Goal: Task Accomplishment & Management: Use online tool/utility

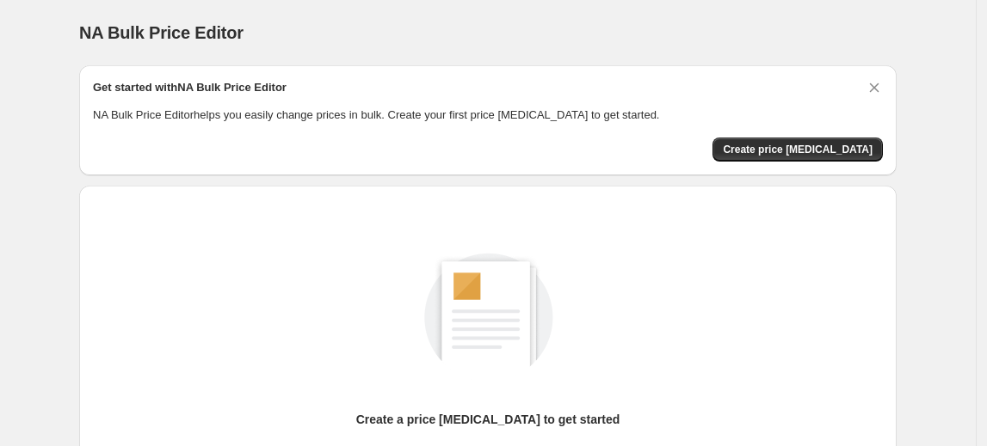
drag, startPoint x: 417, startPoint y: 50, endPoint x: 163, endPoint y: 47, distance: 253.8
click at [172, 46] on div "NA Bulk Price Editor. This page is ready NA Bulk Price Editor" at bounding box center [487, 32] width 817 height 65
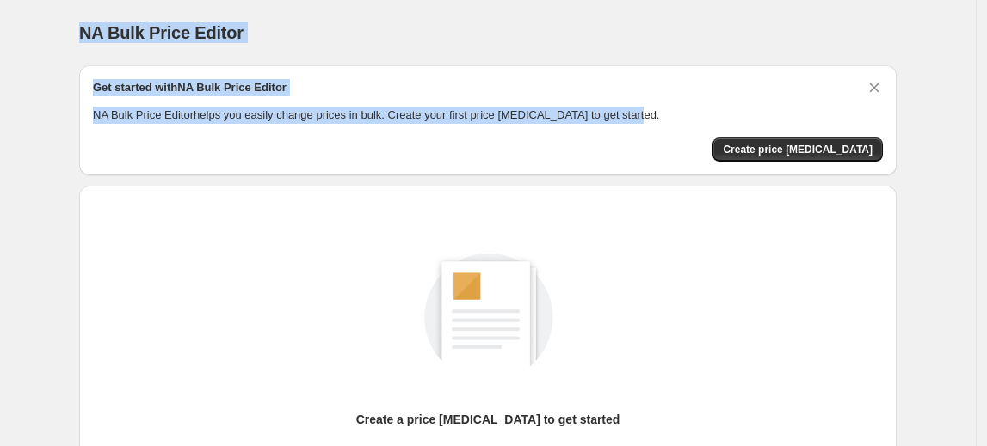
drag, startPoint x: 71, startPoint y: 26, endPoint x: 655, endPoint y: 112, distance: 591.2
click at [655, 112] on div "NA Bulk Price Editor. This page is ready NA Bulk Price Editor Get started with …" at bounding box center [487, 322] width 858 height 645
copy div "NA Bulk Price Editor Get started with NA Bulk Price Editor NA Bulk Price Editor…"
click at [848, 146] on span "Create price change job" at bounding box center [798, 150] width 150 height 14
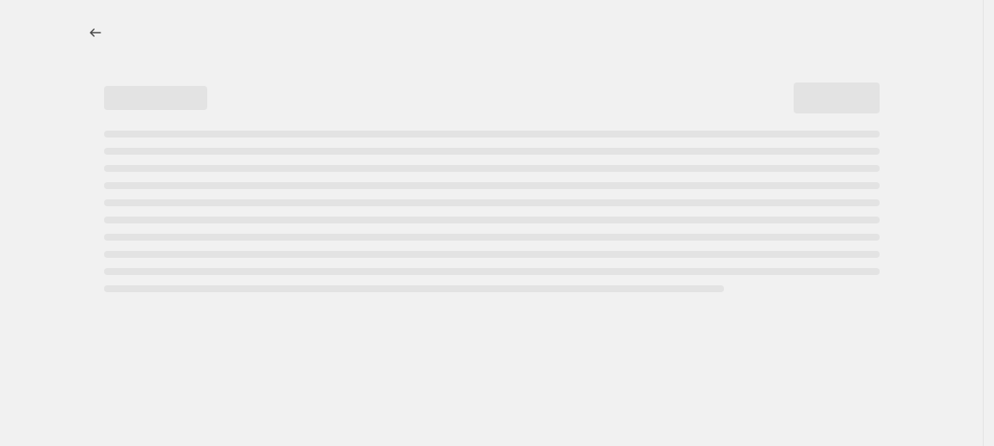
select select "percentage"
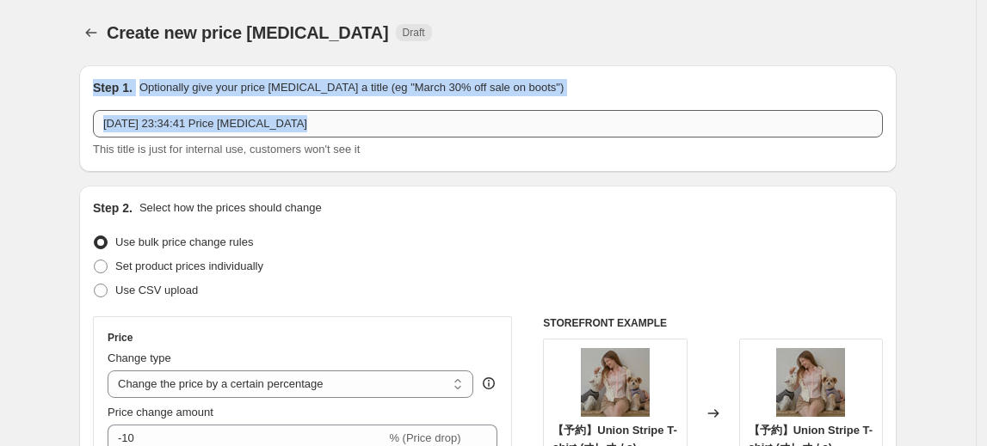
drag, startPoint x: 93, startPoint y: 82, endPoint x: 606, endPoint y: 132, distance: 515.1
click at [589, 103] on div "Step 1. Optionally give your price change job a title (eg "March 30% off sale o…" at bounding box center [487, 118] width 817 height 107
copy div "Step 1. Optionally give your price change job a title (eg "March 30% off sale o…"
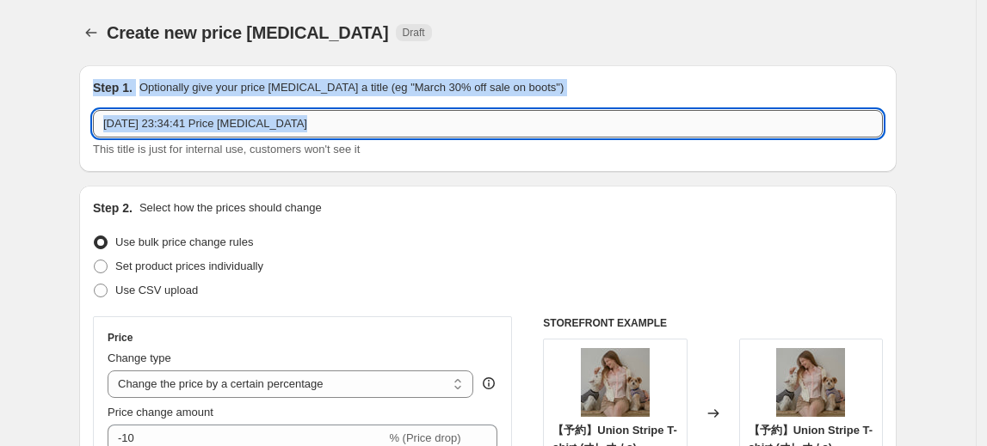
click at [308, 114] on input "2025年8月25日 23:34:41 Price change job" at bounding box center [488, 124] width 790 height 28
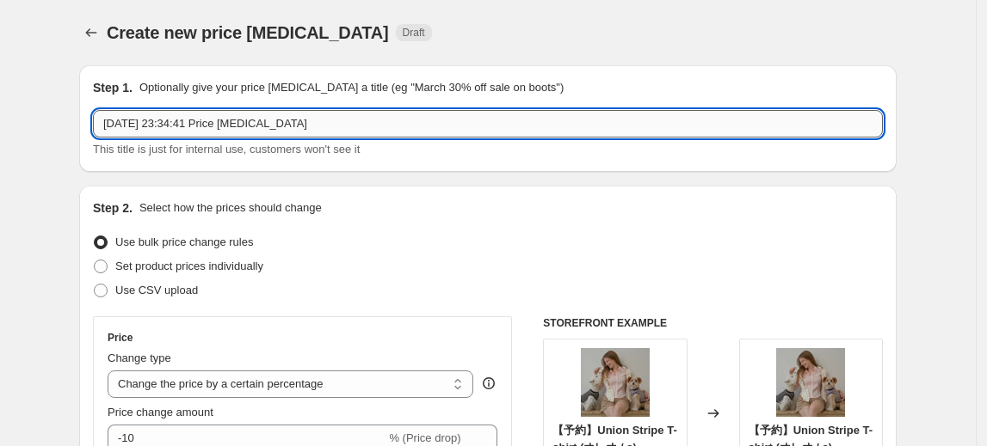
drag, startPoint x: 366, startPoint y: 131, endPoint x: 188, endPoint y: 114, distance: 179.7
click at [188, 114] on input "2025年8月25日 23:34:41 Price change job" at bounding box center [488, 124] width 790 height 28
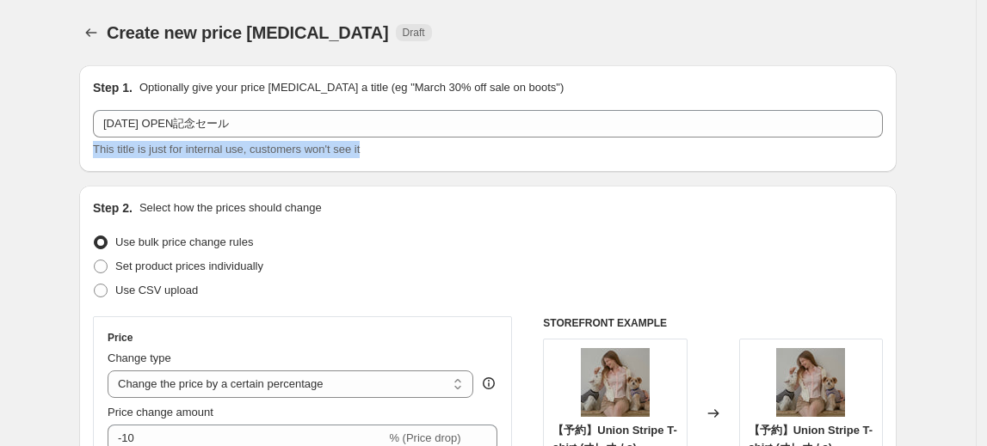
drag, startPoint x: 397, startPoint y: 151, endPoint x: 88, endPoint y: 154, distance: 308.8
click at [88, 154] on div "Step 1. Optionally give your price change job a title (eg "March 30% off sale o…" at bounding box center [487, 118] width 817 height 107
copy span "This title is just for internal use, customers won't see it"
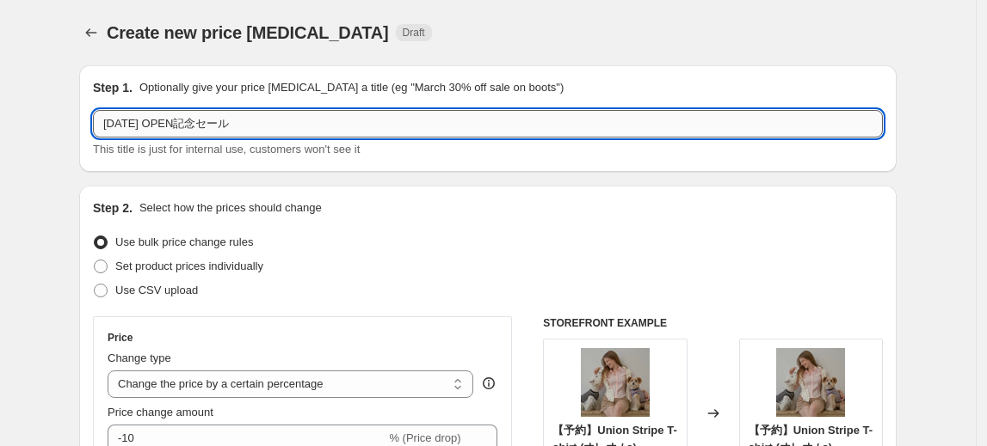
click at [160, 119] on input "2025年8月25日 OPEN記念セール" at bounding box center [488, 124] width 790 height 28
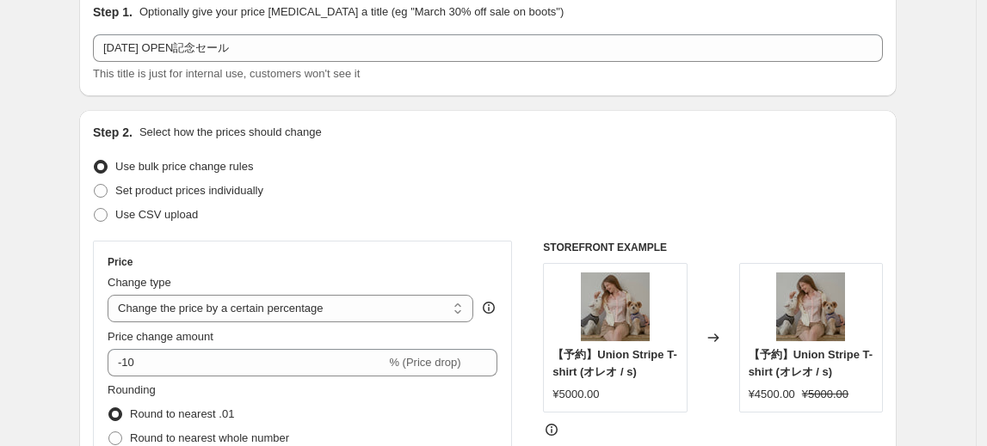
scroll to position [77, 0]
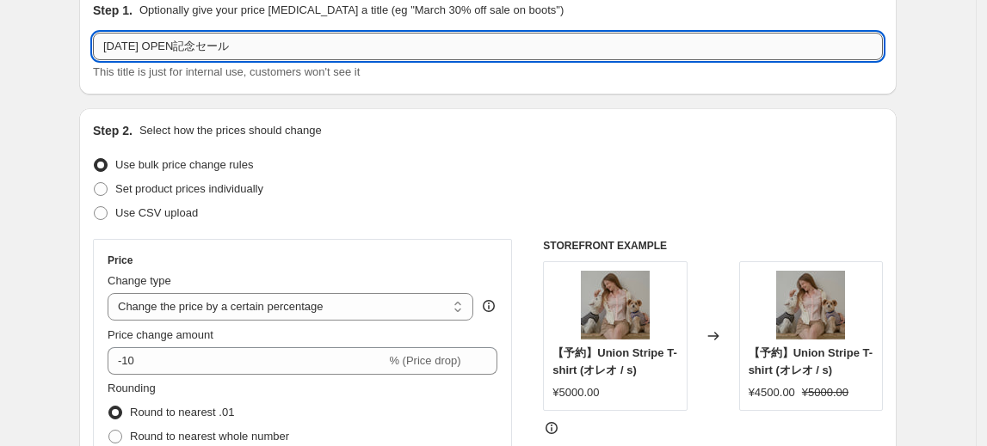
click at [171, 46] on input "2025年8月25日 OPEN記念セール" at bounding box center [488, 47] width 790 height 28
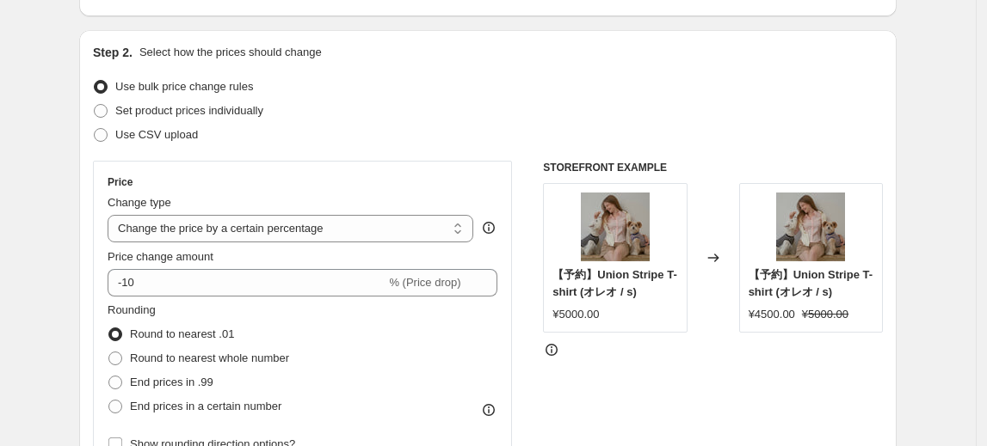
scroll to position [156, 0]
type input "2025年8月27日 OPEN記念セール"
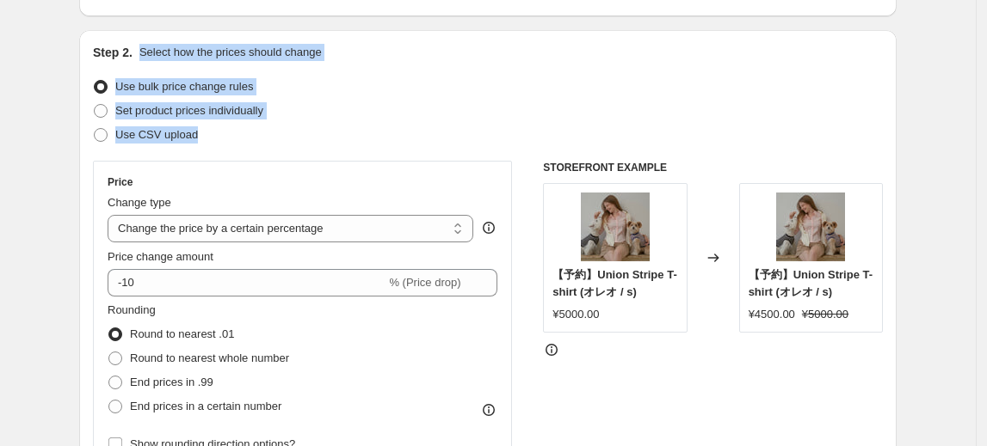
drag, startPoint x: 141, startPoint y: 52, endPoint x: 395, endPoint y: 130, distance: 265.3
click at [395, 130] on div "Step 2. Select how the prices should change Use bulk price change rules Set pro…" at bounding box center [488, 332] width 790 height 576
copy div "Select how the prices should change Use bulk price change rules Set product pri…"
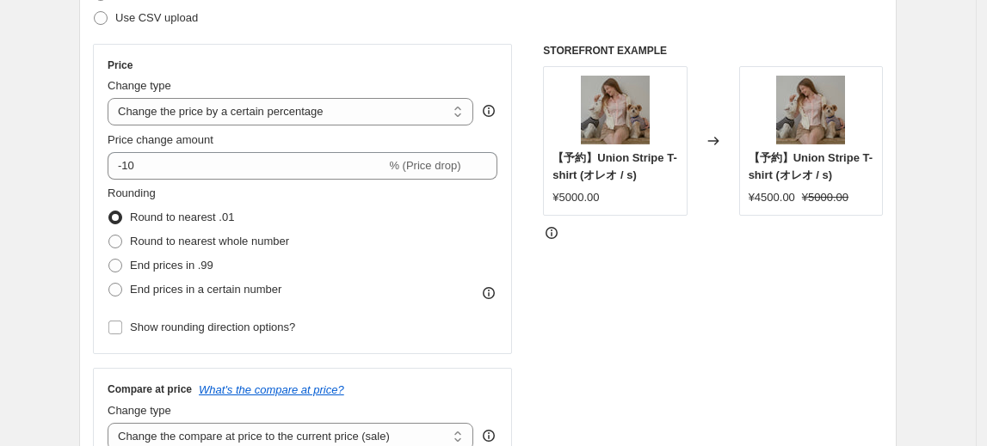
scroll to position [312, 0]
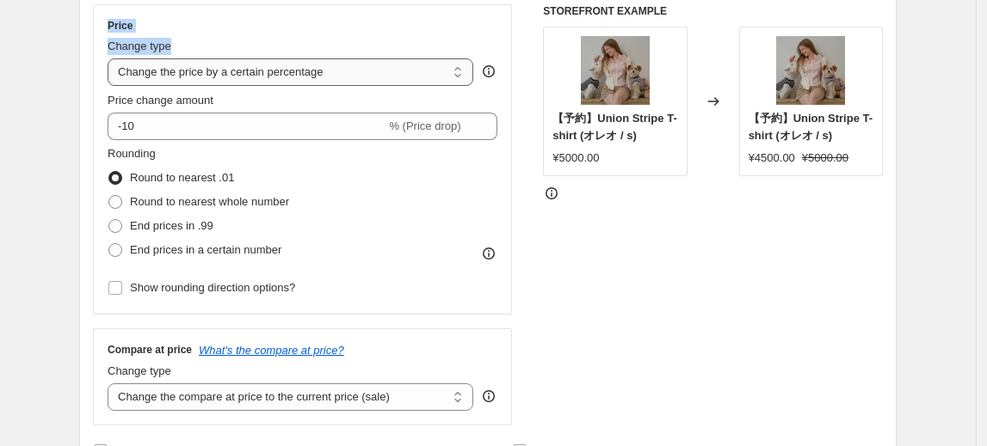
drag, startPoint x: 126, startPoint y: 24, endPoint x: 364, endPoint y: 72, distance: 243.1
click at [360, 72] on div "Price Change type Change the price to a certain amount Change the price by a ce…" at bounding box center [302, 159] width 419 height 311
copy div "Price Change type"
click at [325, 76] on select "Change the price to a certain amount Change the price by a certain amount Chang…" at bounding box center [291, 72] width 366 height 28
drag, startPoint x: 109, startPoint y: 100, endPoint x: 300, endPoint y: 26, distance: 204.8
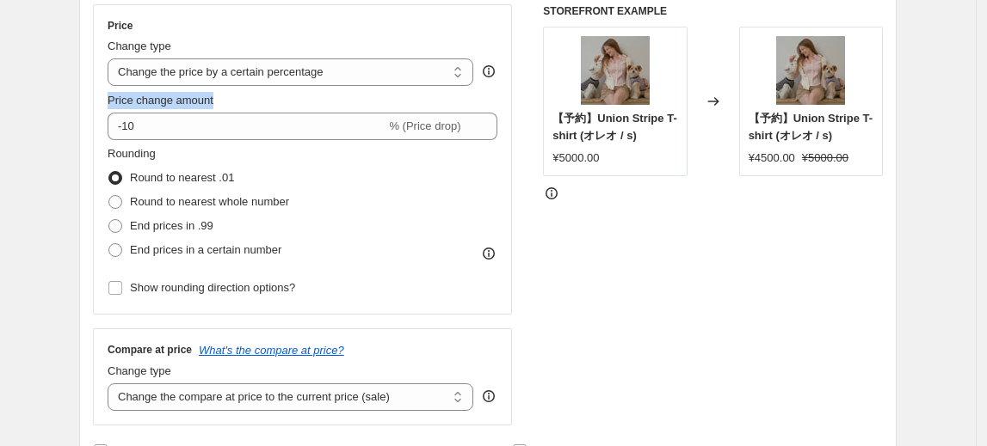
click at [235, 103] on div "Price Change type Change the price to a certain amount Change the price by a ce…" at bounding box center [302, 159] width 419 height 311
copy span "Price change amount"
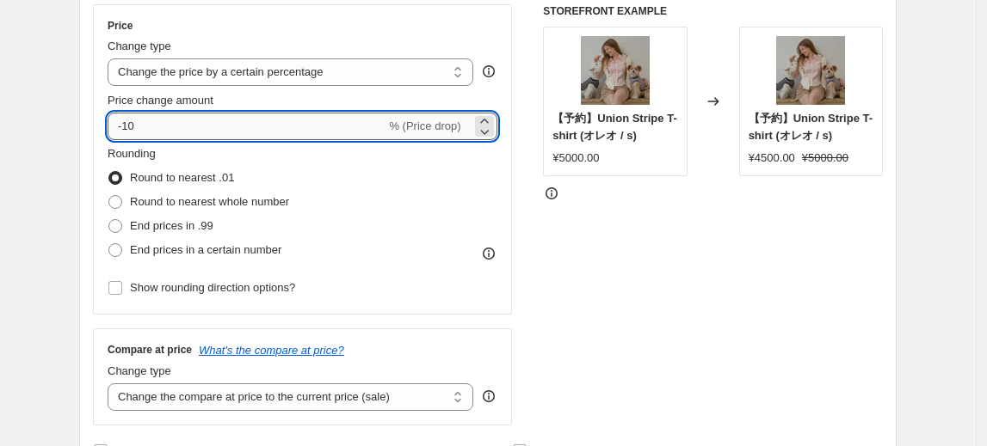
drag, startPoint x: 153, startPoint y: 126, endPoint x: 126, endPoint y: 123, distance: 27.7
click at [126, 123] on input "-10" at bounding box center [247, 127] width 278 height 28
type input "-15"
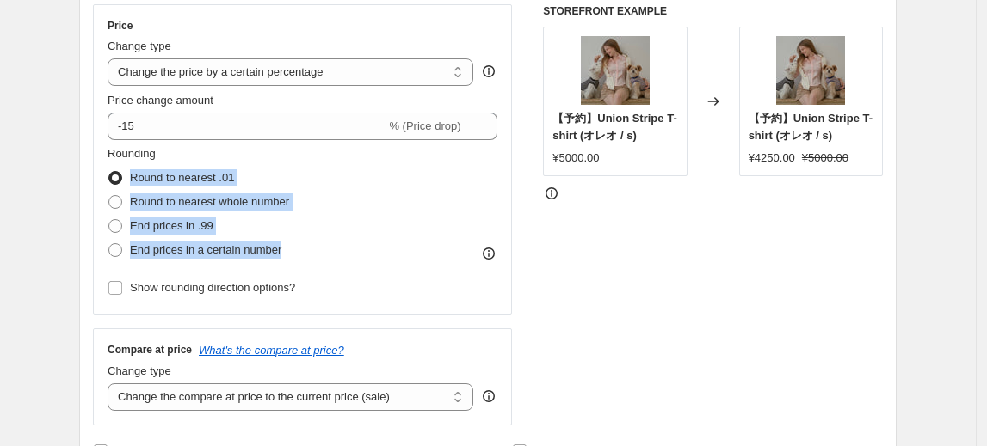
drag, startPoint x: 304, startPoint y: 256, endPoint x: 132, endPoint y: 175, distance: 189.3
click at [132, 175] on div "Rounding Round to nearest .01 Round to nearest whole number End prices in .99 E…" at bounding box center [303, 203] width 390 height 117
copy ul "Round to nearest .01 Round to nearest whole number End prices in .99 End prices…"
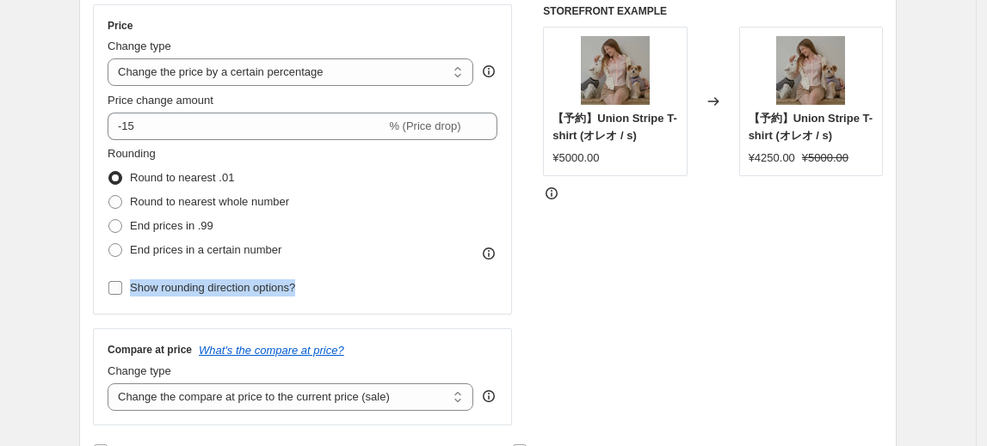
drag, startPoint x: 289, startPoint y: 284, endPoint x: 133, endPoint y: 283, distance: 155.7
click at [133, 283] on div "Rounding Round to nearest .01 Round to nearest whole number End prices in .99 E…" at bounding box center [303, 222] width 390 height 155
copy span "Show rounding direction options?"
click at [117, 292] on input "Show rounding direction options?" at bounding box center [115, 288] width 14 height 14
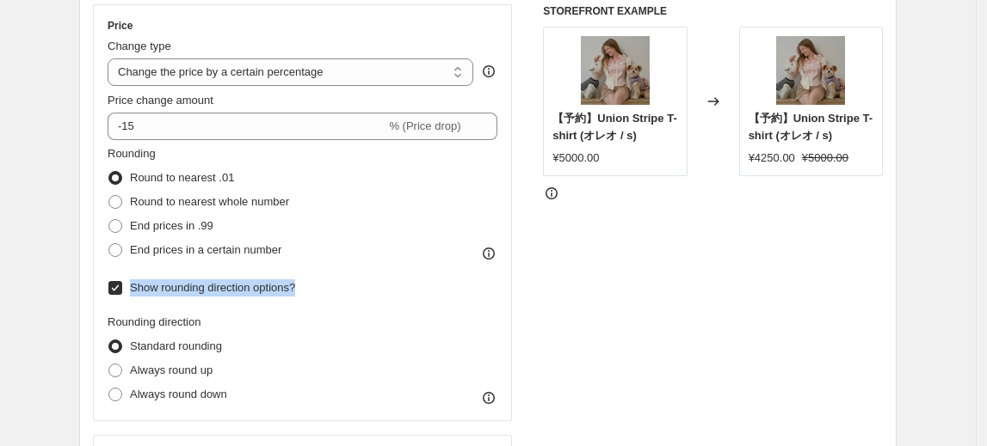
click at [117, 283] on input "Show rounding direction options?" at bounding box center [115, 288] width 14 height 14
checkbox input "false"
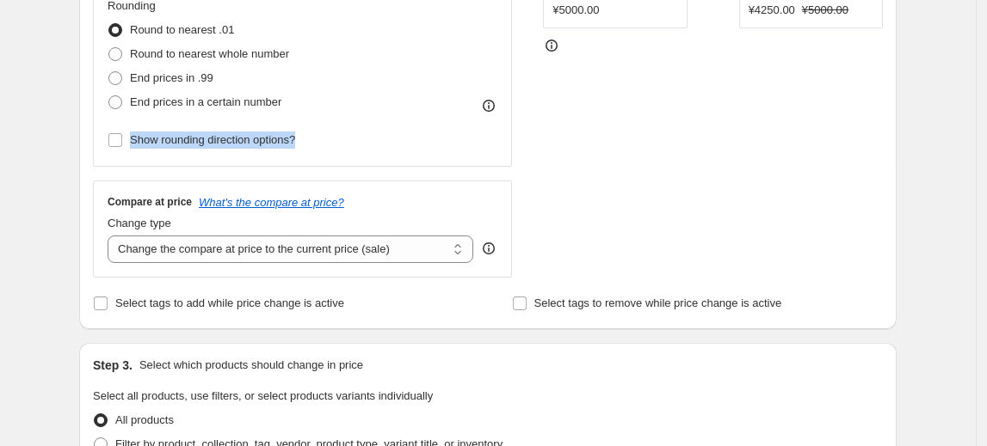
scroll to position [469, 0]
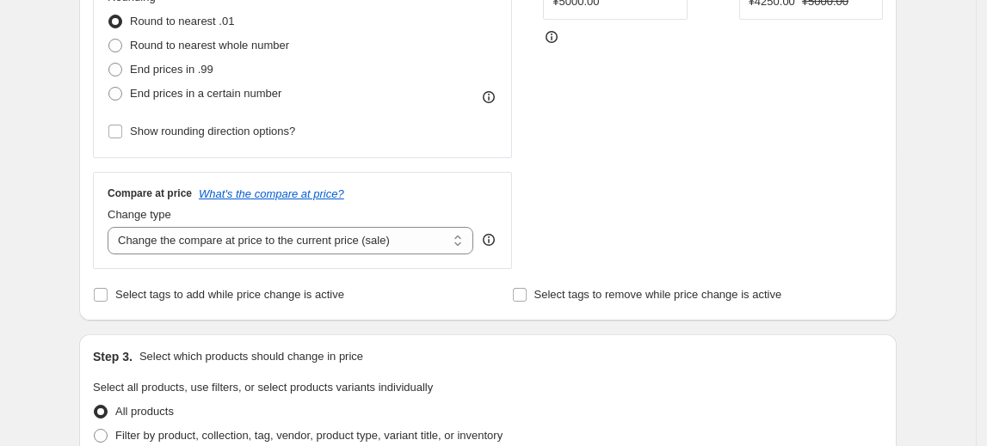
click at [492, 93] on icon at bounding box center [488, 97] width 17 height 17
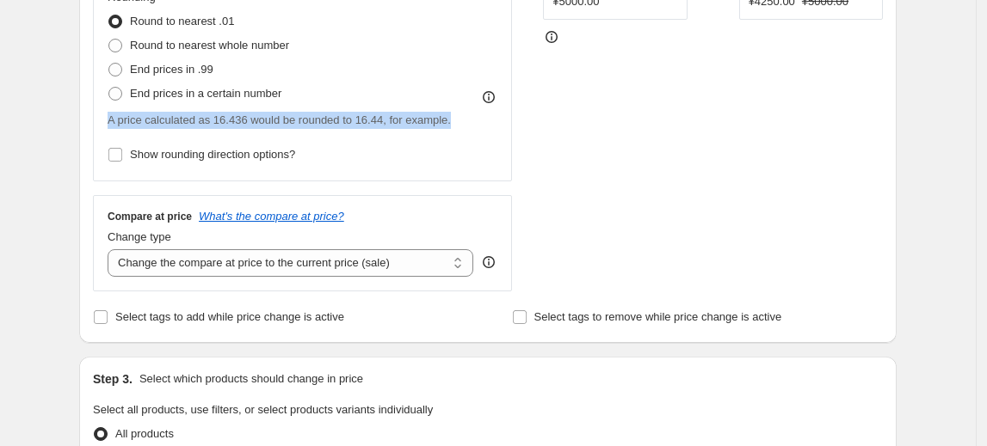
drag, startPoint x: 460, startPoint y: 116, endPoint x: 106, endPoint y: 111, distance: 354.4
click at [106, 111] on div "Price Change type Change the price to a certain amount Change the price by a ce…" at bounding box center [302, 15] width 419 height 334
copy span "A price calculated as 16.436 would be rounded to 16.44, for example."
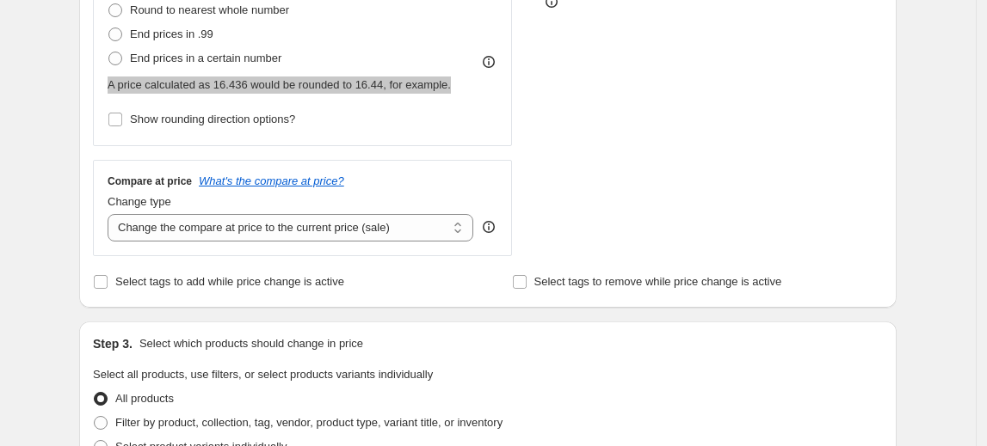
scroll to position [547, 0]
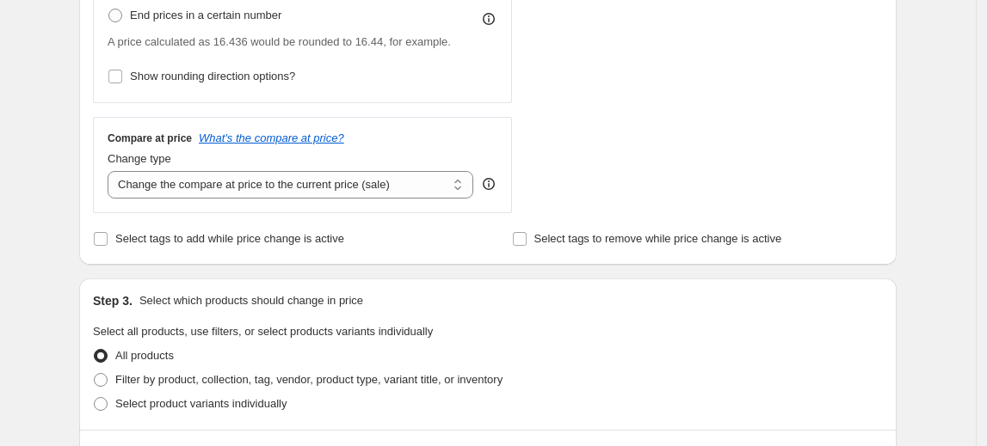
click at [52, 227] on div "Create new price change job. This page is ready Create new price change job Dra…" at bounding box center [487, 324] width 975 height 1742
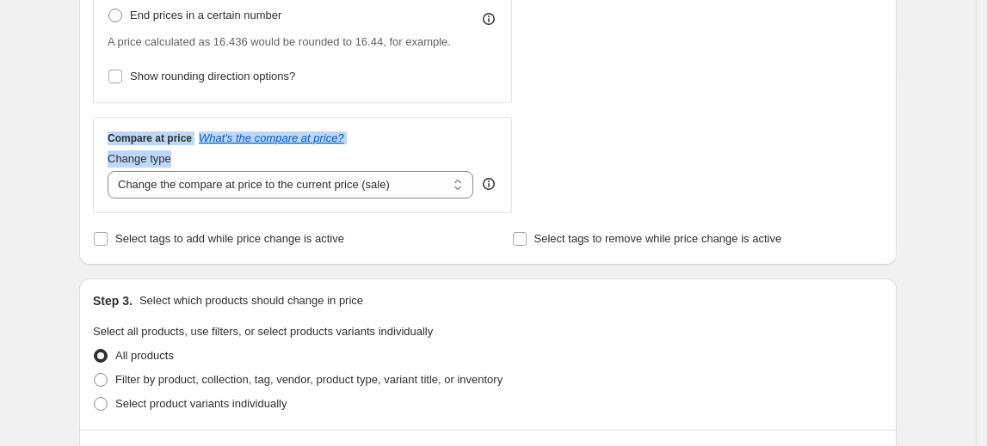
drag, startPoint x: 108, startPoint y: 132, endPoint x: 169, endPoint y: 10, distance: 136.6
click at [188, 157] on div "Compare at price What's the compare at price? Change type Change the compare at…" at bounding box center [302, 165] width 419 height 96
copy div "Compare at price What's the compare at price? Change type"
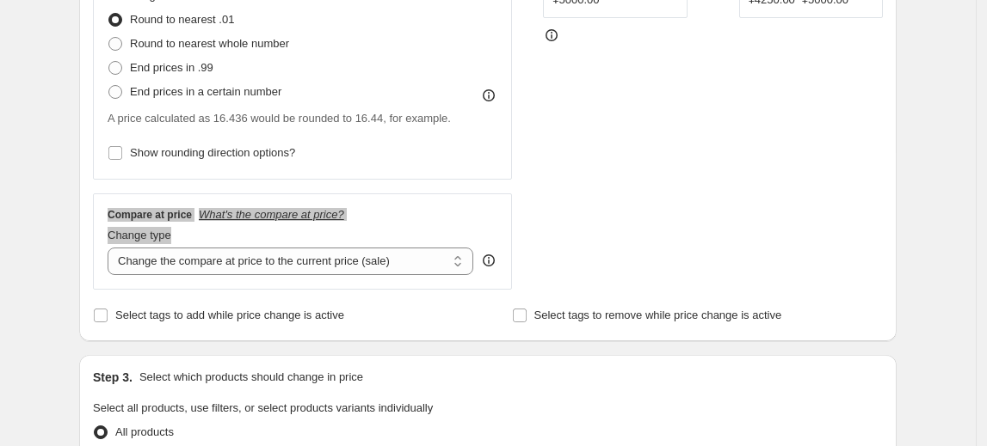
scroll to position [469, 0]
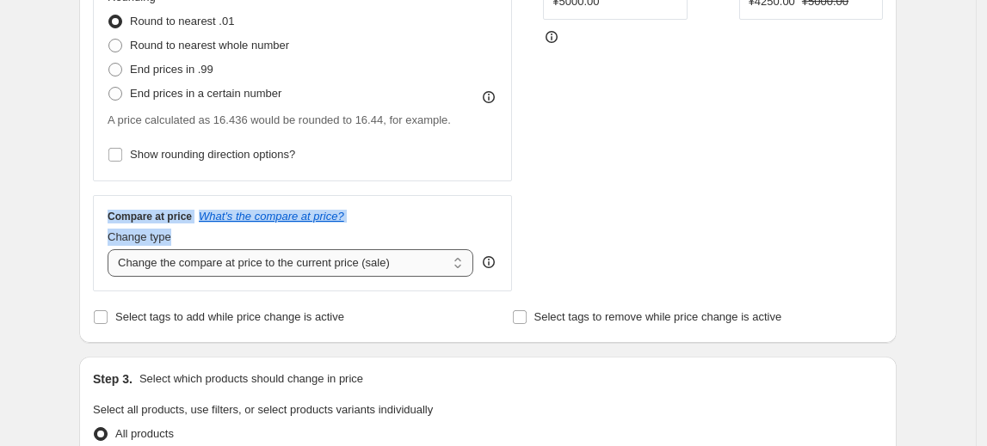
click at [415, 265] on select "Change the compare at price to the current price (sale) Change the compare at p…" at bounding box center [291, 263] width 366 height 28
click at [111, 249] on select "Change the compare at price to the current price (sale) Change the compare at p…" at bounding box center [291, 263] width 366 height 28
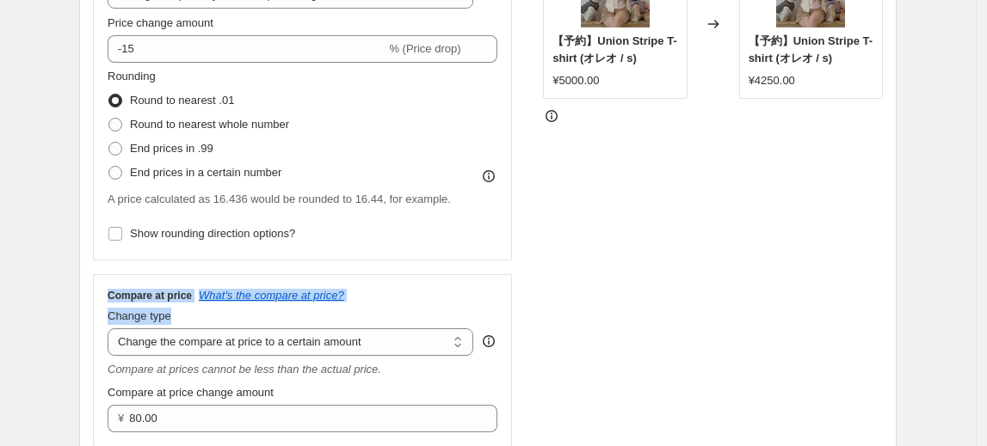
scroll to position [391, 0]
drag, startPoint x: 408, startPoint y: 341, endPoint x: 380, endPoint y: 335, distance: 28.0
click at [407, 341] on select "Change the compare at price to the current price (sale) Change the compare at p…" at bounding box center [291, 342] width 366 height 28
click at [111, 328] on select "Change the compare at price to the current price (sale) Change the compare at p…" at bounding box center [291, 342] width 366 height 28
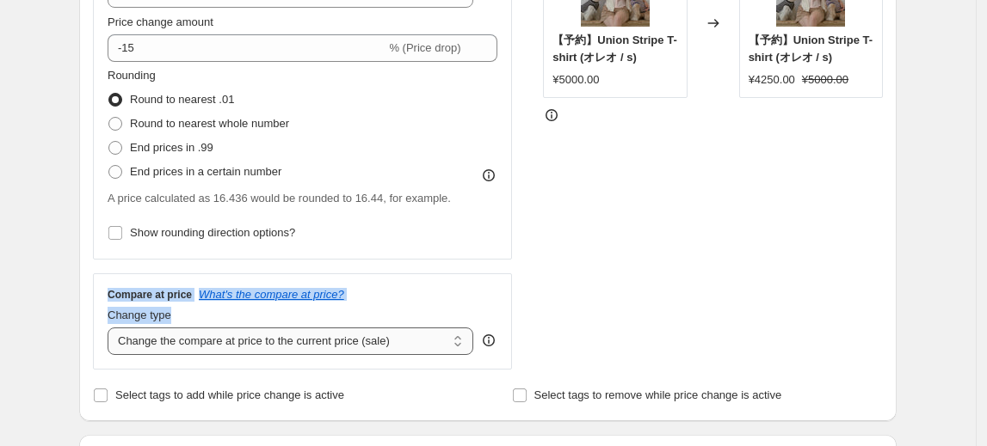
click at [358, 343] on select "Change the compare at price to the current price (sale) Change the compare at p…" at bounding box center [291, 342] width 366 height 28
click at [111, 328] on select "Change the compare at price to the current price (sale) Change the compare at p…" at bounding box center [291, 342] width 366 height 28
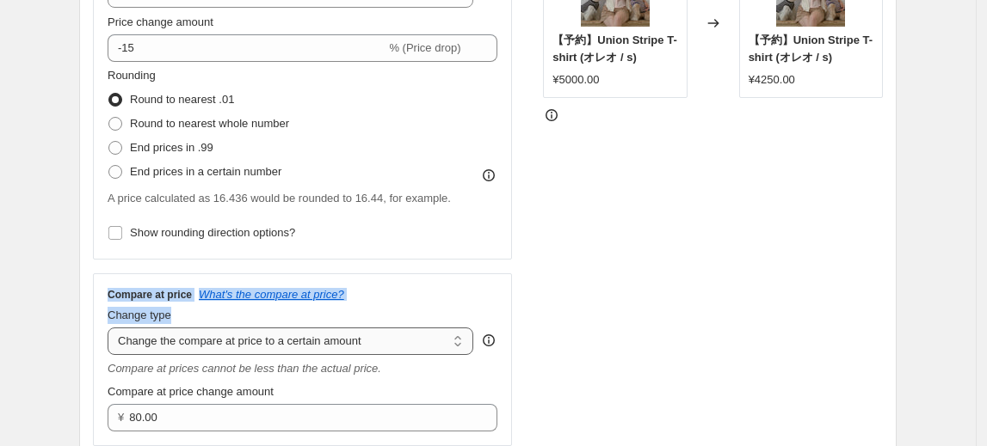
click at [391, 350] on select "Change the compare at price to the current price (sale) Change the compare at p…" at bounding box center [291, 342] width 366 height 28
select select "by"
click at [111, 328] on select "Change the compare at price to the current price (sale) Change the compare at p…" at bounding box center [291, 342] width 366 height 28
type input "-10.00"
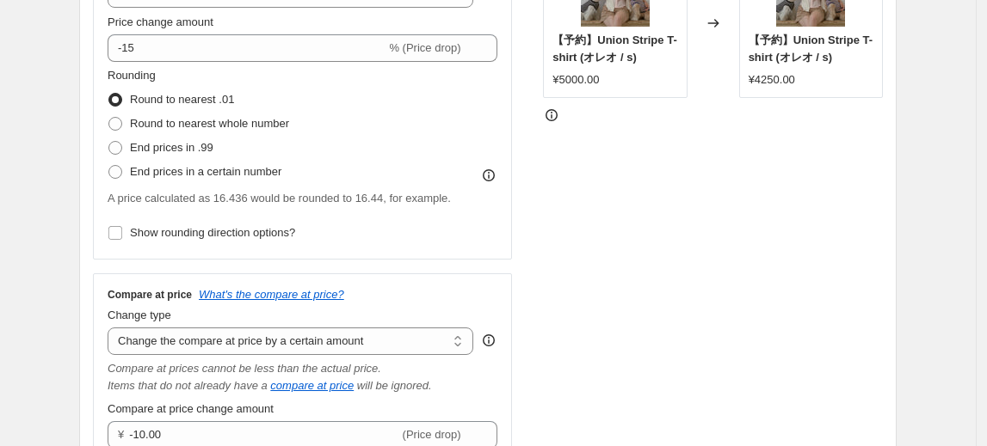
click at [364, 217] on div "Rounding Round to nearest .01 Round to nearest whole number End prices in .99 E…" at bounding box center [303, 155] width 390 height 177
click at [396, 349] on select "Change the compare at price to the current price (sale) Change the compare at p…" at bounding box center [291, 342] width 366 height 28
select select "bp"
click at [111, 328] on select "Change the compare at price to the current price (sale) Change the compare at p…" at bounding box center [291, 342] width 366 height 28
type input "12.00"
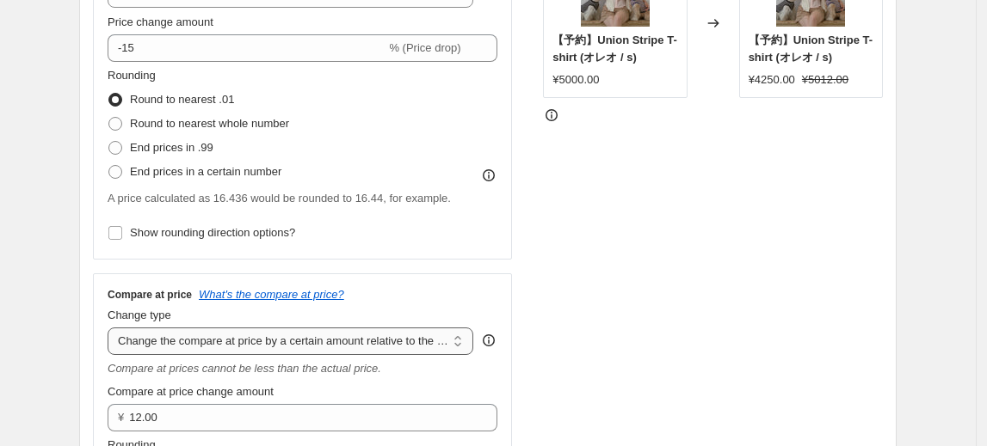
click at [411, 335] on select "Change the compare at price to the current price (sale) Change the compare at p…" at bounding box center [291, 342] width 366 height 28
select select "pp"
click at [111, 328] on select "Change the compare at price to the current price (sale) Change the compare at p…" at bounding box center [291, 342] width 366 height 28
type input "20"
click at [397, 343] on select "Change the compare at price to the current price (sale) Change the compare at p…" at bounding box center [291, 342] width 366 height 28
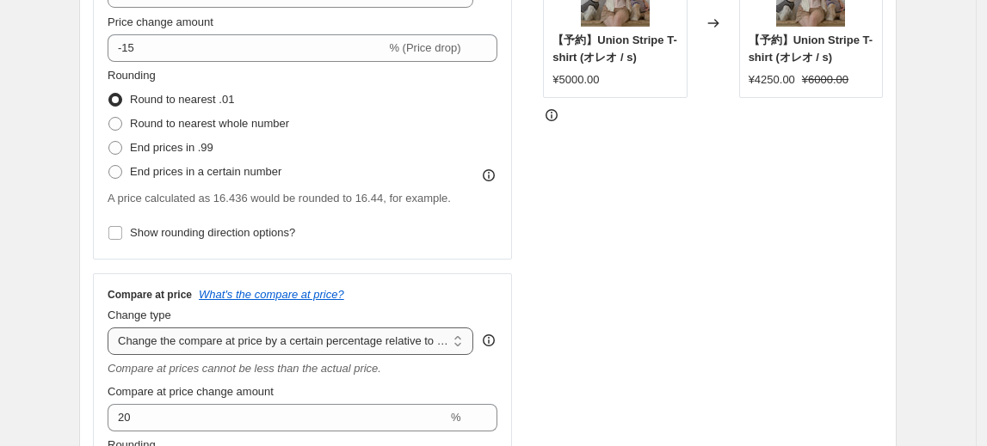
click at [111, 328] on select "Change the compare at price to the current price (sale) Change the compare at p…" at bounding box center [291, 342] width 366 height 28
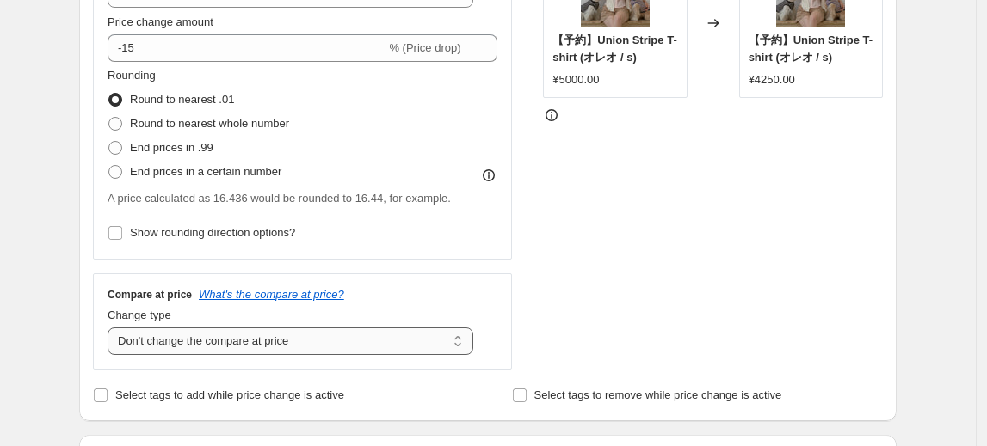
drag, startPoint x: 354, startPoint y: 343, endPoint x: 360, endPoint y: 329, distance: 15.0
click at [353, 343] on select "Change the compare at price to the current price (sale) Change the compare at p…" at bounding box center [291, 342] width 366 height 28
click at [111, 328] on select "Change the compare at price to the current price (sale) Change the compare at p…" at bounding box center [291, 342] width 366 height 28
click at [383, 343] on select "Change the compare at price to the current price (sale) Change the compare at p…" at bounding box center [291, 342] width 366 height 28
click at [111, 328] on select "Change the compare at price to the current price (sale) Change the compare at p…" at bounding box center [291, 342] width 366 height 28
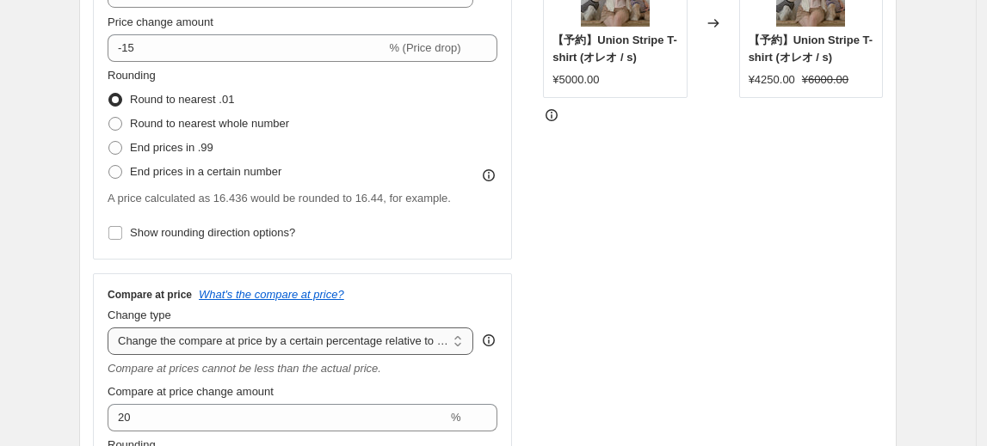
click at [388, 337] on select "Change the compare at price to the current price (sale) Change the compare at p…" at bounding box center [291, 342] width 366 height 28
select select "bp"
click at [111, 328] on select "Change the compare at price to the current price (sale) Change the compare at p…" at bounding box center [291, 342] width 366 height 28
type input "12.00"
click at [387, 346] on select "Change the compare at price to the current price (sale) Change the compare at p…" at bounding box center [291, 342] width 366 height 28
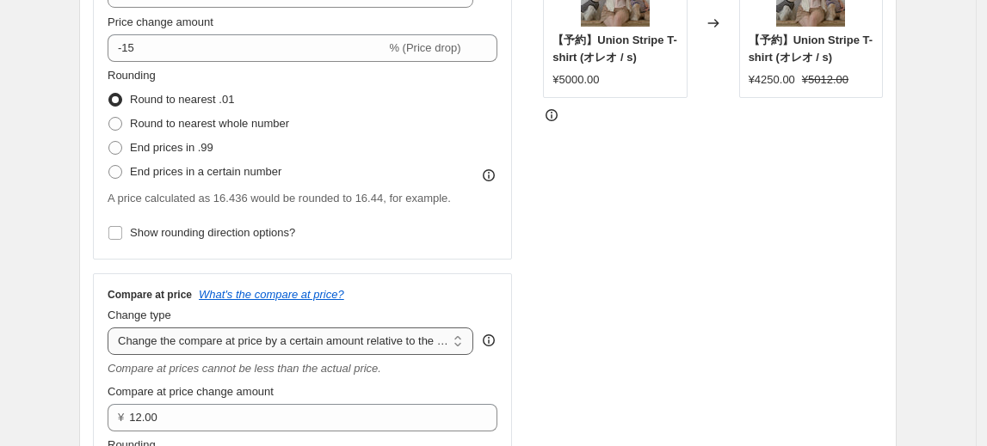
click at [111, 328] on select "Change the compare at price to the current price (sale) Change the compare at p…" at bounding box center [291, 342] width 366 height 28
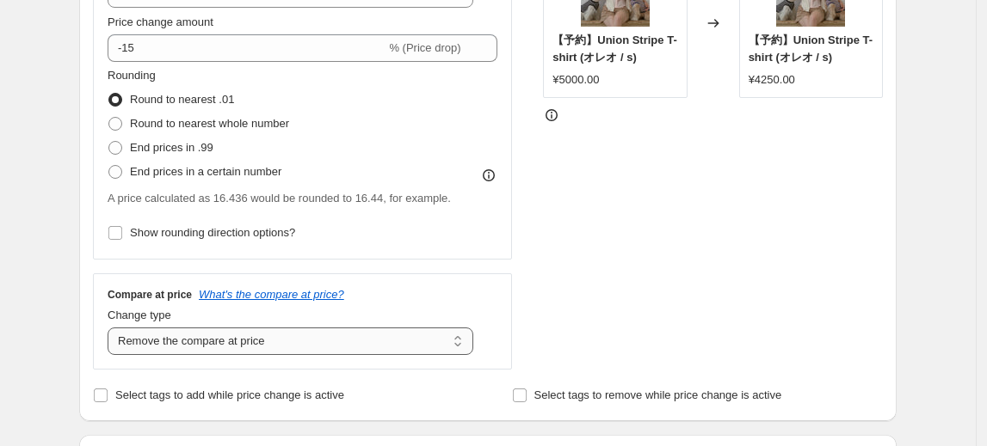
click at [373, 354] on select "Change the compare at price to the current price (sale) Change the compare at p…" at bounding box center [291, 342] width 366 height 28
select select "ep"
click at [111, 328] on select "Change the compare at price to the current price (sale) Change the compare at p…" at bounding box center [291, 342] width 366 height 28
click at [667, 172] on div "STOREFRONT EXAMPLE 【予約】Union Stripe T-shirt (オレオ / s) ¥5000.00 Changed to 【予約】U…" at bounding box center [713, 148] width 340 height 444
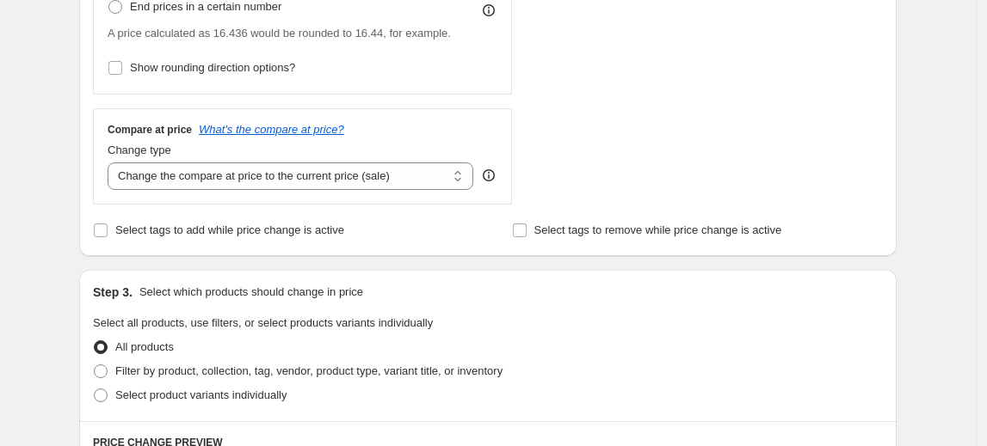
scroll to position [625, 0]
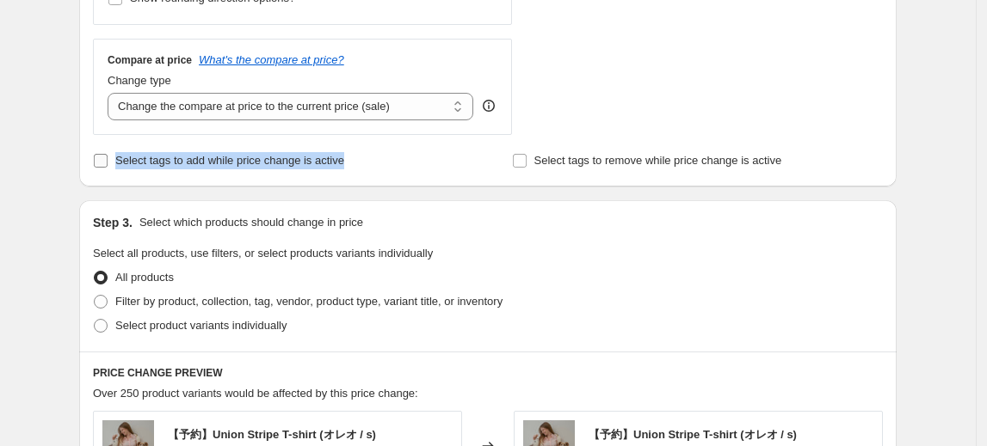
drag, startPoint x: 334, startPoint y: 157, endPoint x: 117, endPoint y: 163, distance: 216.8
click at [117, 163] on div "Select tags to add while price change is active" at bounding box center [278, 161] width 371 height 24
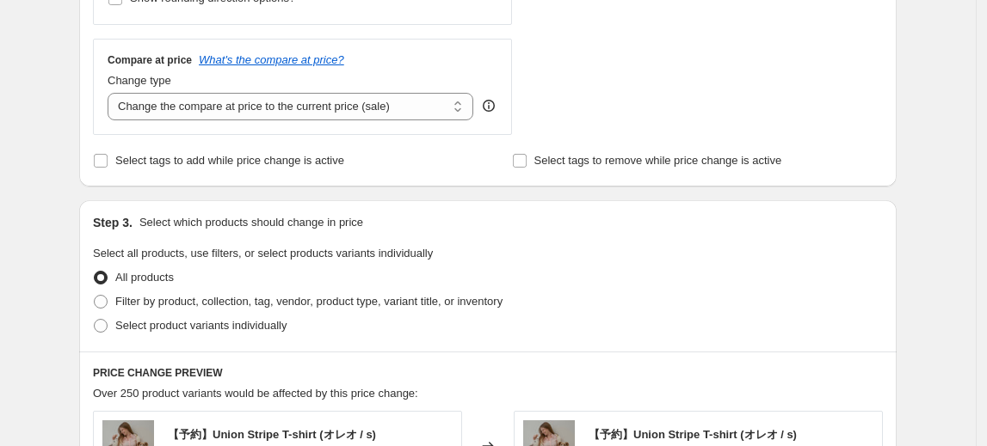
drag, startPoint x: 438, startPoint y: 162, endPoint x: 374, endPoint y: 158, distance: 63.7
click at [440, 162] on div "Select tags to add while price change is active" at bounding box center [278, 161] width 371 height 24
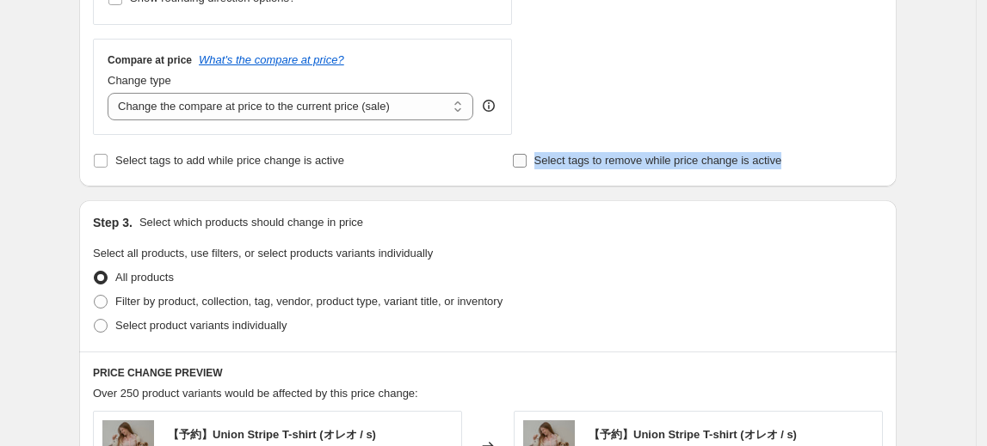
drag, startPoint x: 794, startPoint y: 161, endPoint x: 538, endPoint y: 160, distance: 255.5
click at [538, 160] on div "Select tags to remove while price change is active" at bounding box center [697, 161] width 371 height 24
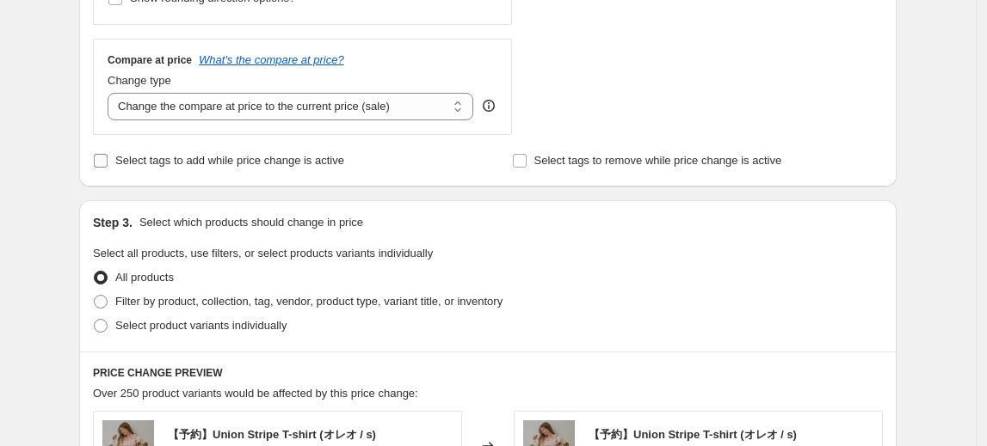
click at [292, 158] on span "Select tags to add while price change is active" at bounding box center [229, 160] width 229 height 13
click at [108, 158] on input "Select tags to add while price change is active" at bounding box center [101, 161] width 14 height 14
checkbox input "true"
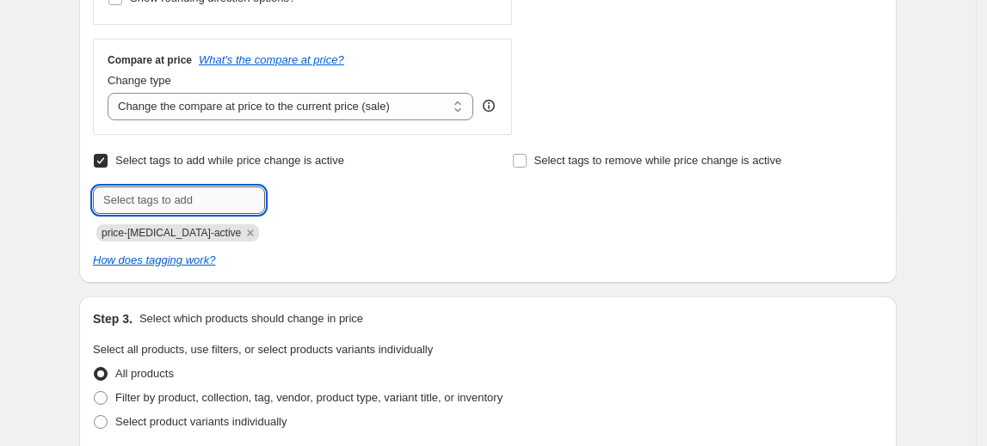
click at [179, 198] on input "text" at bounding box center [179, 201] width 172 height 28
click at [214, 202] on input "text" at bounding box center [179, 201] width 172 height 28
click at [177, 232] on span "price-change-job-active" at bounding box center [171, 233] width 139 height 12
drag, startPoint x: 151, startPoint y: 230, endPoint x: 254, endPoint y: 212, distance: 104.6
click at [151, 230] on span "price-change-job-active" at bounding box center [171, 233] width 139 height 12
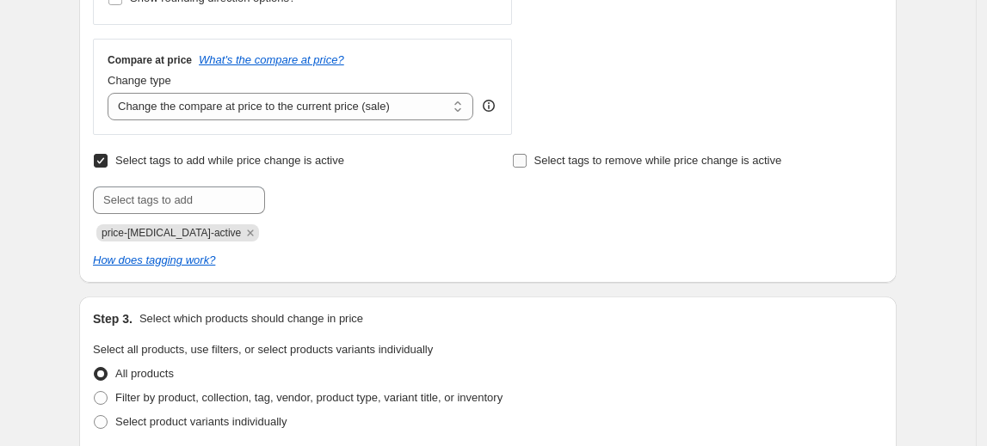
click at [523, 160] on input "Select tags to remove while price change is active" at bounding box center [520, 161] width 14 height 14
checkbox input "false"
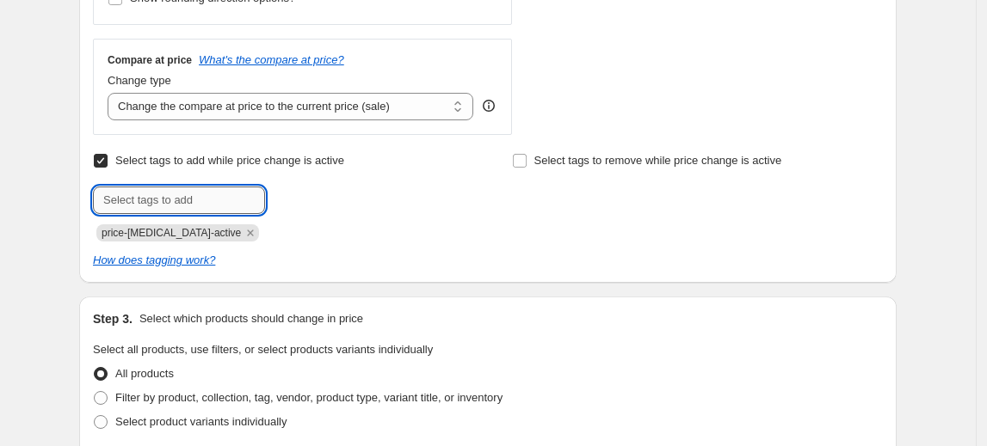
click at [158, 196] on input "text" at bounding box center [179, 201] width 172 height 28
drag, startPoint x: 111, startPoint y: 199, endPoint x: 312, endPoint y: 227, distance: 203.3
click at [328, 206] on div at bounding box center [278, 201] width 371 height 28
click at [163, 233] on span "price-change-job-active" at bounding box center [171, 233] width 139 height 12
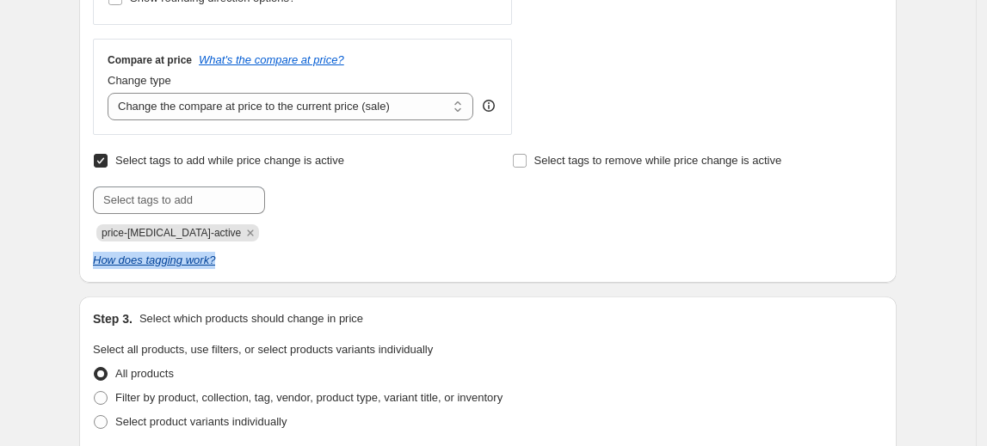
drag, startPoint x: 218, startPoint y: 261, endPoint x: 100, endPoint y: 262, distance: 118.7
click at [100, 262] on div "How does tagging work?" at bounding box center [488, 260] width 790 height 17
click at [305, 241] on div "Select tags to add while price change is active Submit price-change-job-active …" at bounding box center [488, 209] width 790 height 120
click at [191, 258] on icon "How does tagging work?" at bounding box center [154, 260] width 122 height 13
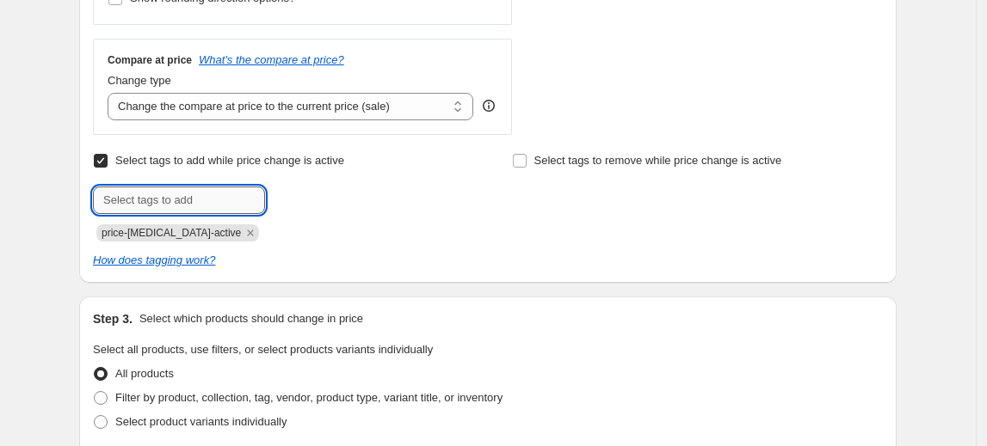
click at [145, 192] on input "text" at bounding box center [179, 201] width 172 height 28
type input "ぱ"
type input "ｐ"
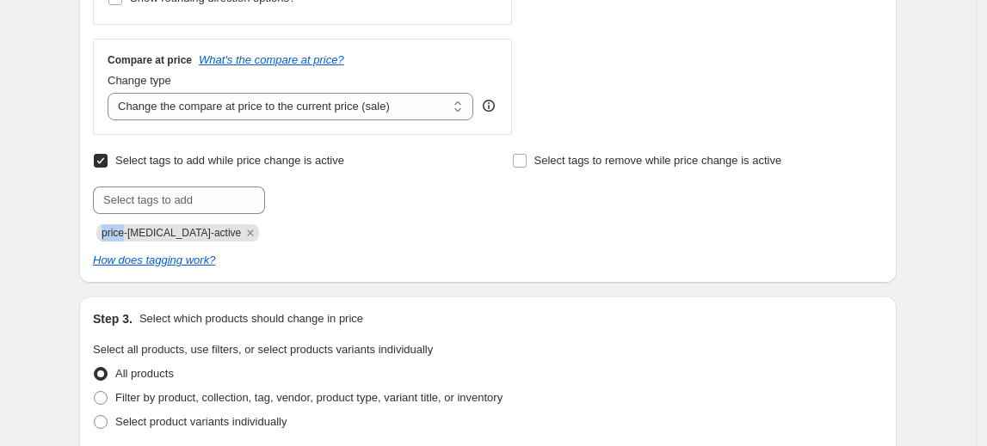
drag, startPoint x: 95, startPoint y: 237, endPoint x: 127, endPoint y: 233, distance: 33.0
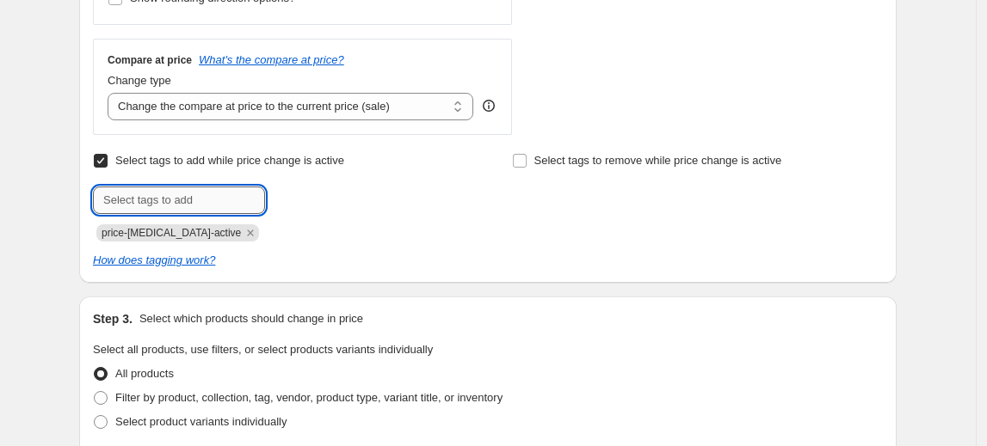
click at [145, 194] on input "text" at bounding box center [179, 201] width 172 height 28
paste input "price"
type input "price-sail"
click at [447, 217] on div "Submit price-sail Add price-sail price-change-job-active" at bounding box center [278, 214] width 371 height 55
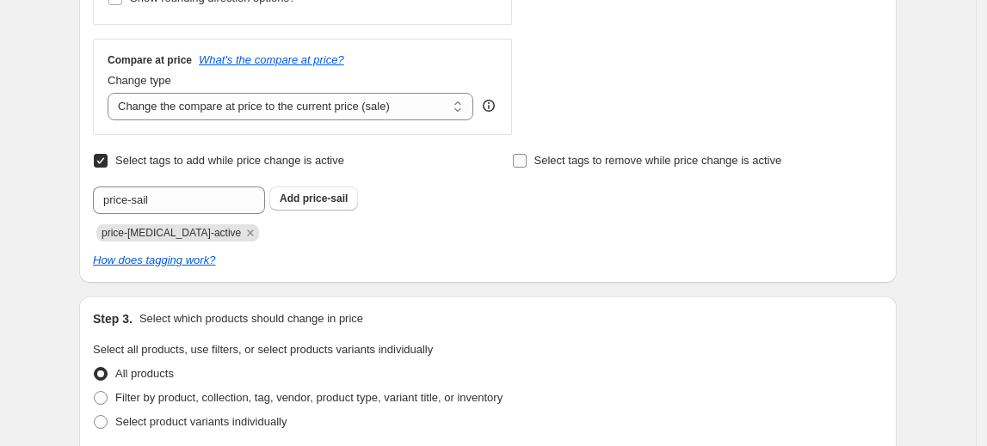
click at [520, 159] on input "Select tags to remove while price change is active" at bounding box center [520, 161] width 14 height 14
checkbox input "true"
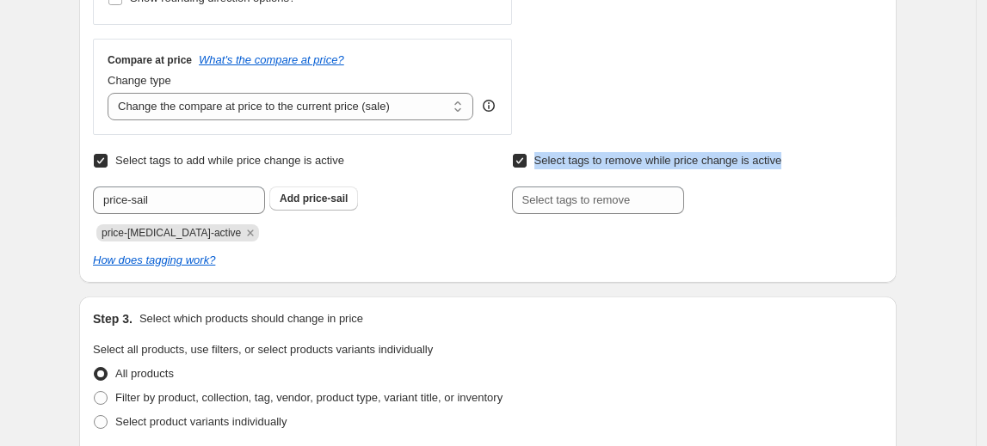
drag, startPoint x: 537, startPoint y: 157, endPoint x: 813, endPoint y: 167, distance: 276.3
click at [813, 167] on div "Select tags to remove while price change is active Submit" at bounding box center [697, 181] width 371 height 65
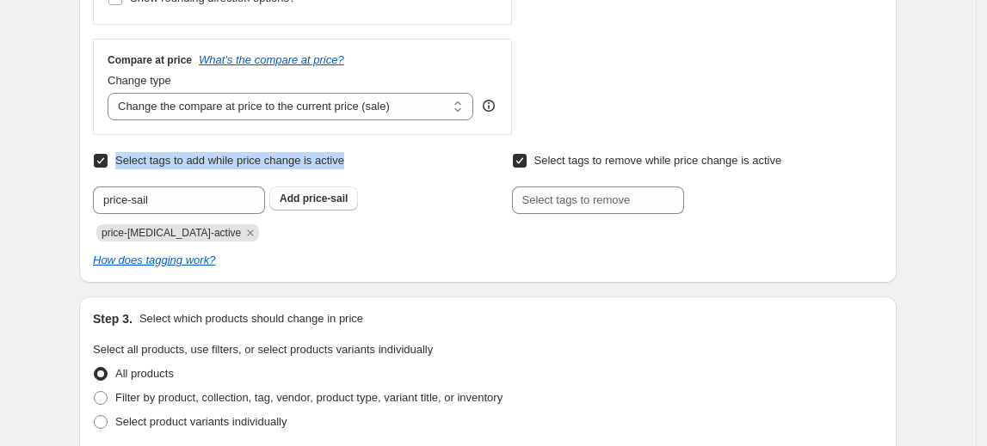
drag, startPoint x: 120, startPoint y: 157, endPoint x: 389, endPoint y: 169, distance: 269.5
click at [386, 169] on div "Select tags to add while price change is active Submit price-sail Add price-sai…" at bounding box center [278, 195] width 371 height 93
click at [308, 198] on span "price-sail" at bounding box center [326, 199] width 46 height 12
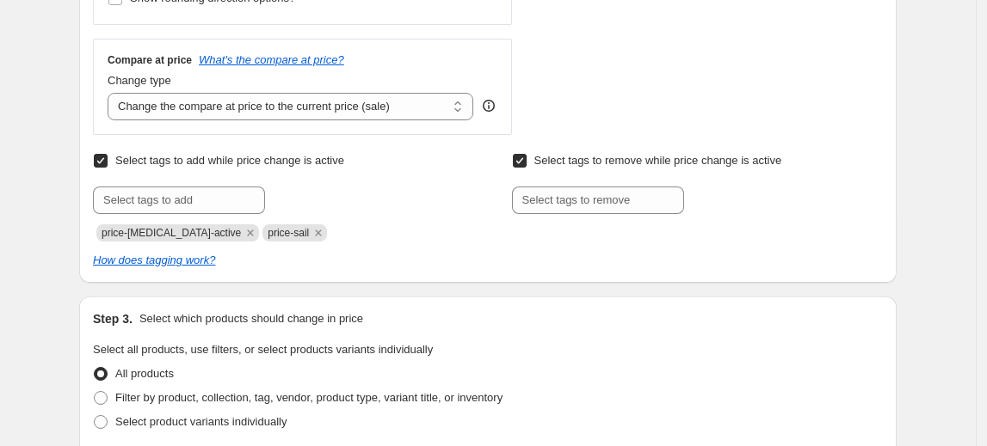
click at [268, 236] on span "price-sail" at bounding box center [288, 233] width 41 height 12
drag, startPoint x: 241, startPoint y: 233, endPoint x: 476, endPoint y: 230, distance: 234.9
click at [290, 237] on span "price-sail" at bounding box center [294, 233] width 65 height 17
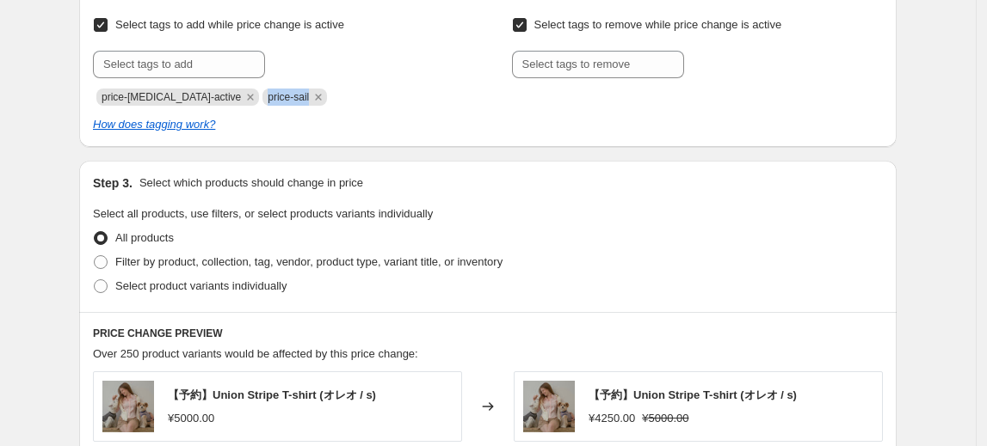
scroll to position [704, 0]
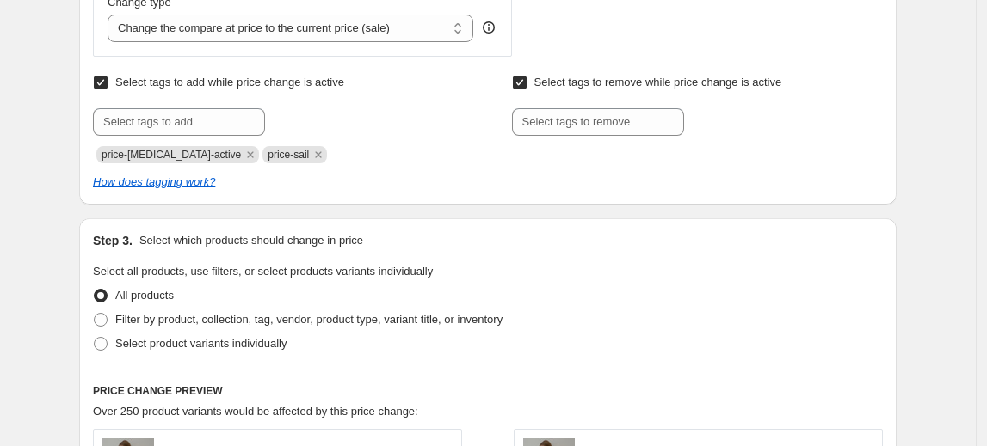
click at [552, 84] on span "Select tags to remove while price change is active" at bounding box center [658, 82] width 248 height 13
click at [526, 84] on input "Select tags to remove while price change is active" at bounding box center [520, 83] width 14 height 14
click at [526, 82] on input "Select tags to remove while price change is active" at bounding box center [520, 83] width 14 height 14
checkbox input "false"
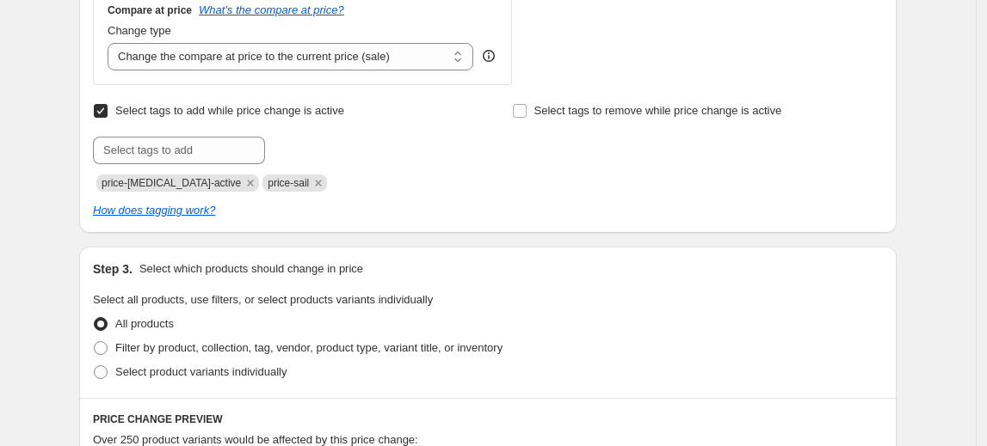
scroll to position [625, 0]
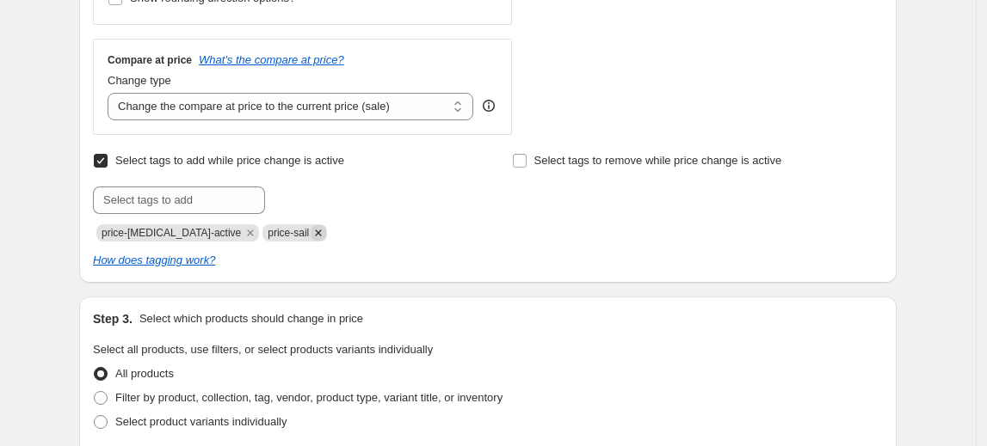
click at [311, 229] on icon "Remove price-sail" at bounding box center [318, 232] width 15 height 15
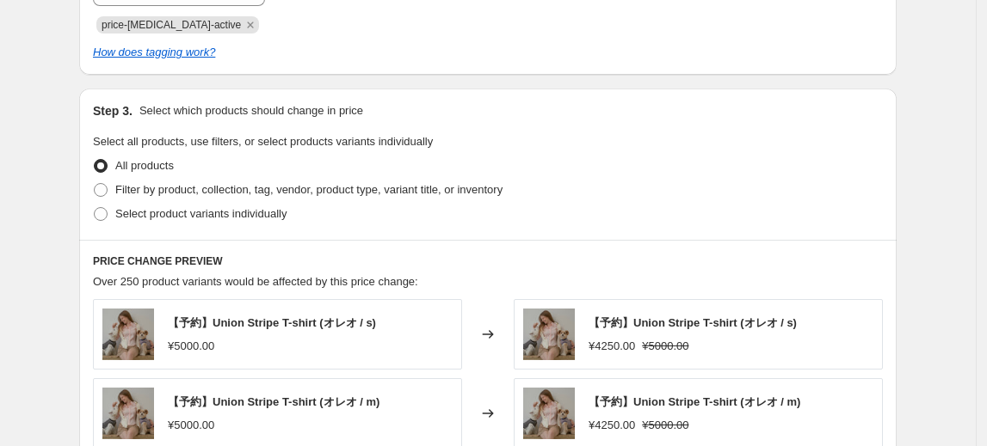
scroll to position [860, 0]
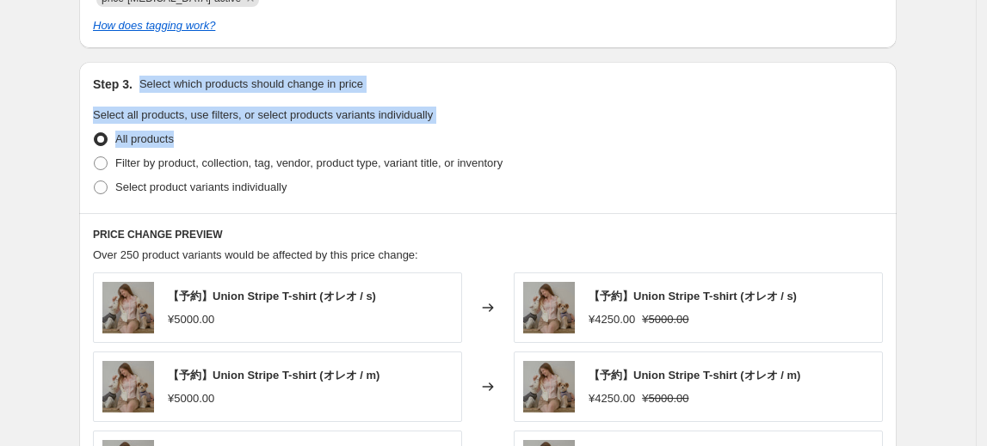
drag, startPoint x: 141, startPoint y: 81, endPoint x: 398, endPoint y: 27, distance: 262.8
click at [459, 126] on div "Step 3. Select which products should change in price Select all products, use f…" at bounding box center [487, 137] width 817 height 151
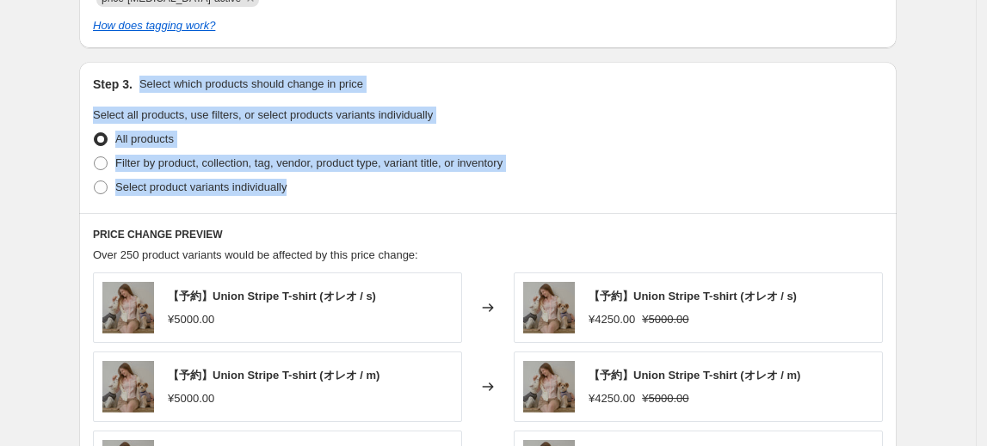
drag, startPoint x: 312, startPoint y: 181, endPoint x: 139, endPoint y: 79, distance: 200.5
click at [139, 79] on div "Step 3. Select which products should change in price Select all products, use f…" at bounding box center [487, 137] width 817 height 151
click at [26, 171] on div "Create new price change job. This page is ready Create new price change job Dra…" at bounding box center [487, 59] width 975 height 1838
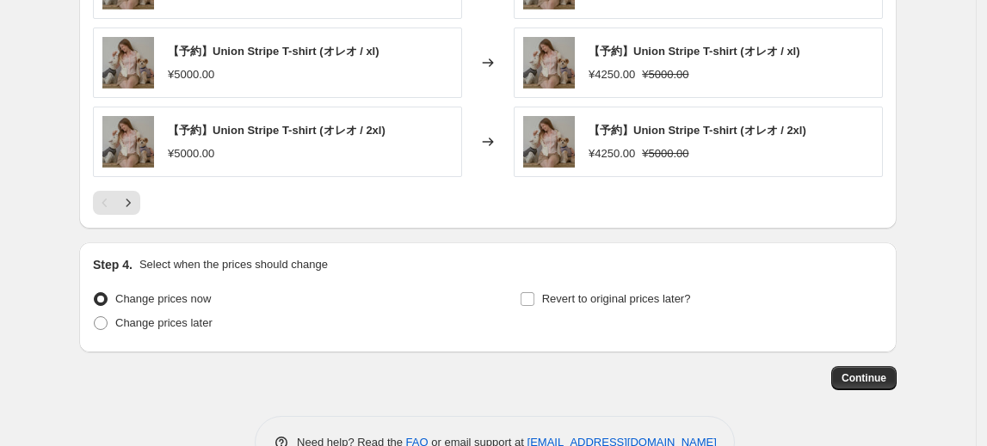
scroll to position [1388, 0]
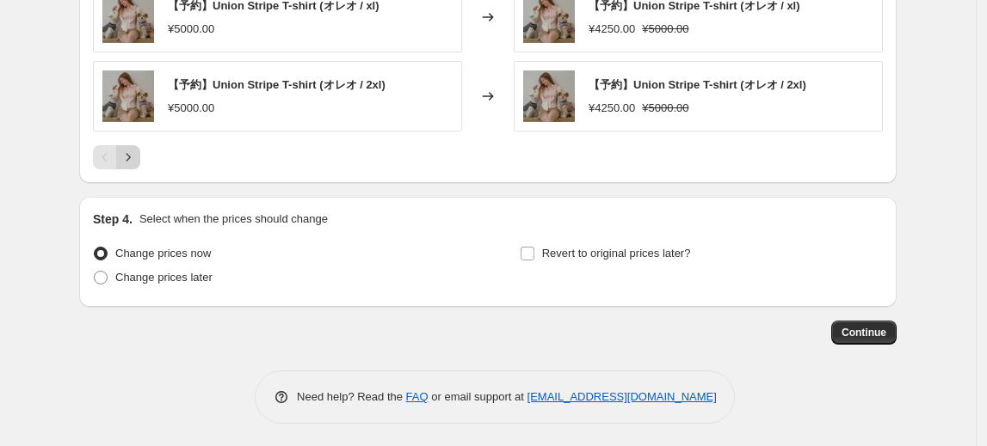
click at [134, 160] on icon "Next" at bounding box center [128, 157] width 17 height 17
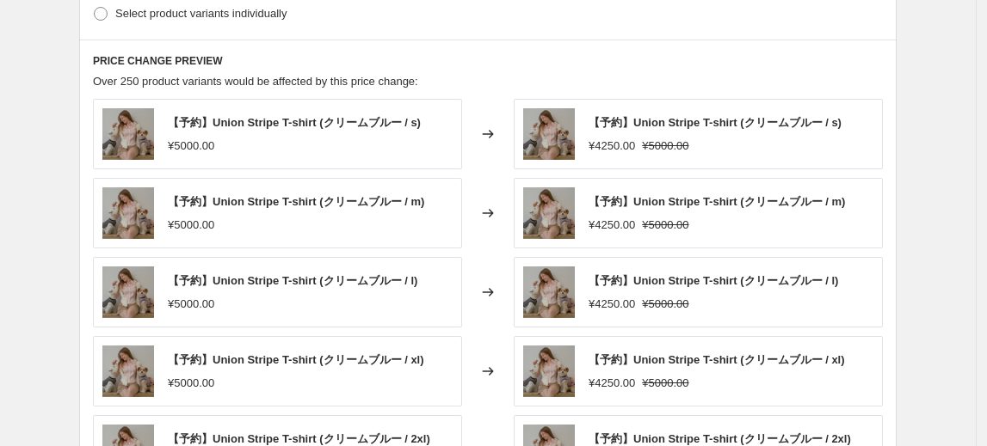
scroll to position [998, 0]
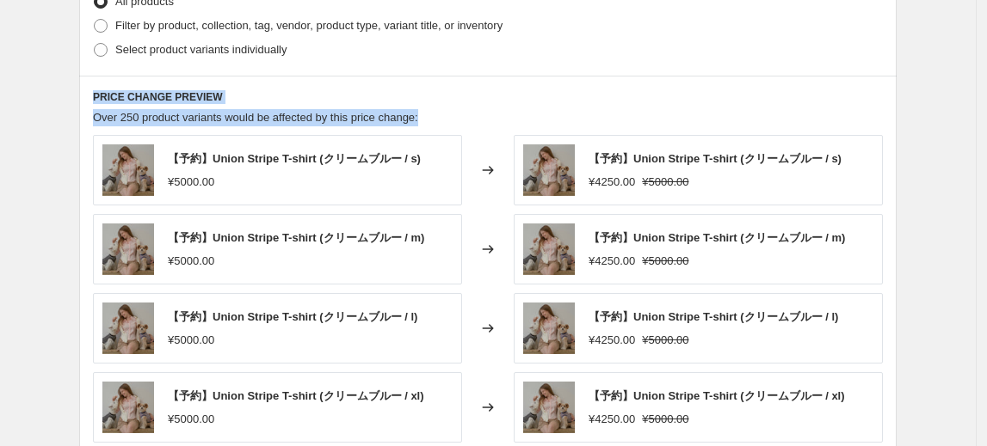
drag, startPoint x: 97, startPoint y: 92, endPoint x: 438, endPoint y: 112, distance: 341.2
click at [438, 112] on div "PRICE CHANGE PREVIEW Over 250 product variants would be affected by this price …" at bounding box center [487, 325] width 817 height 498
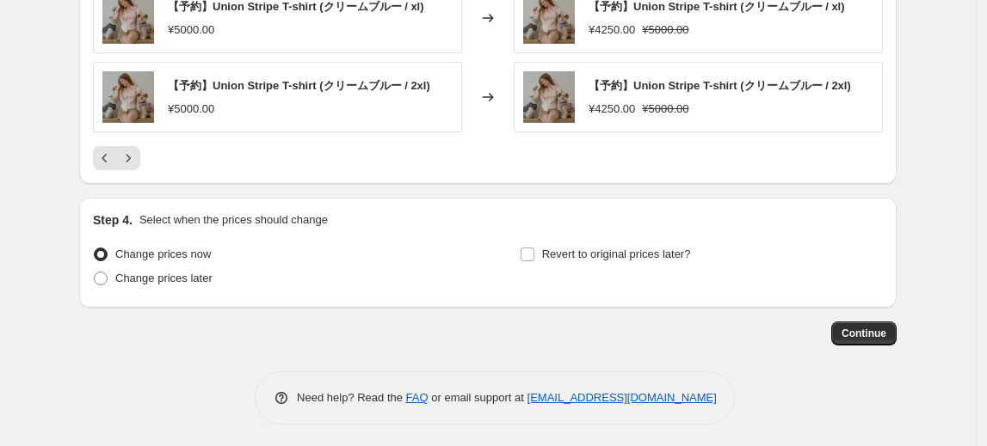
scroll to position [1388, 0]
drag, startPoint x: 144, startPoint y: 329, endPoint x: 141, endPoint y: 316, distance: 13.2
click at [144, 329] on div "Continue" at bounding box center [487, 333] width 817 height 24
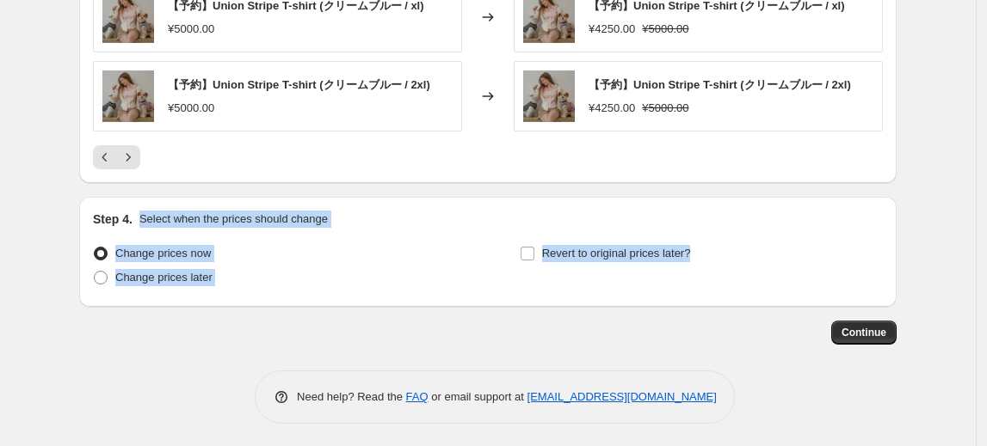
drag, startPoint x: 143, startPoint y: 213, endPoint x: 355, endPoint y: 29, distance: 281.1
click at [587, 282] on div "Step 4. Select when the prices should change Change prices now Change prices la…" at bounding box center [488, 252] width 790 height 83
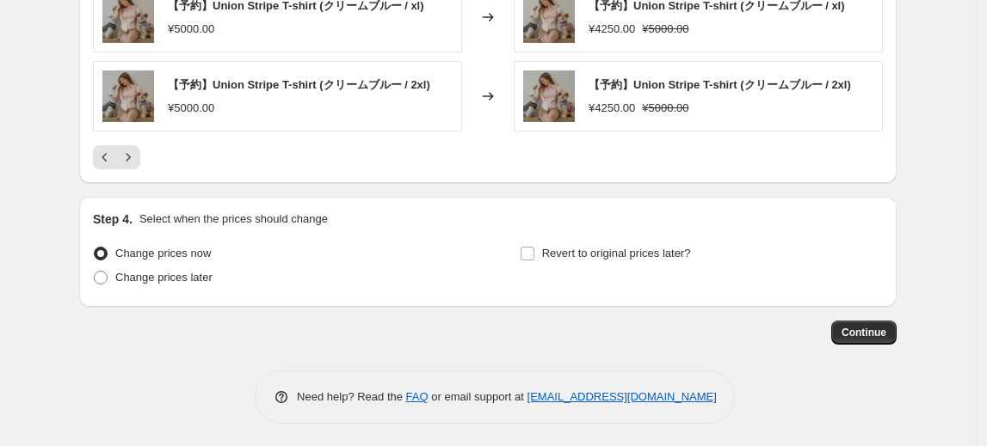
drag, startPoint x: 268, startPoint y: 343, endPoint x: 371, endPoint y: 327, distance: 104.5
click at [648, 258] on span "Revert to original prices later?" at bounding box center [616, 253] width 149 height 17
click at [534, 258] on input "Revert to original prices later?" at bounding box center [527, 254] width 14 height 14
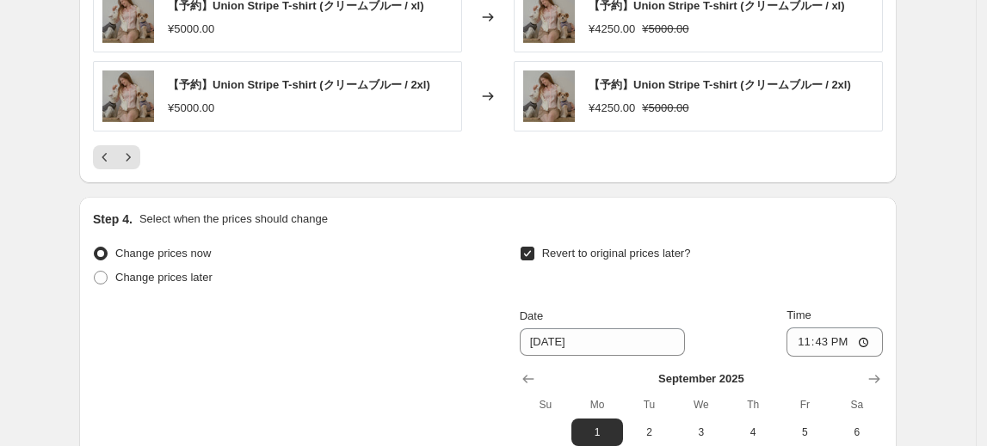
click at [643, 255] on span "Revert to original prices later?" at bounding box center [616, 253] width 149 height 13
click at [534, 255] on input "Revert to original prices later?" at bounding box center [527, 254] width 14 height 14
checkbox input "false"
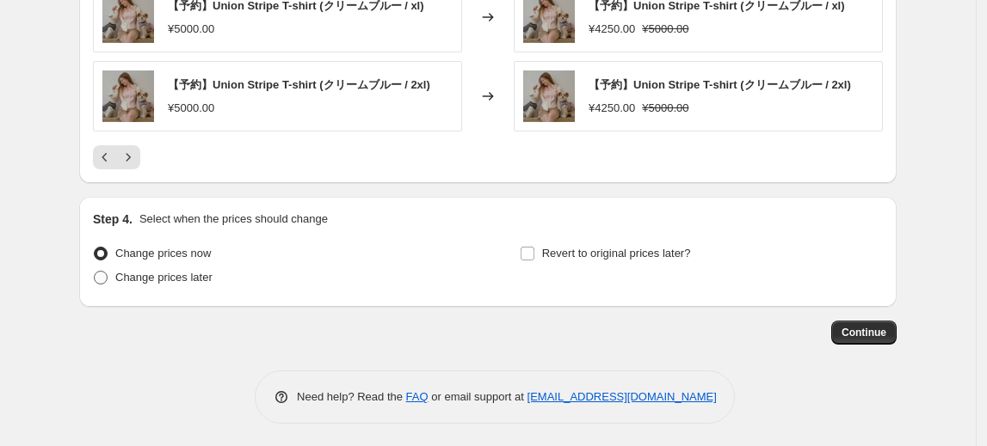
click at [206, 277] on span "Change prices later" at bounding box center [163, 277] width 97 height 13
click at [95, 272] on input "Change prices later" at bounding box center [94, 271] width 1 height 1
radio input "true"
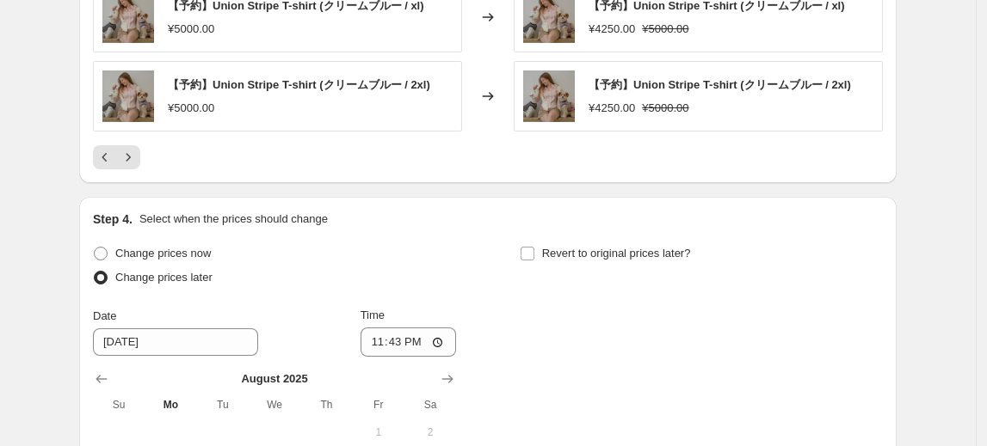
click at [206, 276] on span "Change prices later" at bounding box center [163, 277] width 97 height 13
click at [95, 272] on input "Change prices later" at bounding box center [94, 271] width 1 height 1
click at [200, 250] on span "Change prices now" at bounding box center [162, 253] width 95 height 13
click at [95, 248] on input "Change prices now" at bounding box center [94, 247] width 1 height 1
radio input "true"
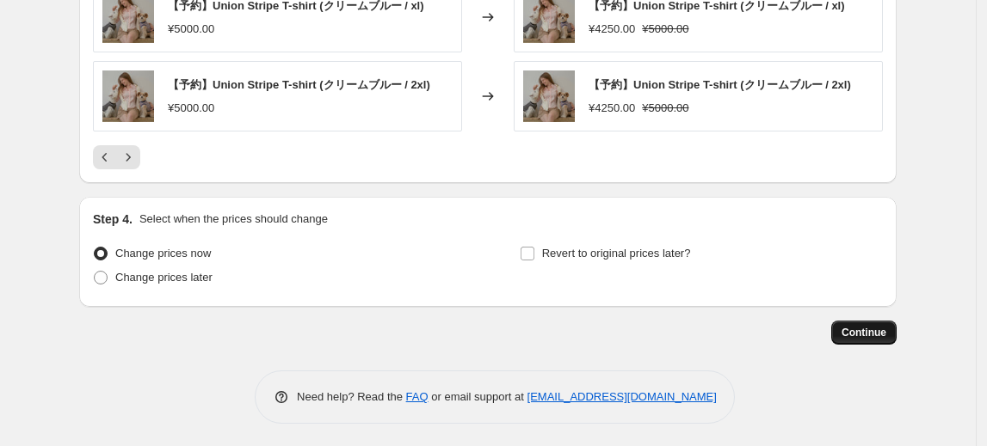
click at [874, 337] on button "Continue" at bounding box center [863, 333] width 65 height 24
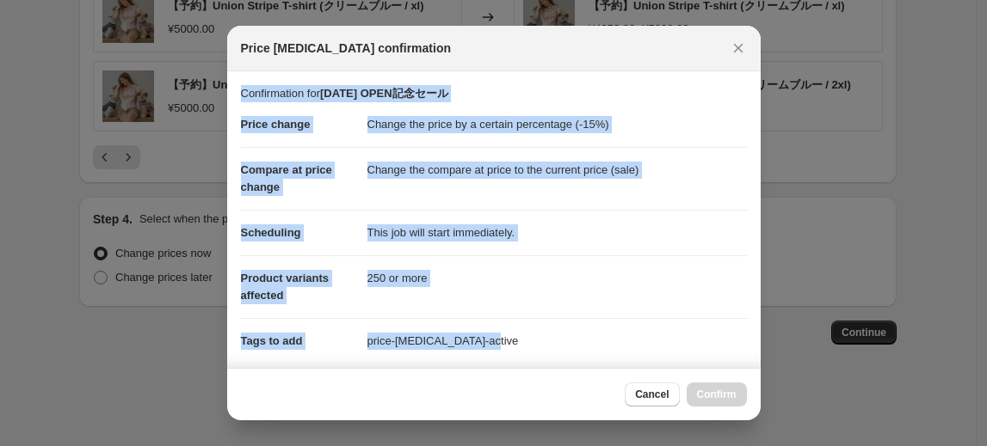
drag, startPoint x: 241, startPoint y: 93, endPoint x: 607, endPoint y: 329, distance: 436.2
click at [607, 329] on section "Confirmation for 2025年8月27日 OPEN記念セール Price change Change the price by a certai…" at bounding box center [493, 224] width 533 height 306
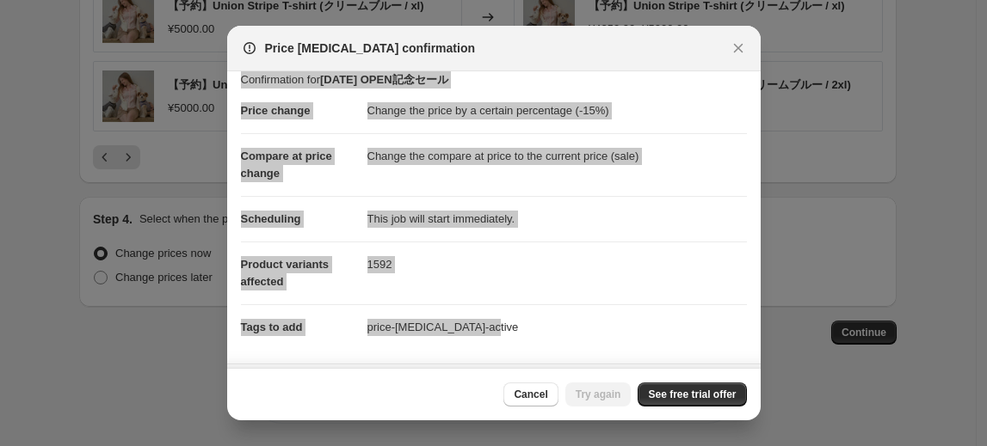
scroll to position [0, 0]
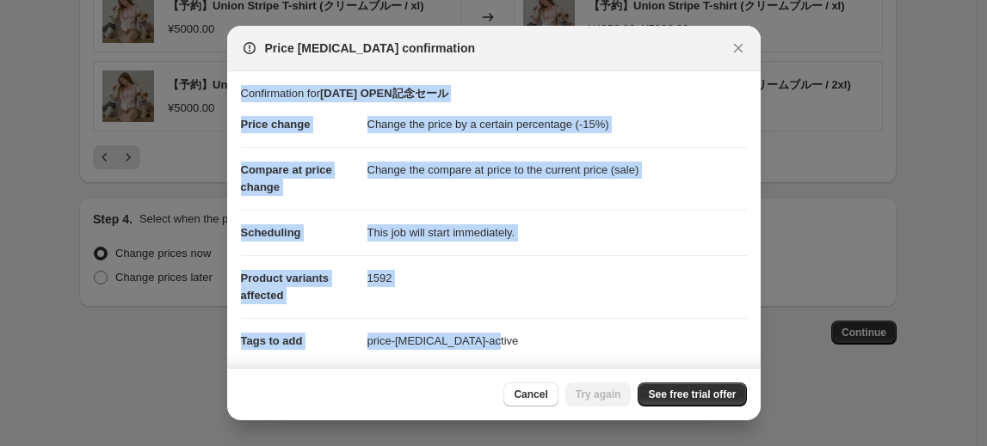
drag, startPoint x: 447, startPoint y: 146, endPoint x: 434, endPoint y: 145, distance: 13.8
click at [447, 147] on dd "Change the compare at price to the current price (sale)" at bounding box center [556, 170] width 379 height 46
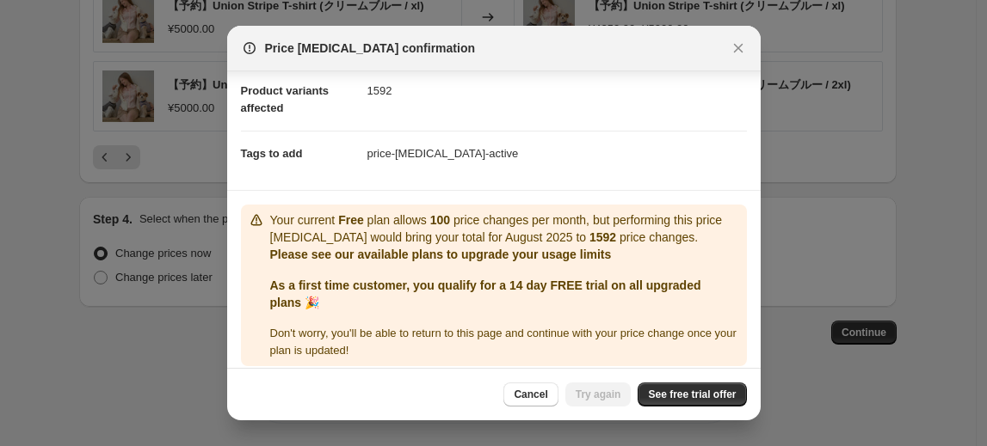
scroll to position [197, 0]
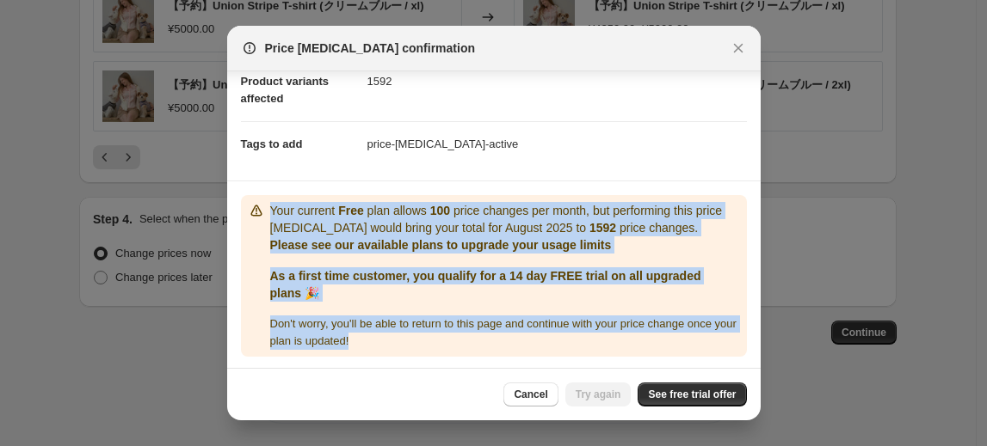
drag, startPoint x: 266, startPoint y: 206, endPoint x: 454, endPoint y: 320, distance: 220.0
click at [457, 336] on div "Your current Free plan allows 100 price changes per month, but performing this …" at bounding box center [494, 276] width 492 height 148
click at [746, 49] on button "Close" at bounding box center [738, 48] width 24 height 24
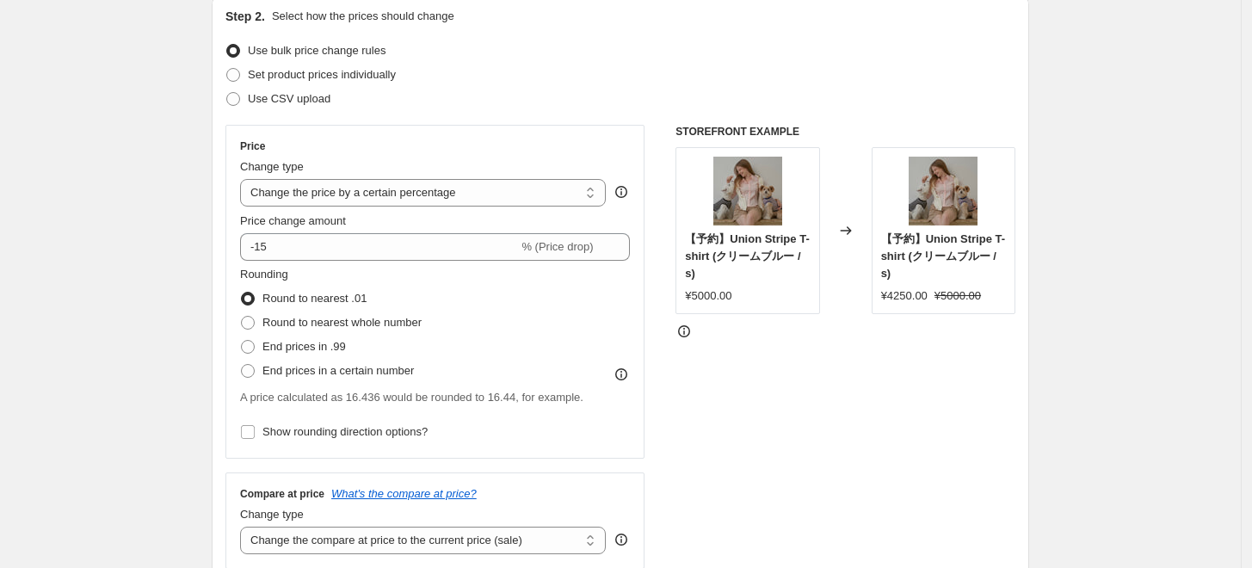
scroll to position [0, 0]
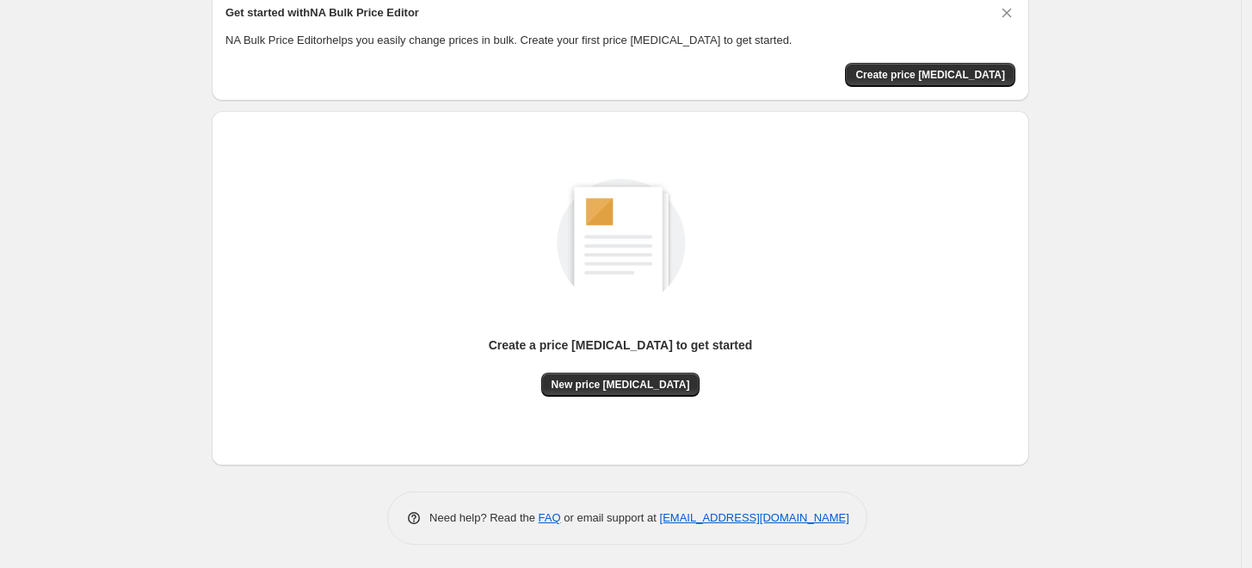
scroll to position [76, 0]
click at [120, 290] on div "NA Bulk Price Editor. This page is ready NA Bulk Price Editor Get started with …" at bounding box center [620, 246] width 1240 height 645
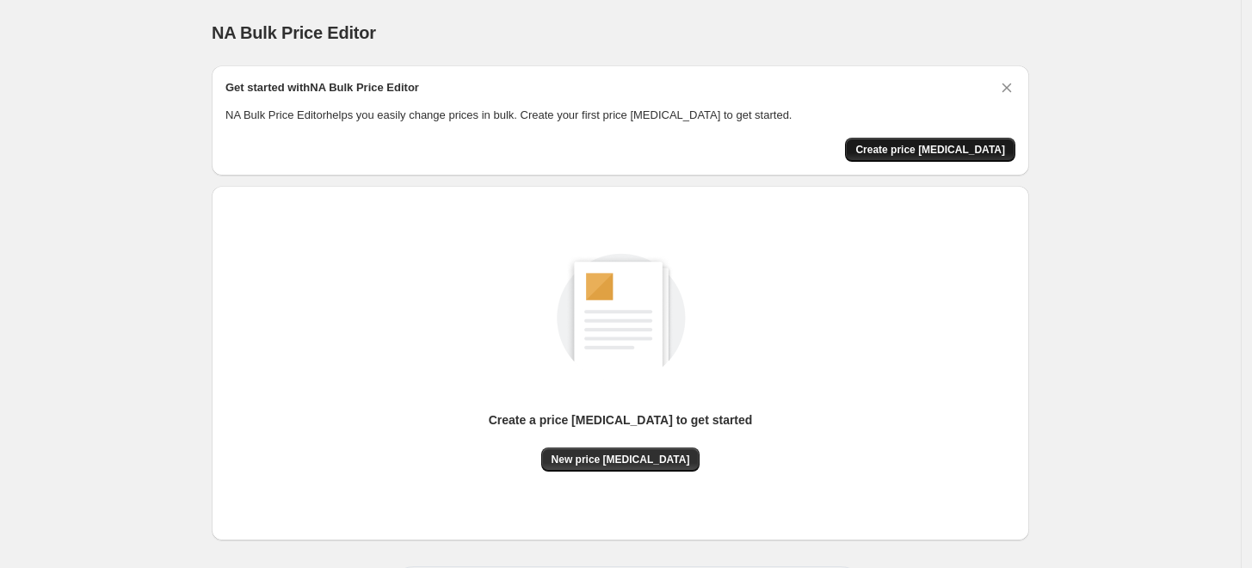
click at [937, 138] on button "Create price change job" at bounding box center [930, 150] width 170 height 24
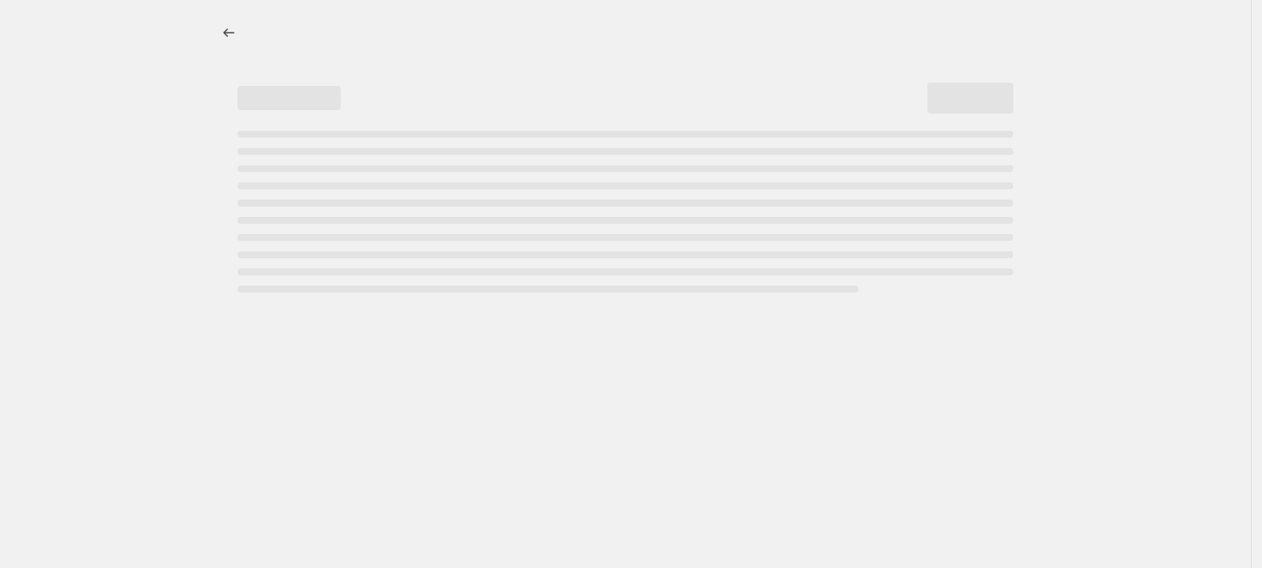
select select "percentage"
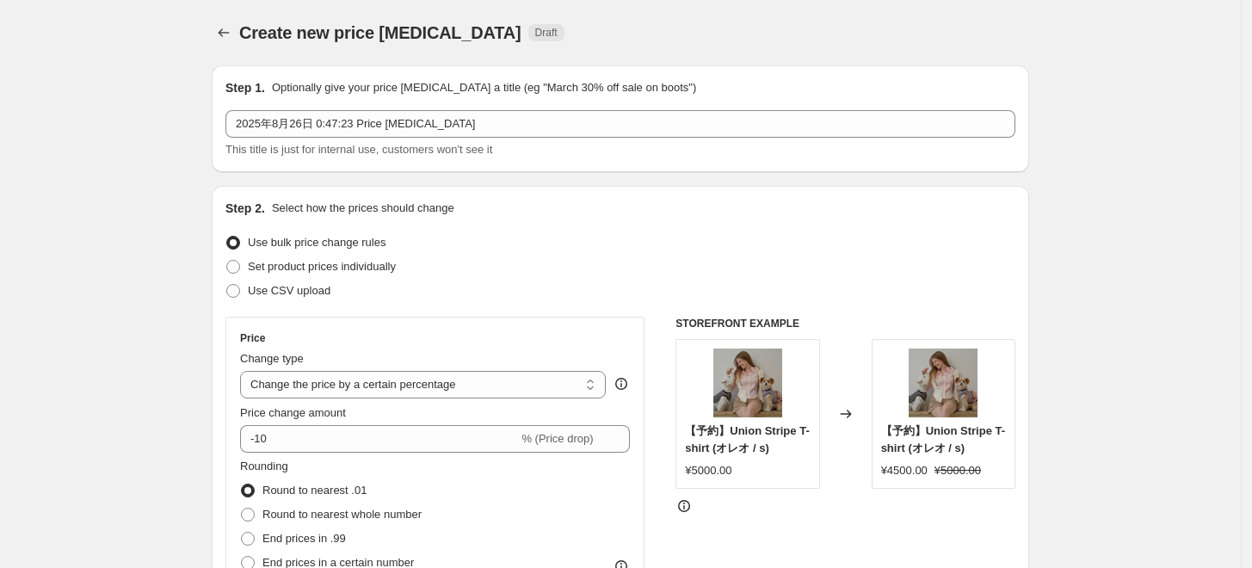
scroll to position [95, 0]
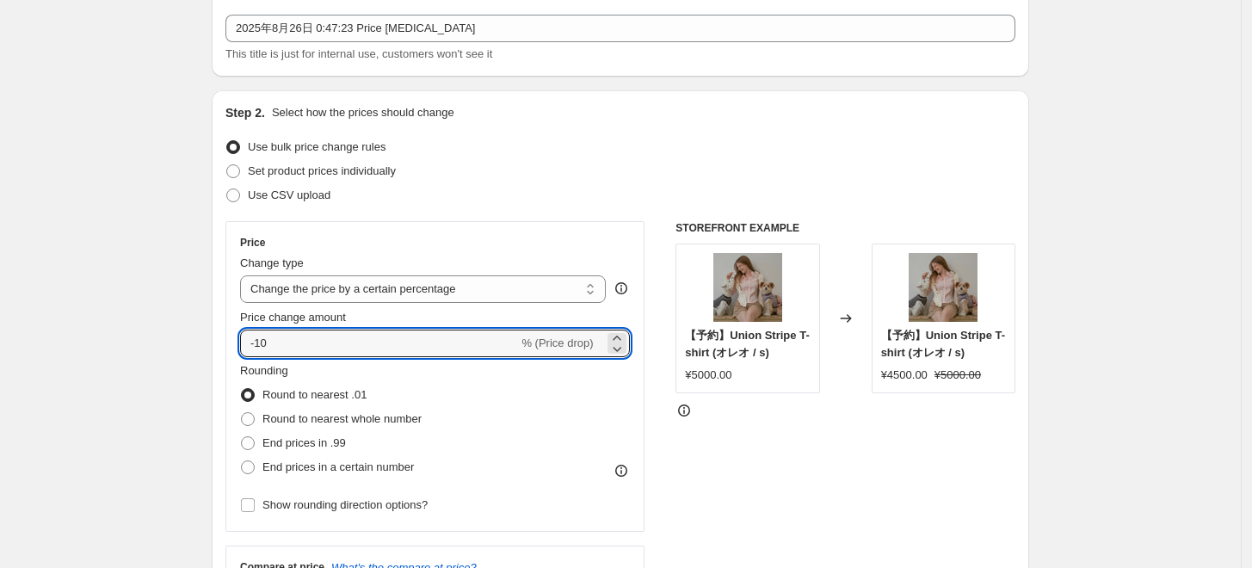
drag, startPoint x: 297, startPoint y: 341, endPoint x: 225, endPoint y: 340, distance: 71.4
click at [228, 340] on div "Step 2. Select how the prices should change Use bulk price change rules Set pro…" at bounding box center [620, 392] width 817 height 604
type input "-1"
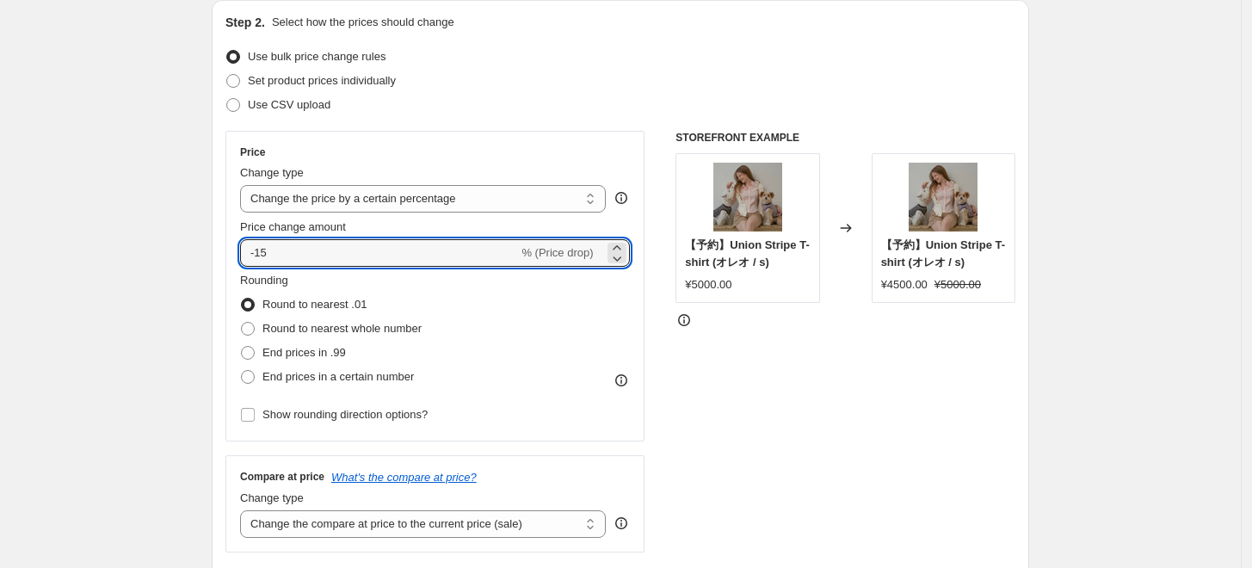
scroll to position [286, 0]
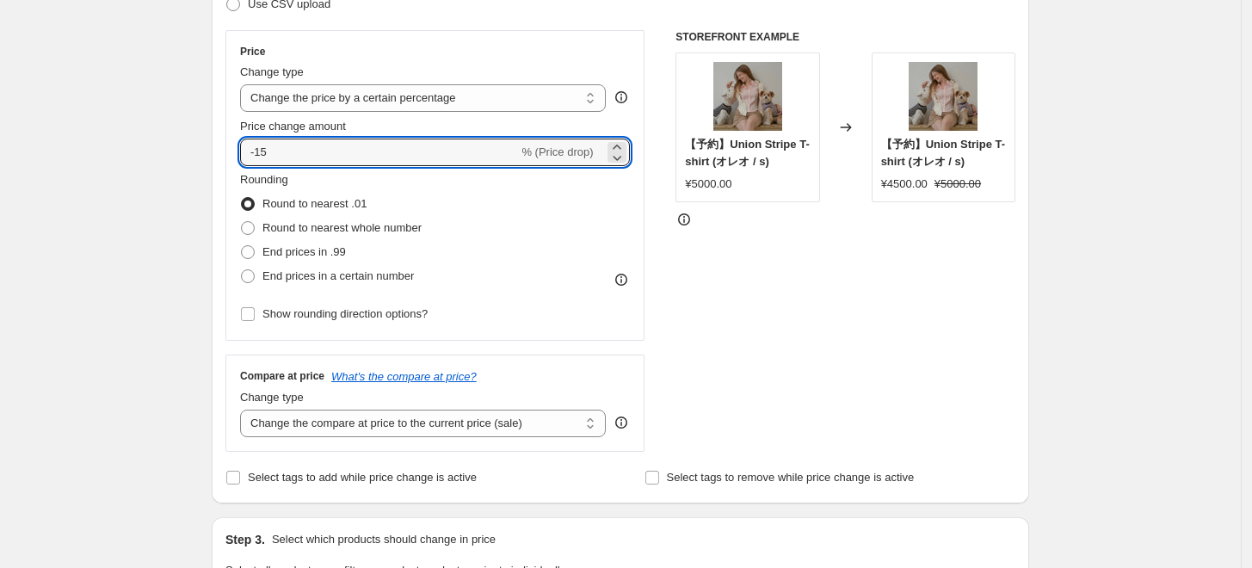
type input "-15"
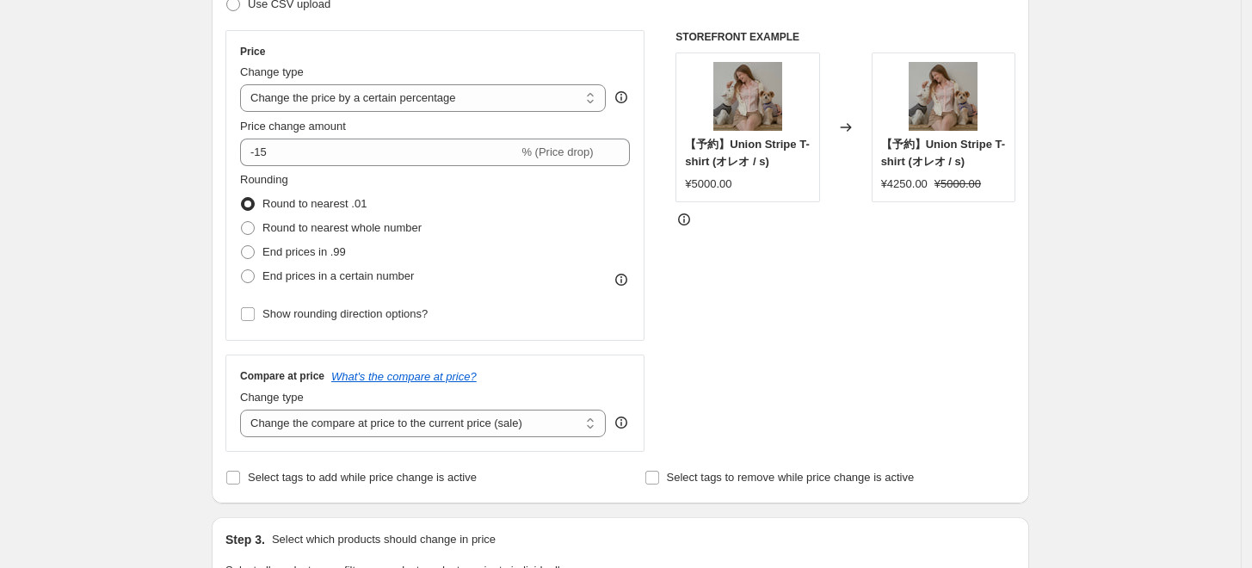
click at [160, 267] on div "Create new price change job. This page is ready Create new price change job Dra…" at bounding box center [620, 573] width 1240 height 1719
click at [377, 315] on span "Show rounding direction options?" at bounding box center [344, 313] width 165 height 13
click at [255, 315] on input "Show rounding direction options?" at bounding box center [248, 314] width 14 height 14
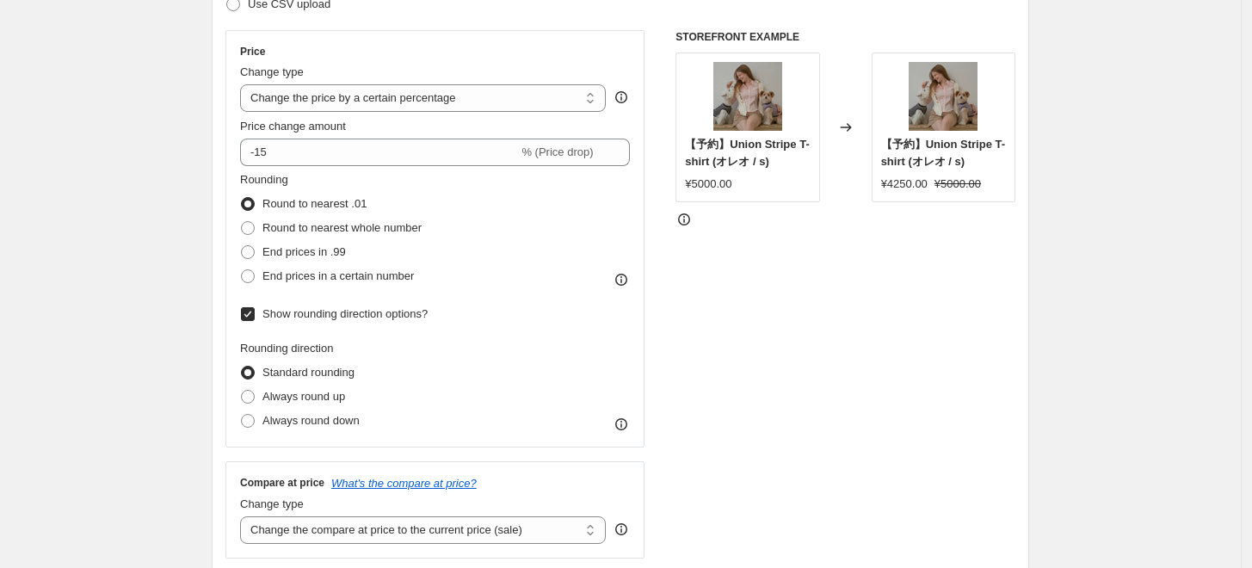
click at [377, 315] on span "Show rounding direction options?" at bounding box center [344, 313] width 165 height 13
click at [255, 315] on input "Show rounding direction options?" at bounding box center [248, 314] width 14 height 14
checkbox input "false"
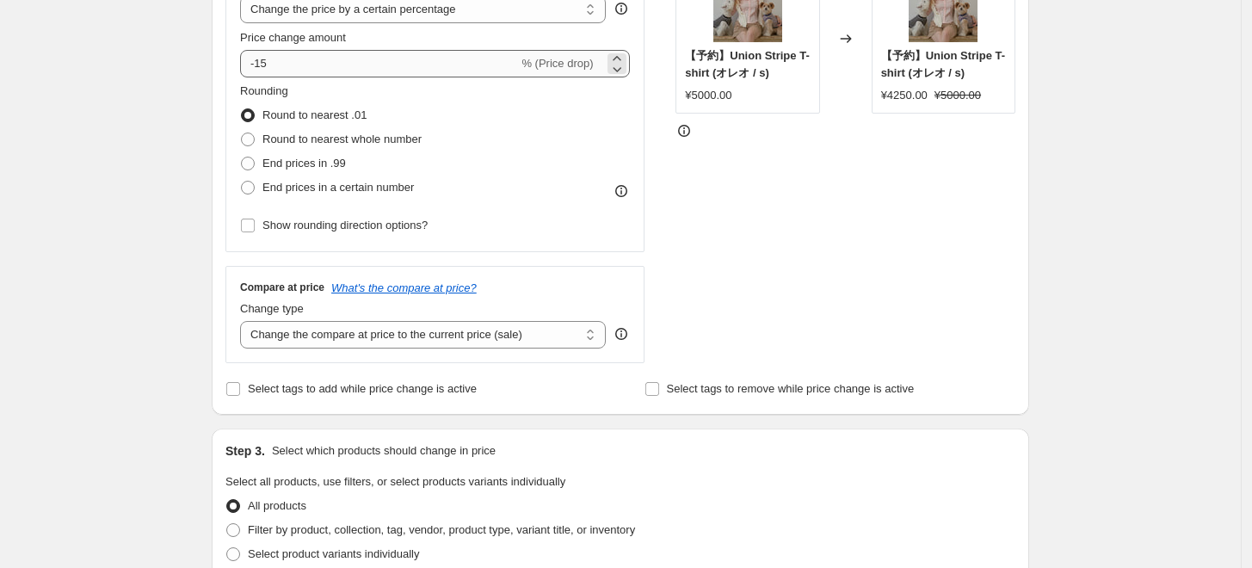
scroll to position [382, 0]
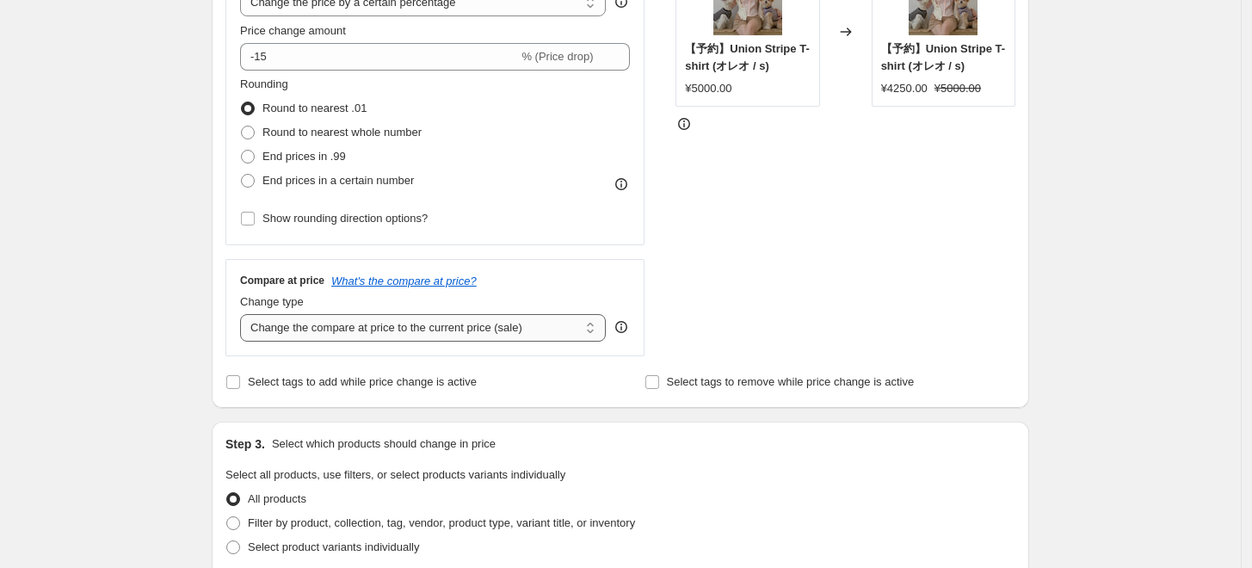
click at [391, 326] on select "Change the compare at price to the current price (sale) Change the compare at p…" at bounding box center [423, 328] width 366 height 28
click at [244, 314] on select "Change the compare at price to the current price (sale) Change the compare at p…" at bounding box center [423, 328] width 366 height 28
drag, startPoint x: 105, startPoint y: 348, endPoint x: 154, endPoint y: 326, distance: 53.5
click at [106, 346] on div "Create new price change job. This page is ready Create new price change job Dra…" at bounding box center [620, 477] width 1240 height 1719
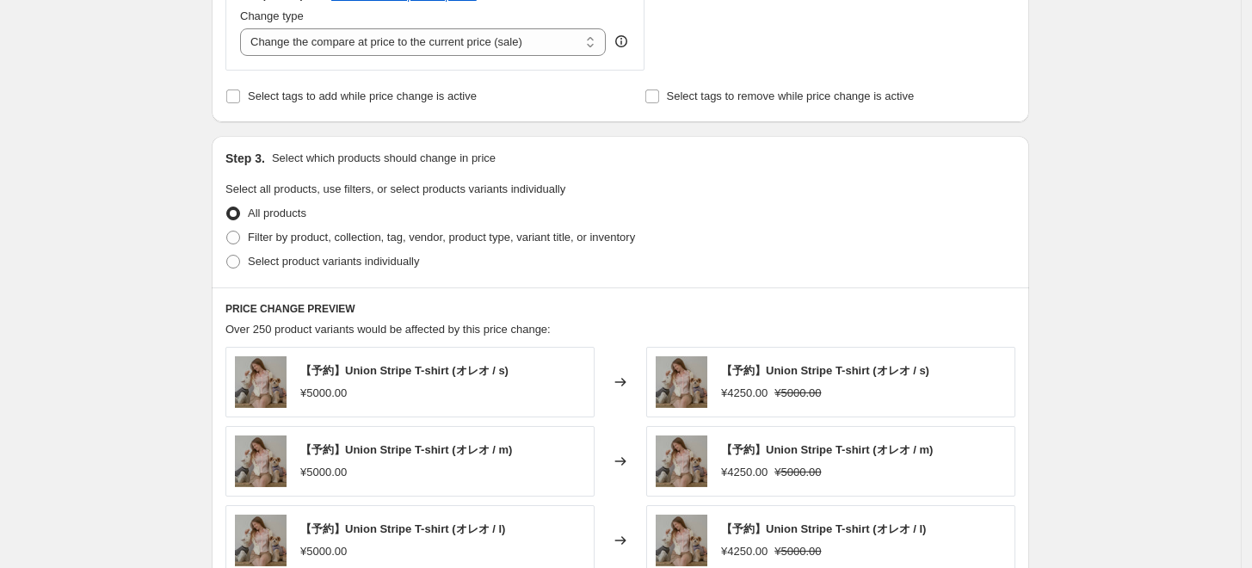
scroll to position [668, 0]
click at [337, 102] on span "Select tags to add while price change is active" at bounding box center [362, 95] width 229 height 13
click at [240, 102] on input "Select tags to add while price change is active" at bounding box center [233, 96] width 14 height 14
checkbox input "true"
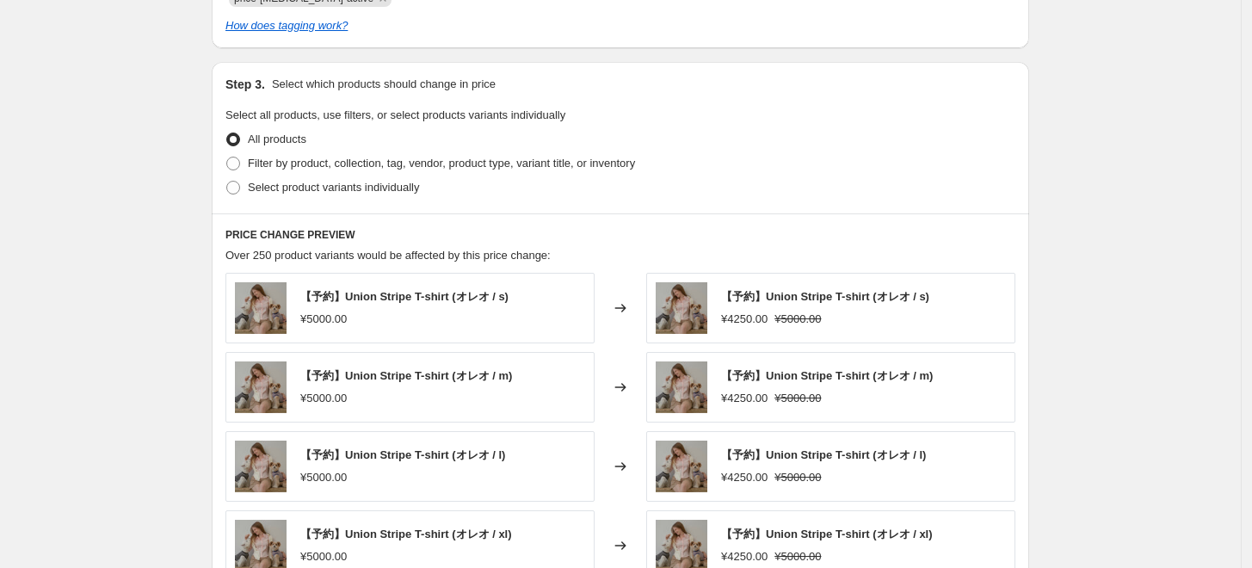
scroll to position [860, 0]
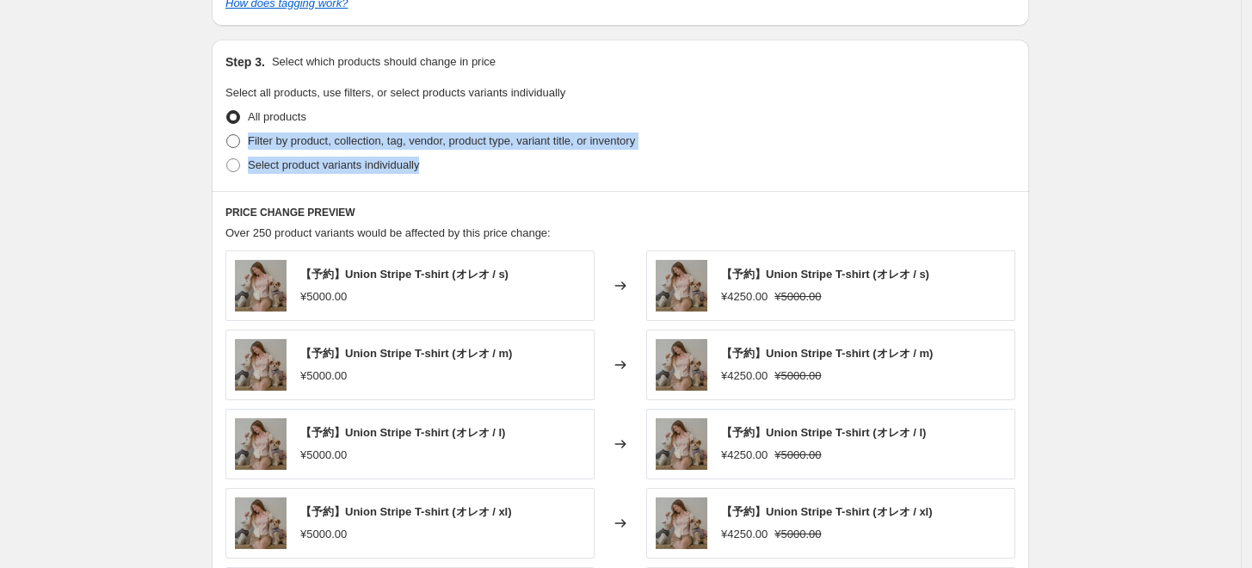
drag, startPoint x: 397, startPoint y: 160, endPoint x: 254, endPoint y: 139, distance: 145.1
click at [254, 139] on ul "All products Filter by product, collection, tag, vendor, product type, variant …" at bounding box center [620, 141] width 790 height 72
copy ul "Filter by product, collection, tag, vendor, product type, variant title, or inv…"
click at [163, 158] on div "Create new price change job. This page is ready Create new price change job Dra…" at bounding box center [620, 48] width 1240 height 1816
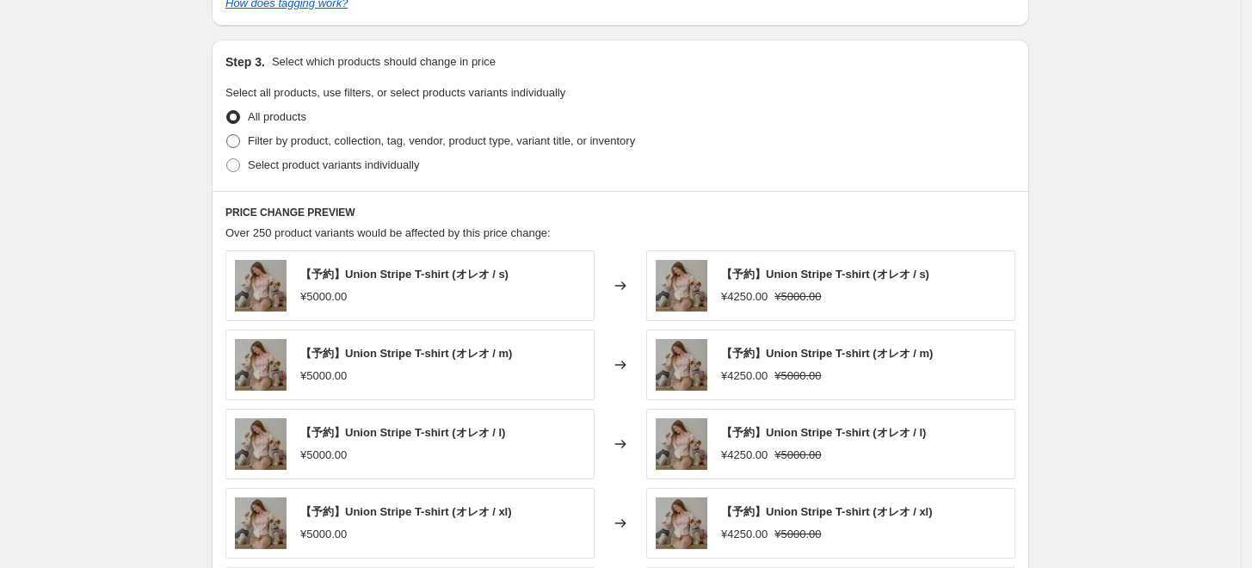
click at [238, 139] on span at bounding box center [233, 141] width 14 height 14
click at [227, 135] on input "Filter by product, collection, tag, vendor, product type, variant title, or inv…" at bounding box center [226, 134] width 1 height 1
radio input "true"
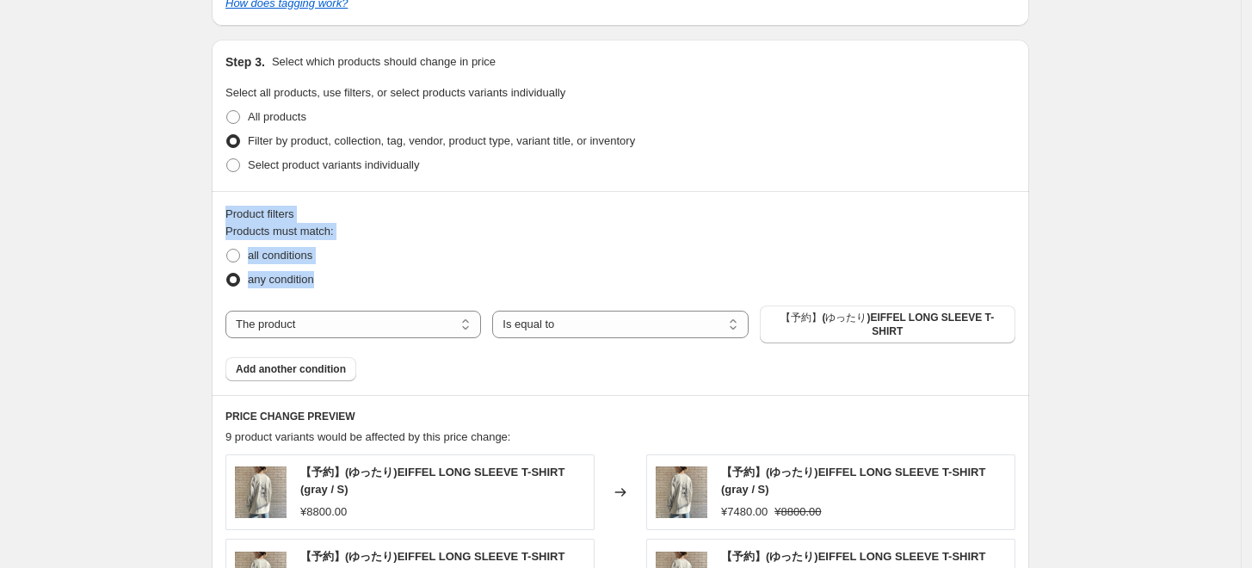
drag, startPoint x: 227, startPoint y: 214, endPoint x: 554, endPoint y: 354, distance: 355.7
click at [324, 282] on div "Product filters Products must match: all conditions any condition The product T…" at bounding box center [620, 293] width 817 height 204
copy div "Product filters Products must match: all conditions any condition"
click at [318, 318] on select "The product The product's collection The product's tag The product's vendor The…" at bounding box center [352, 325] width 255 height 28
click at [547, 252] on div "all conditions" at bounding box center [620, 255] width 790 height 24
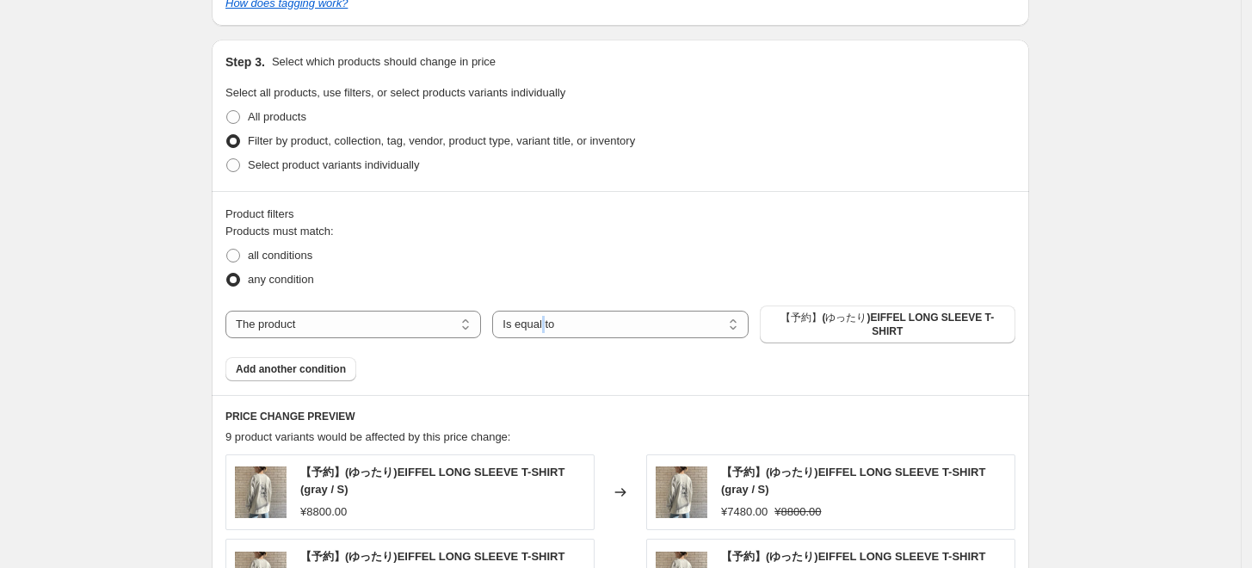
click at [546, 302] on div "Products must match: all conditions any condition The product The product's col…" at bounding box center [620, 302] width 790 height 158
click at [552, 311] on select "Is equal to Is not equal to" at bounding box center [619, 325] width 255 height 28
click at [758, 287] on div "any condition" at bounding box center [620, 280] width 790 height 24
click at [805, 323] on span "【予約】(ゆったり)EIFFEL LONG SLEEVE T-SHIRT" at bounding box center [887, 325] width 235 height 28
click at [335, 317] on select "The product The product's collection The product's tag The product's vendor The…" at bounding box center [352, 325] width 255 height 28
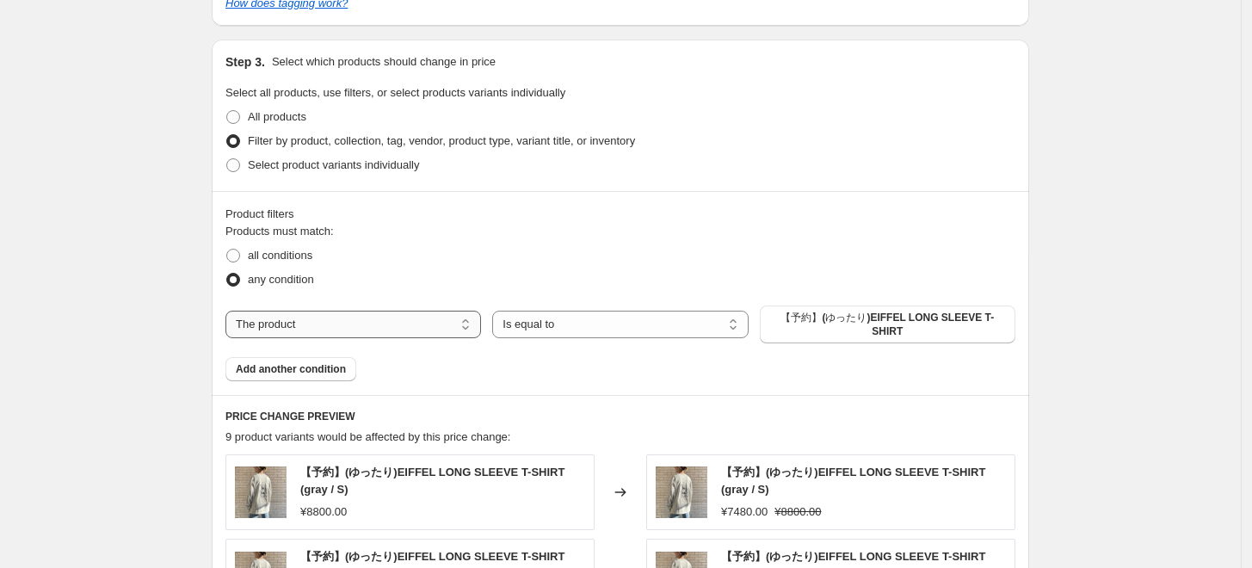
select select "collection"
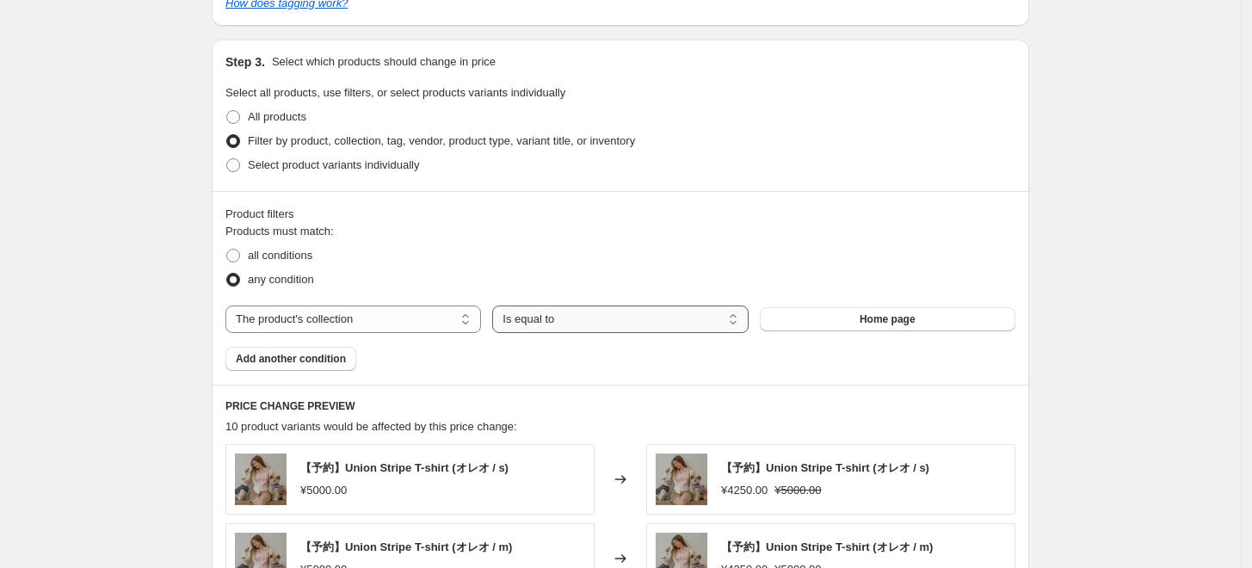
click at [587, 327] on select "Is equal to Is not equal to" at bounding box center [619, 319] width 255 height 28
click at [497, 305] on select "Is equal to Is not equal to" at bounding box center [619, 319] width 255 height 28
click at [824, 316] on button "Home page" at bounding box center [887, 319] width 255 height 24
click at [599, 321] on select "Is equal to Is not equal to" at bounding box center [619, 319] width 255 height 28
select select "not_equal"
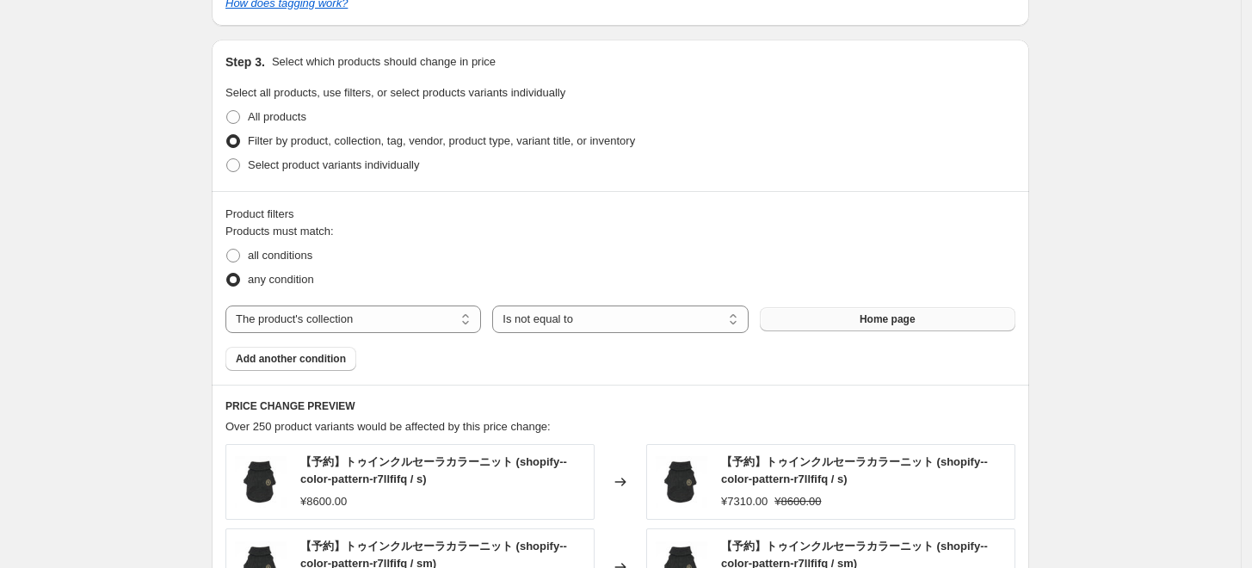
click at [817, 323] on button "Home page" at bounding box center [887, 319] width 255 height 24
click at [327, 322] on select "The product The product's collection The product's tag The product's vendor The…" at bounding box center [352, 319] width 255 height 28
select select "vendor"
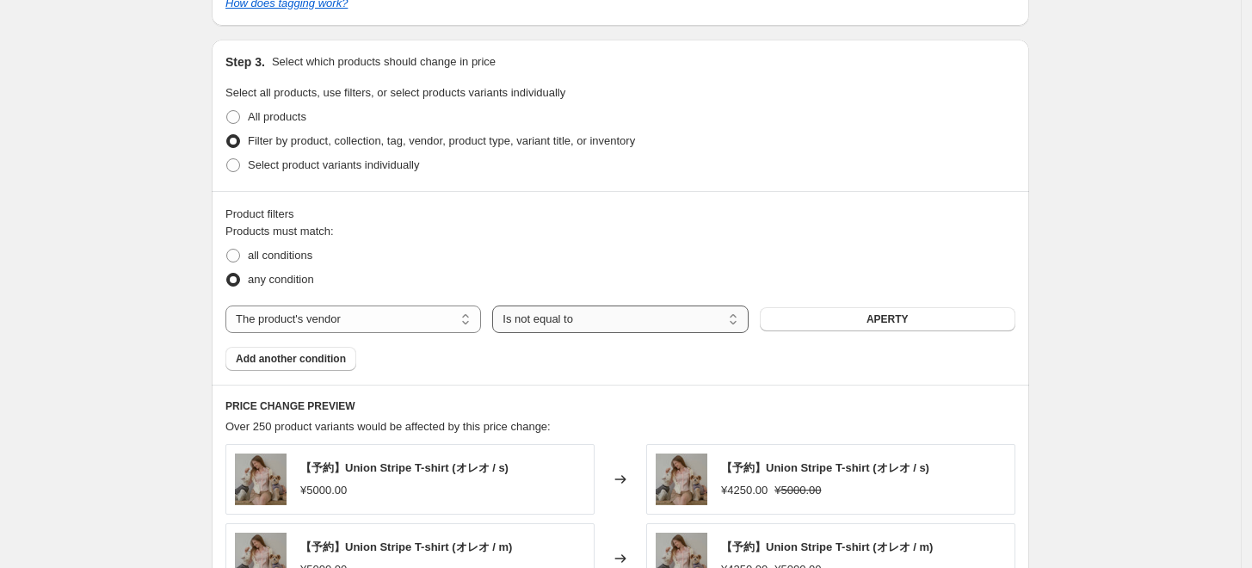
click at [550, 323] on select "Is equal to Is not equal to" at bounding box center [619, 319] width 255 height 28
select select "equal"
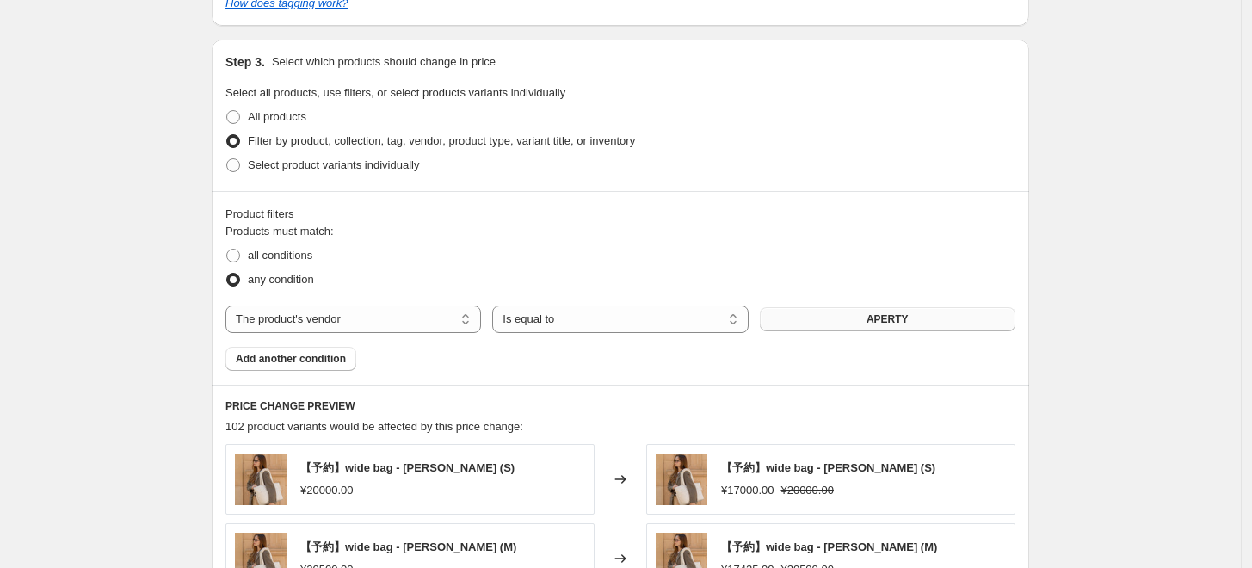
click at [819, 321] on button "APERTY" at bounding box center [887, 319] width 255 height 24
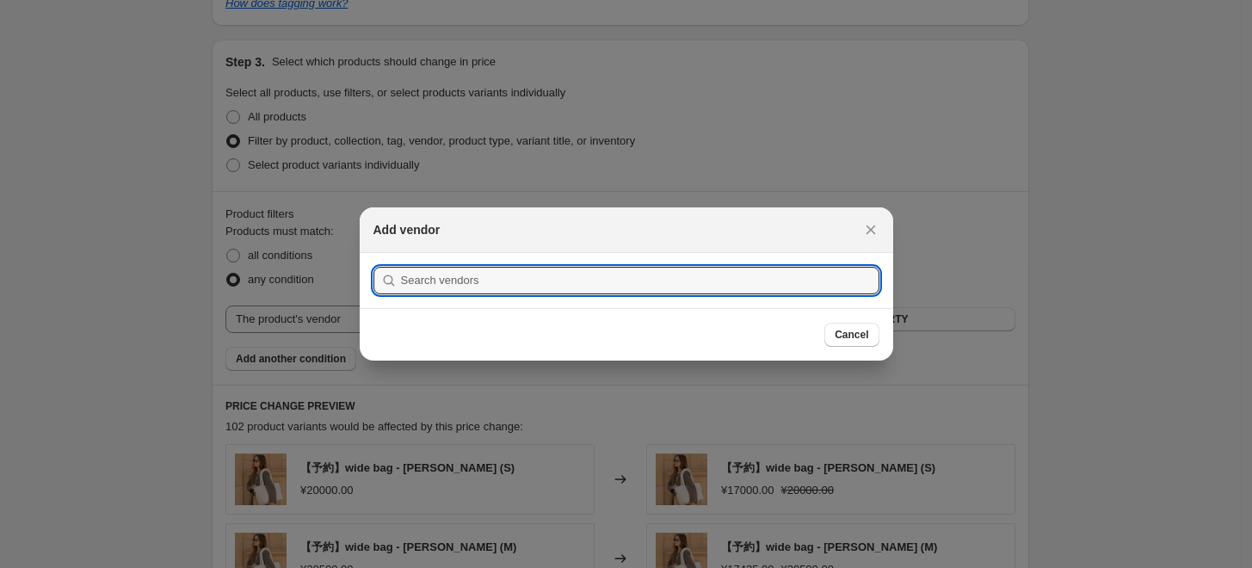
paste input "CTC (Crook The Chihuahua)"
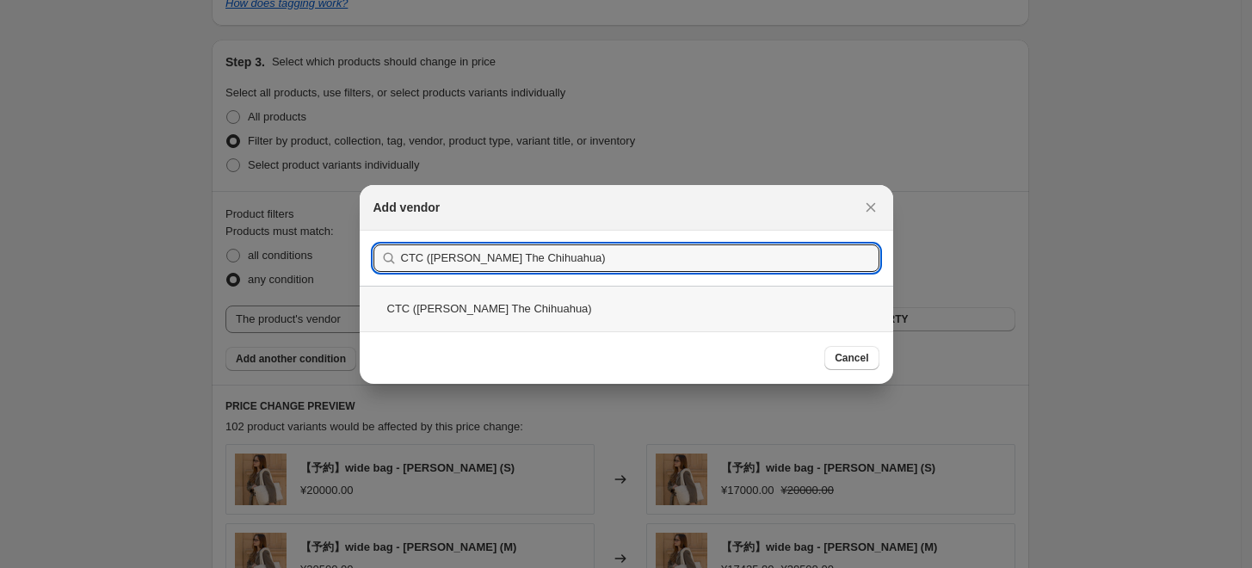
type input "CTC (Crook The Chihuahua)"
click at [434, 314] on div "CTC (Crook The Chihuahua)" at bounding box center [626, 309] width 533 height 46
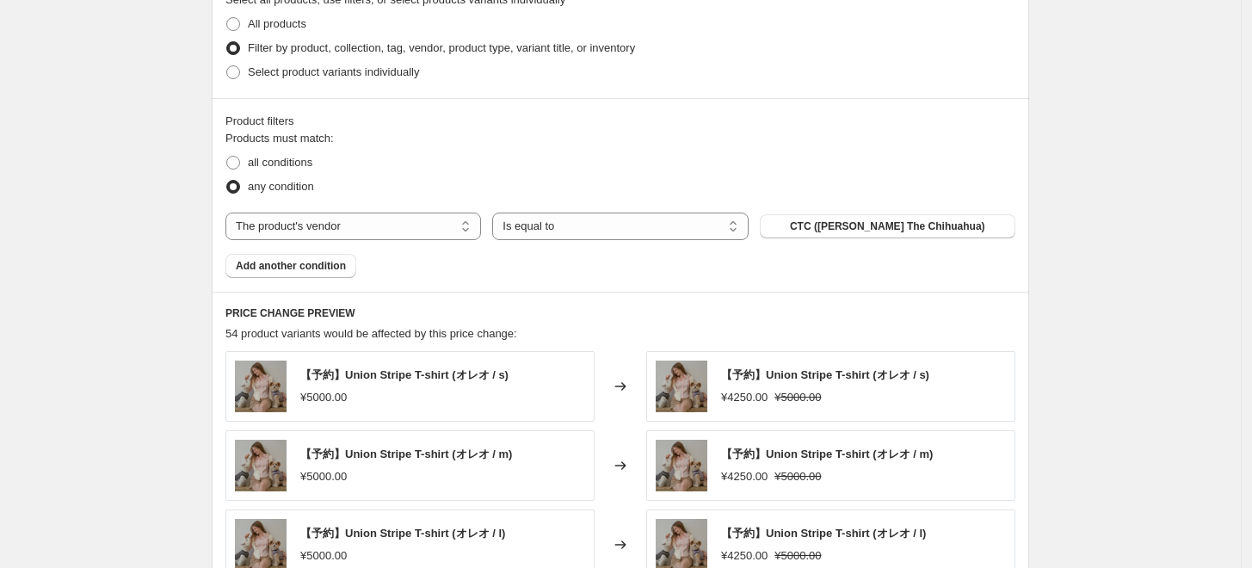
scroll to position [956, 0]
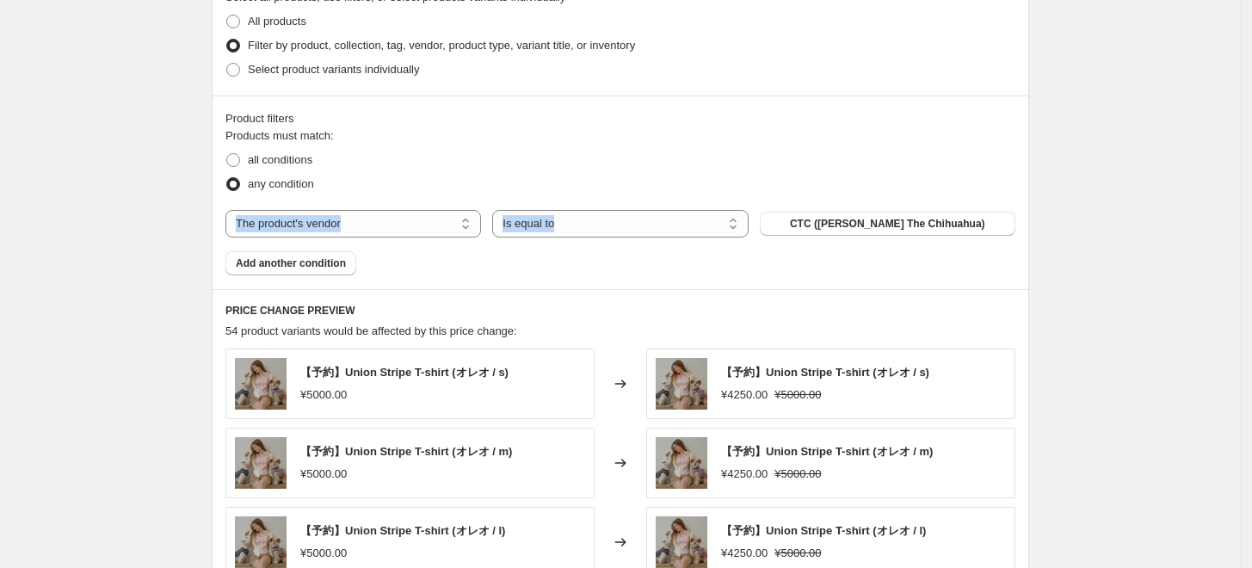
drag, startPoint x: 220, startPoint y: 220, endPoint x: 1020, endPoint y: 223, distance: 800.0
click at [1020, 223] on div "Product filters Products must match: all conditions any condition The product T…" at bounding box center [620, 192] width 817 height 194
copy div "The product's vendor Is equal to Is not equal to Is equal to CTC (Crook The Chi…"
drag, startPoint x: 447, startPoint y: 281, endPoint x: 410, endPoint y: 280, distance: 37.0
click at [447, 281] on div "Product filters Products must match: all conditions any condition The product T…" at bounding box center [620, 192] width 817 height 194
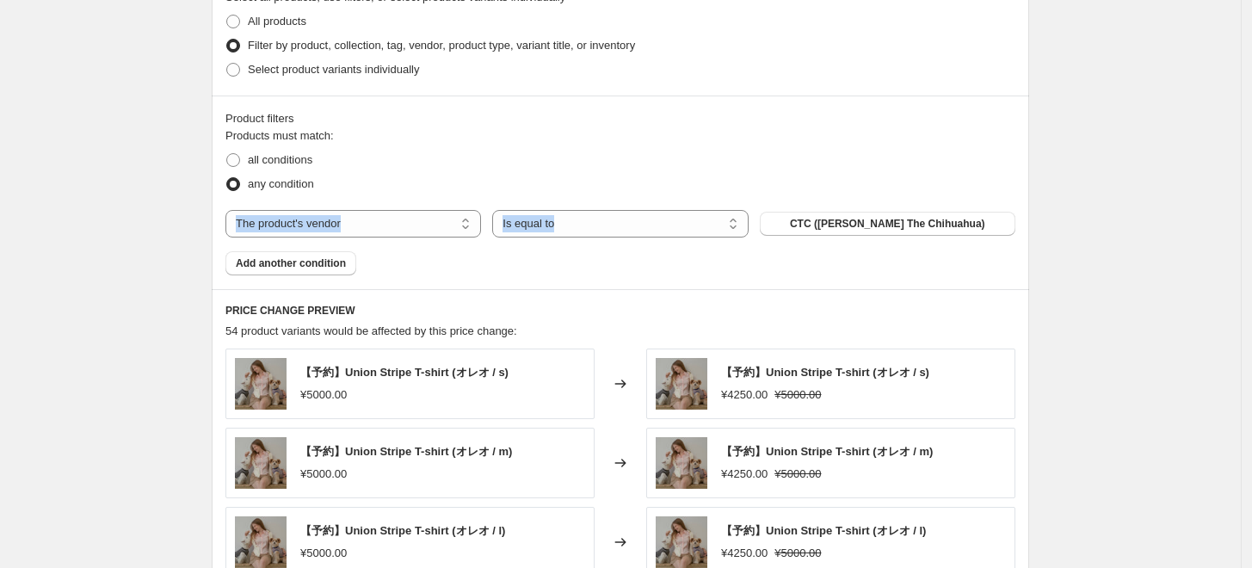
drag, startPoint x: 301, startPoint y: 269, endPoint x: 138, endPoint y: 233, distance: 167.4
click at [138, 234] on div "Create new price change job. This page is ready Create new price change job Dra…" at bounding box center [620, 48] width 1240 height 2009
drag, startPoint x: 209, startPoint y: 281, endPoint x: 189, endPoint y: 239, distance: 46.6
click at [209, 280] on div "Step 1. Optionally give your price change job a title (eg "March 30% off sale o…" at bounding box center [613, 22] width 831 height 1853
drag, startPoint x: 181, startPoint y: 220, endPoint x: 193, endPoint y: 232, distance: 16.4
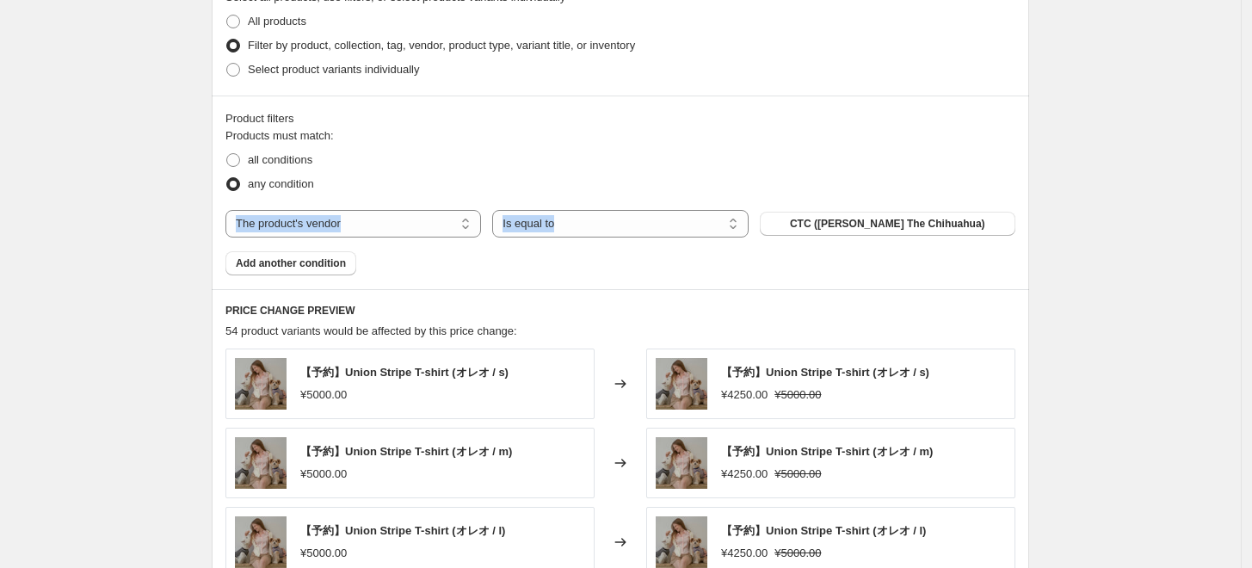
click at [182, 220] on div "Create new price change job. This page is ready Create new price change job Dra…" at bounding box center [620, 48] width 1240 height 2009
click at [192, 212] on div "Create new price change job. This page is ready Create new price change job Dra…" at bounding box center [620, 48] width 1240 height 2009
click at [215, 205] on div "Step 1. Optionally give your price change job a title (eg "March 30% off sale o…" at bounding box center [613, 22] width 831 height 1853
drag, startPoint x: 212, startPoint y: 237, endPoint x: 481, endPoint y: 302, distance: 277.1
click at [481, 302] on div "Step 1. Optionally give your price change job a title (eg "March 30% off sale o…" at bounding box center [613, 22] width 831 height 1853
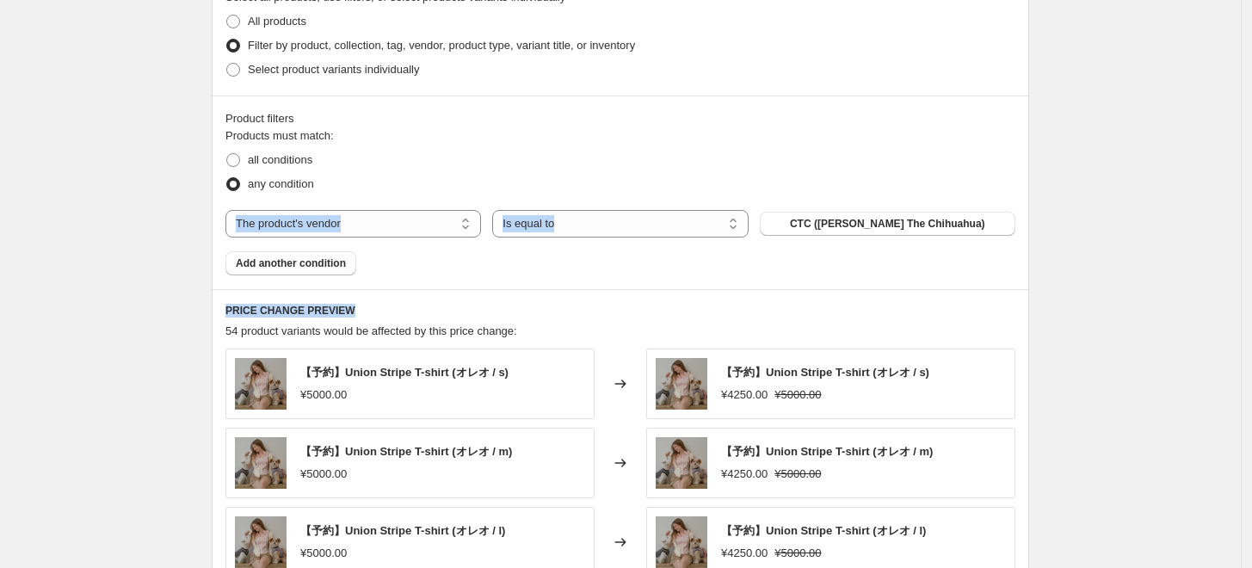
click at [421, 273] on div "Products must match: all conditions any condition The product The product's col…" at bounding box center [620, 201] width 790 height 148
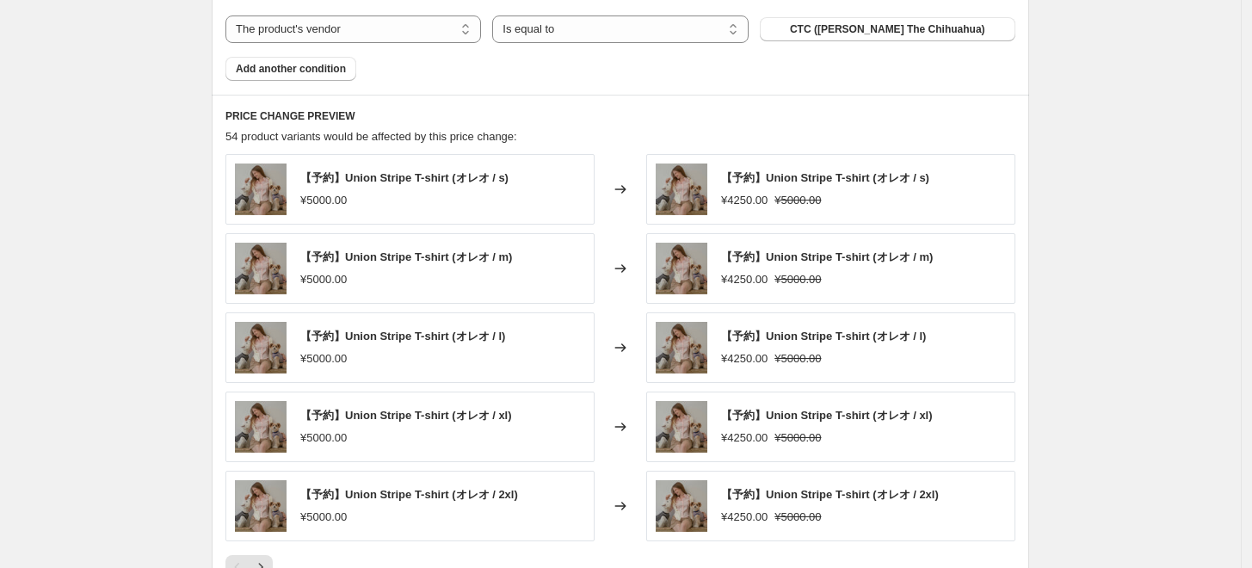
scroll to position [1147, 0]
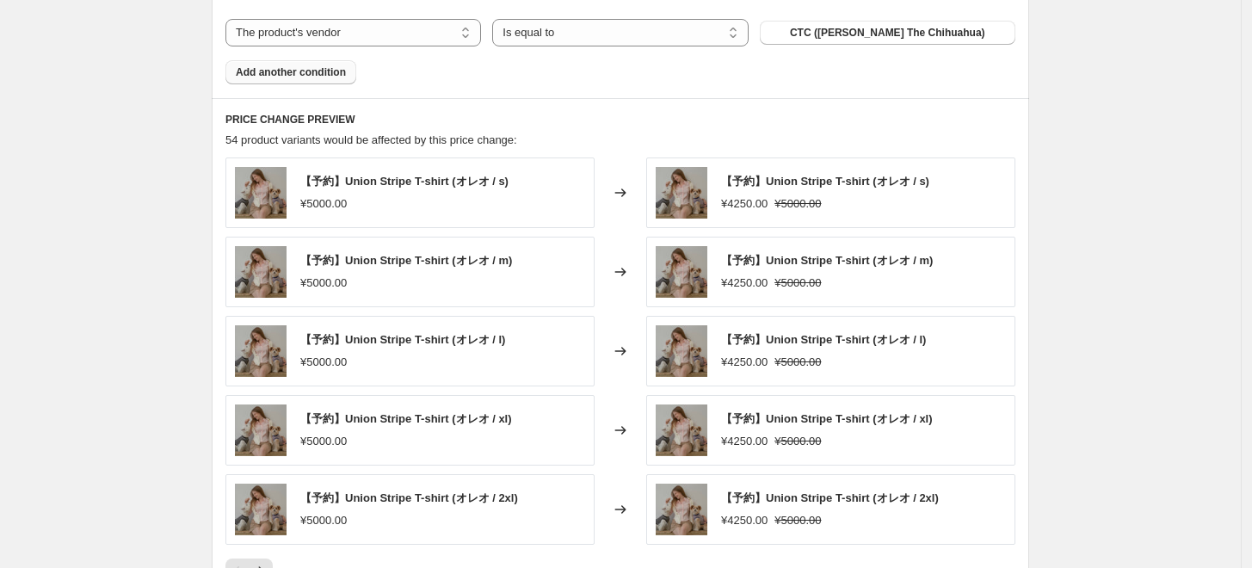
click at [326, 74] on span "Add another condition" at bounding box center [291, 72] width 110 height 14
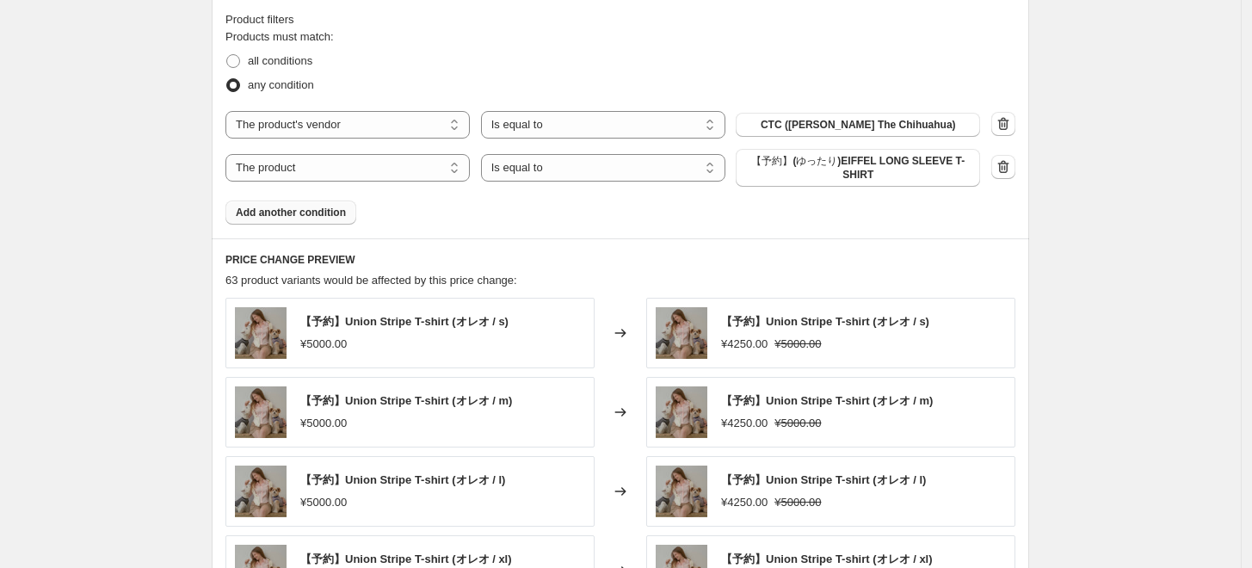
scroll to position [1051, 0]
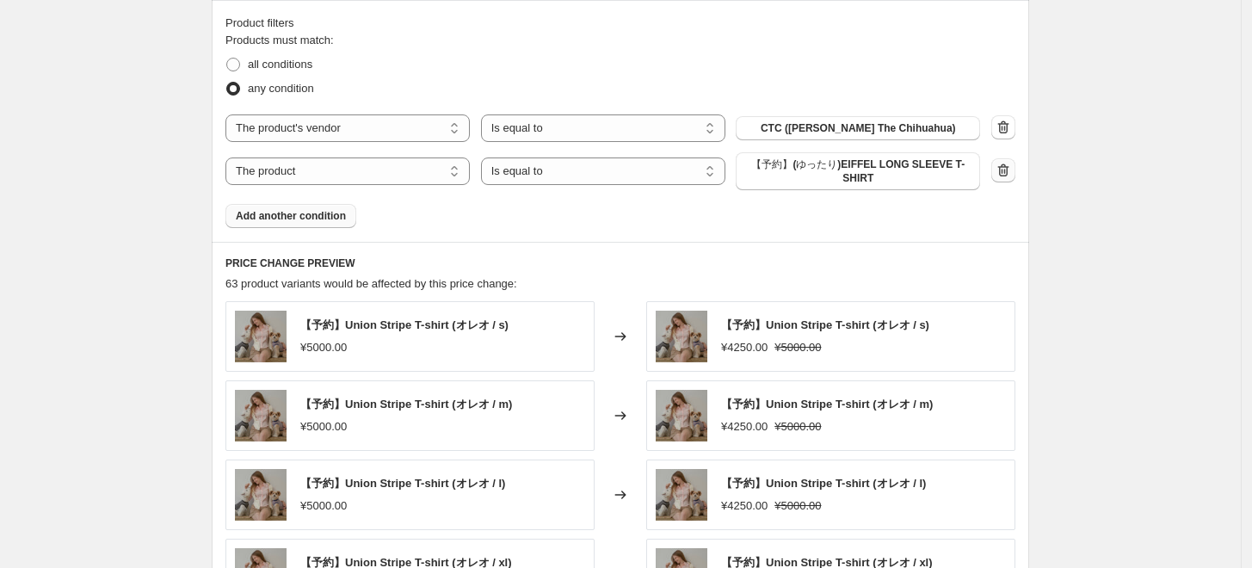
click at [1009, 172] on icon "button" at bounding box center [1003, 169] width 11 height 13
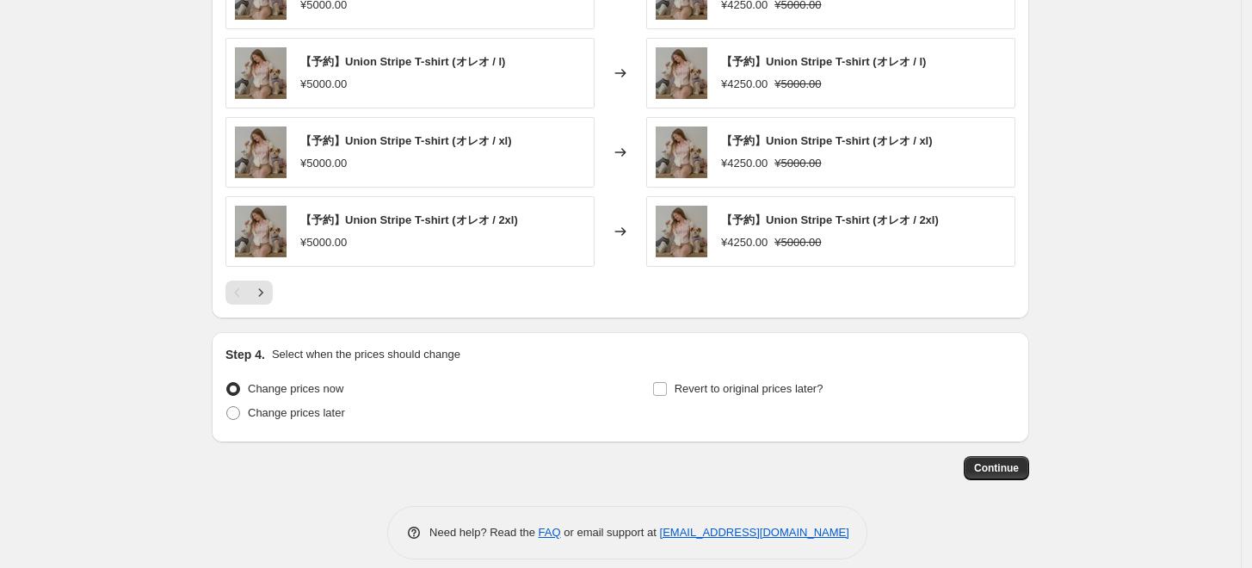
scroll to position [1441, 0]
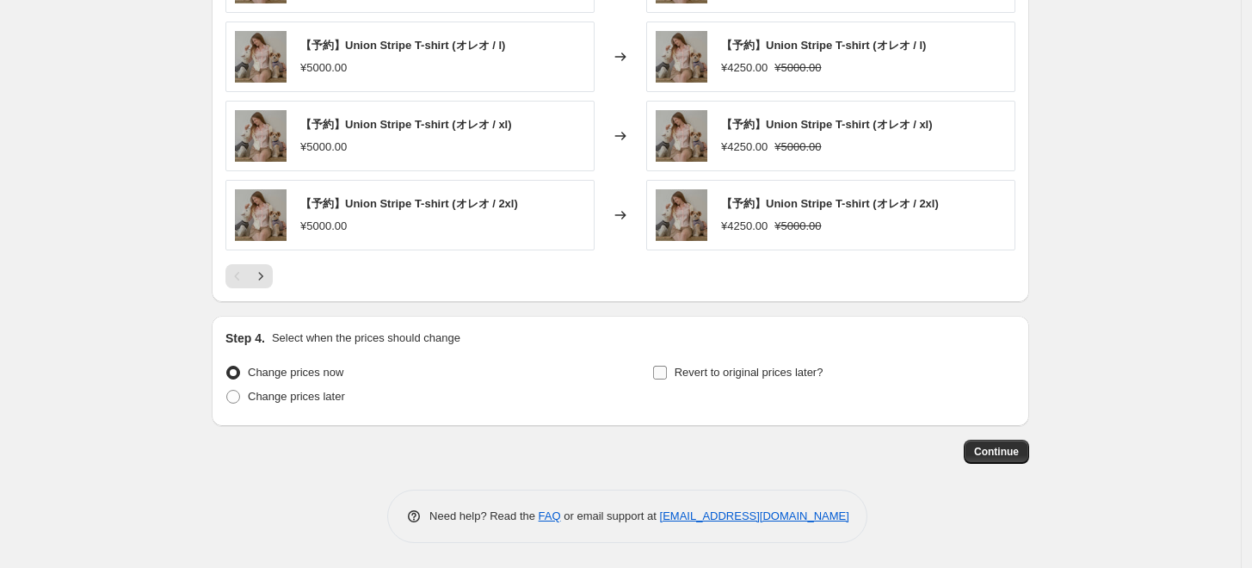
click at [661, 370] on input "Revert to original prices later?" at bounding box center [660, 373] width 14 height 14
checkbox input "true"
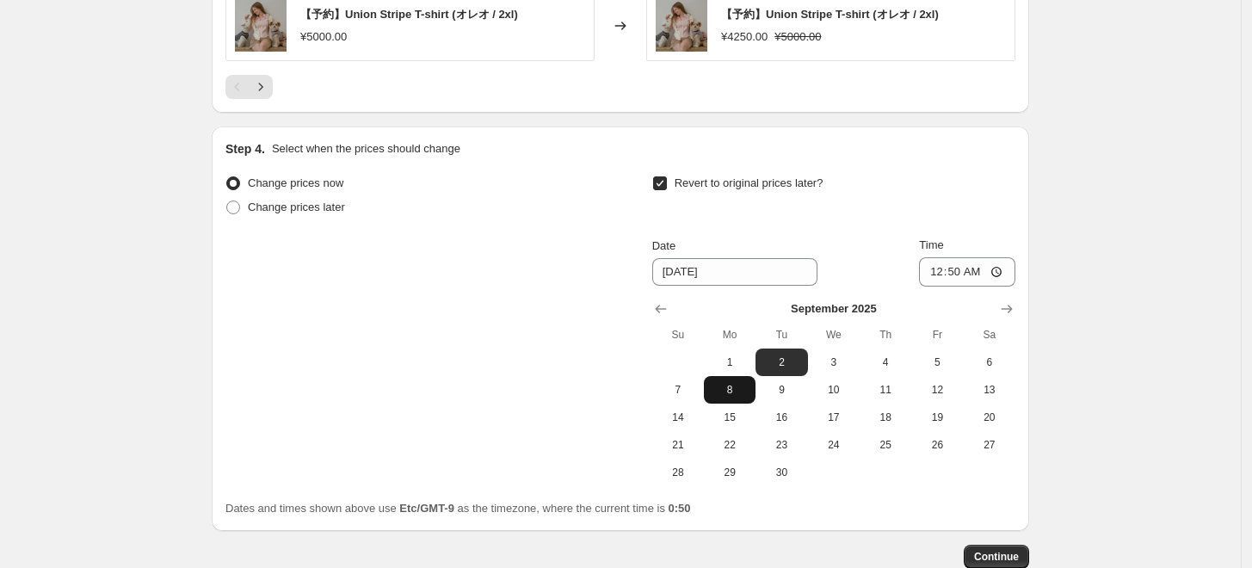
scroll to position [1632, 0]
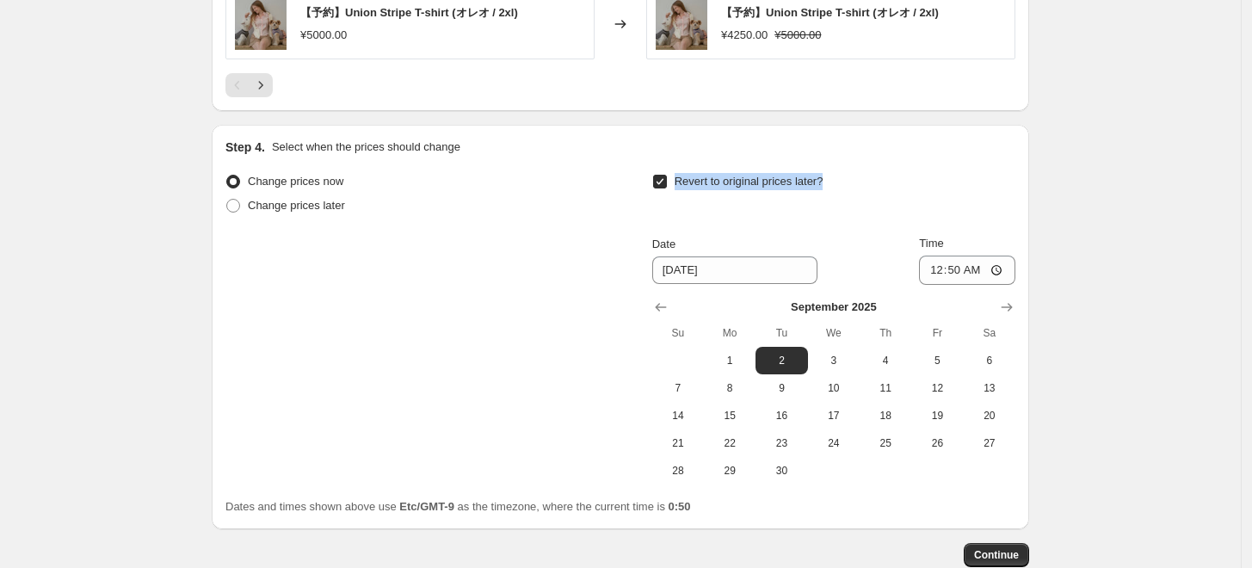
drag, startPoint x: 846, startPoint y: 178, endPoint x: 677, endPoint y: 177, distance: 169.5
click at [677, 177] on div "Revert to original prices later?" at bounding box center [833, 195] width 363 height 52
copy span "Revert to original prices later?"
click at [663, 307] on icon "Show previous month, August 2025" at bounding box center [660, 306] width 17 height 17
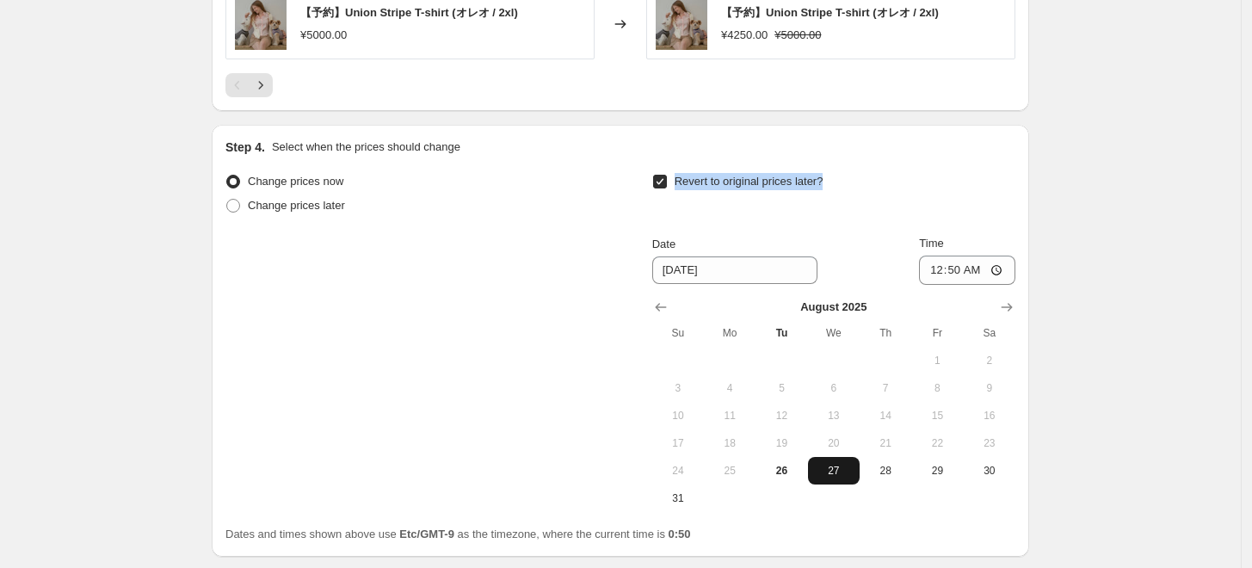
click at [847, 471] on span "27" at bounding box center [834, 471] width 38 height 14
type input "8/27/2025"
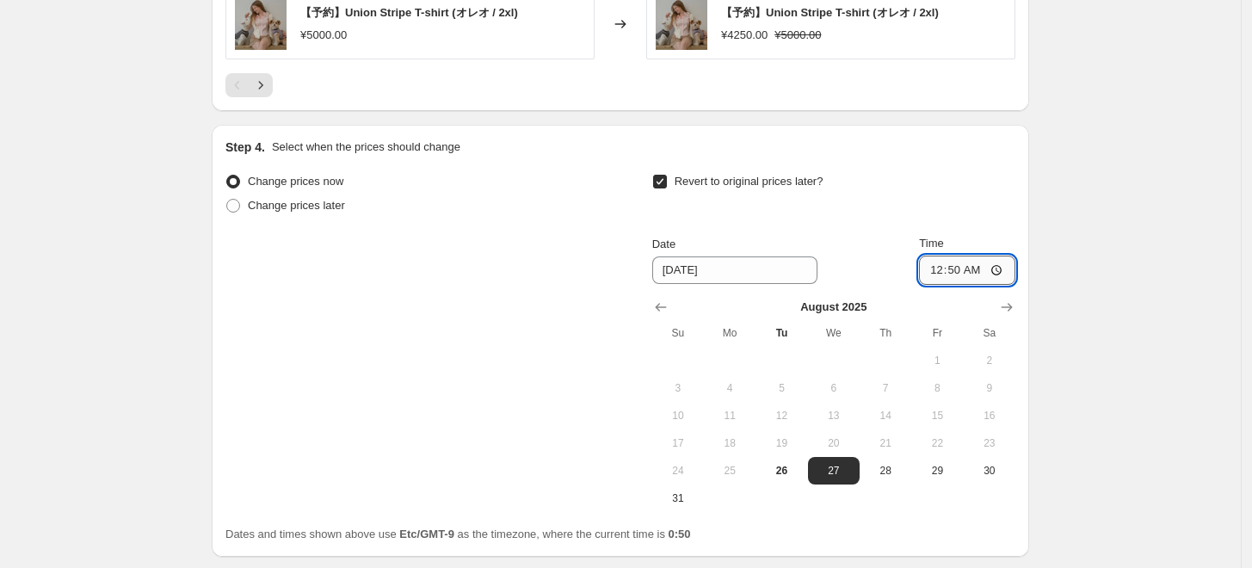
click at [975, 271] on input "00:50" at bounding box center [967, 269] width 96 height 29
type input "00:00"
click at [286, 202] on span "Change prices later" at bounding box center [296, 205] width 97 height 13
click at [227, 200] on input "Change prices later" at bounding box center [226, 199] width 1 height 1
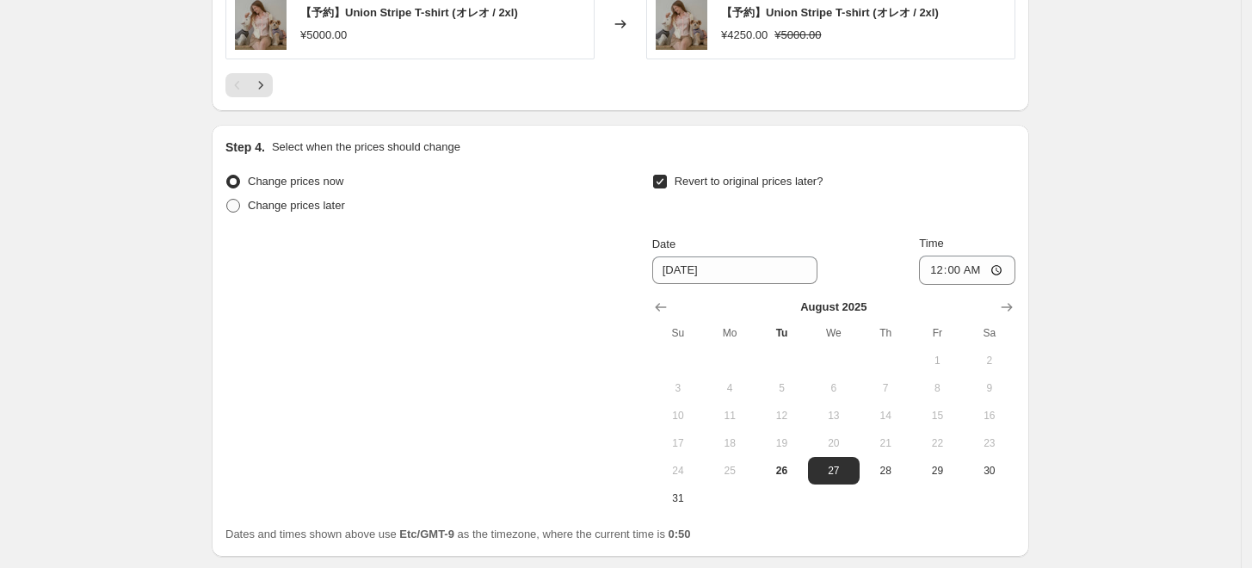
radio input "true"
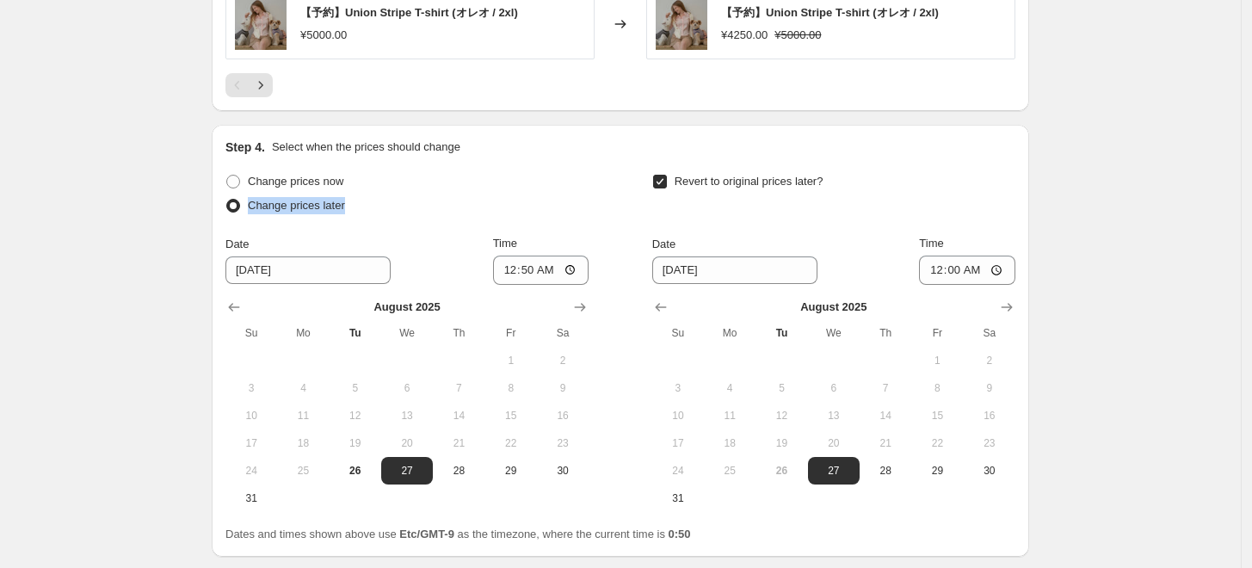
drag, startPoint x: 359, startPoint y: 203, endPoint x: 354, endPoint y: 318, distance: 115.3
click at [251, 207] on div "Change prices later" at bounding box center [406, 206] width 363 height 24
copy span "Change prices later"
click at [337, 181] on span "Change prices now" at bounding box center [295, 181] width 95 height 13
click at [227, 175] on input "Change prices now" at bounding box center [226, 175] width 1 height 1
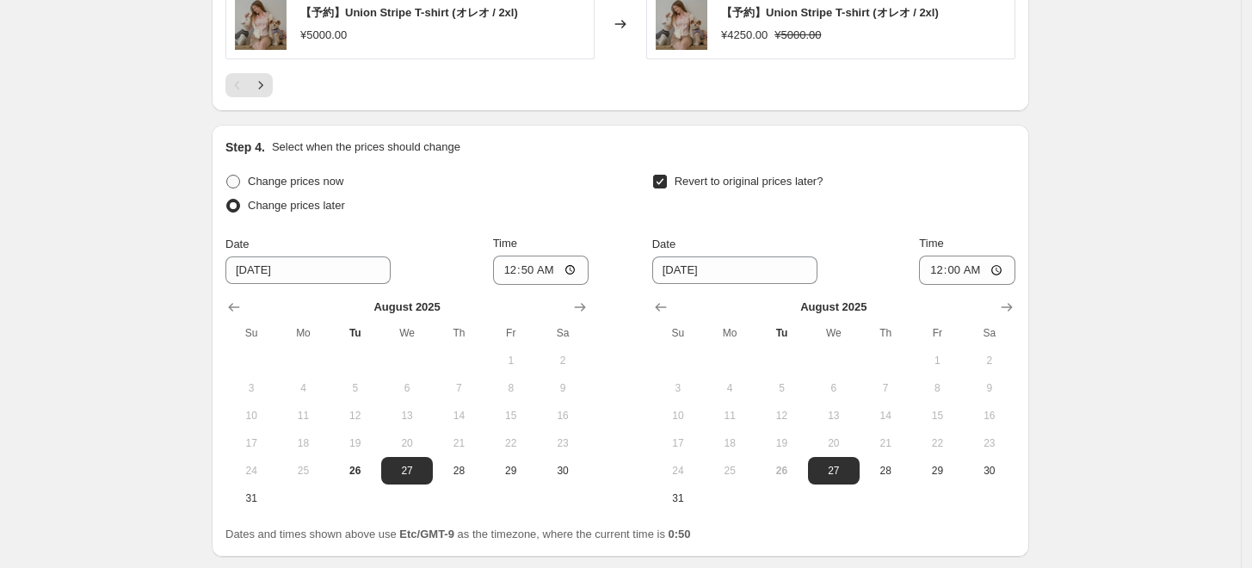
radio input "true"
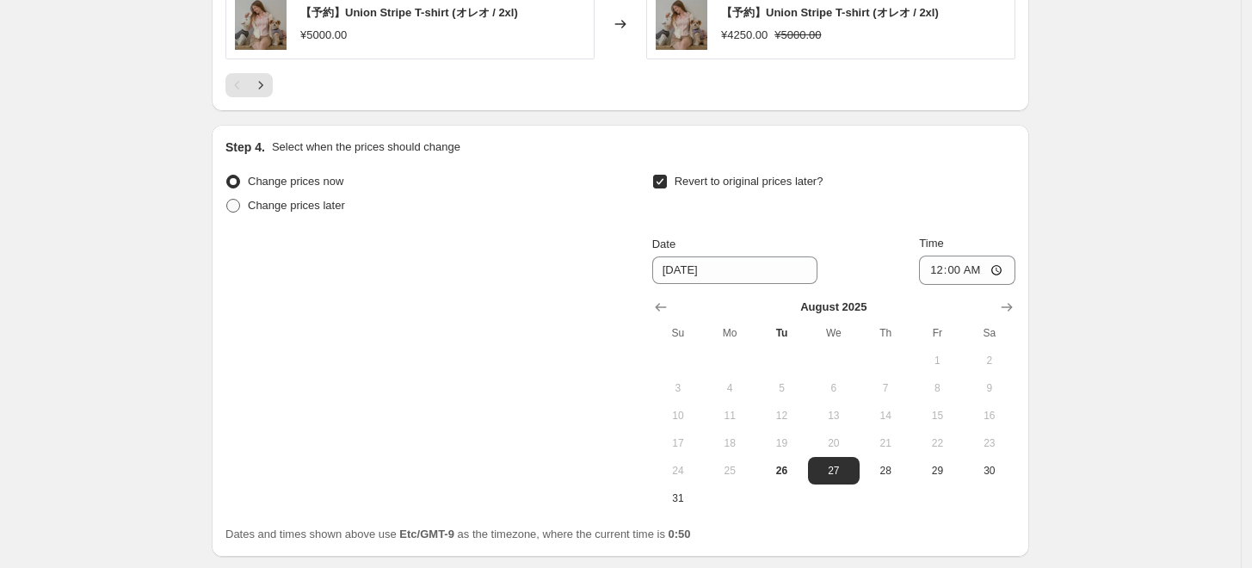
click at [326, 204] on span "Change prices later" at bounding box center [296, 205] width 97 height 13
click at [227, 200] on input "Change prices later" at bounding box center [226, 199] width 1 height 1
radio input "true"
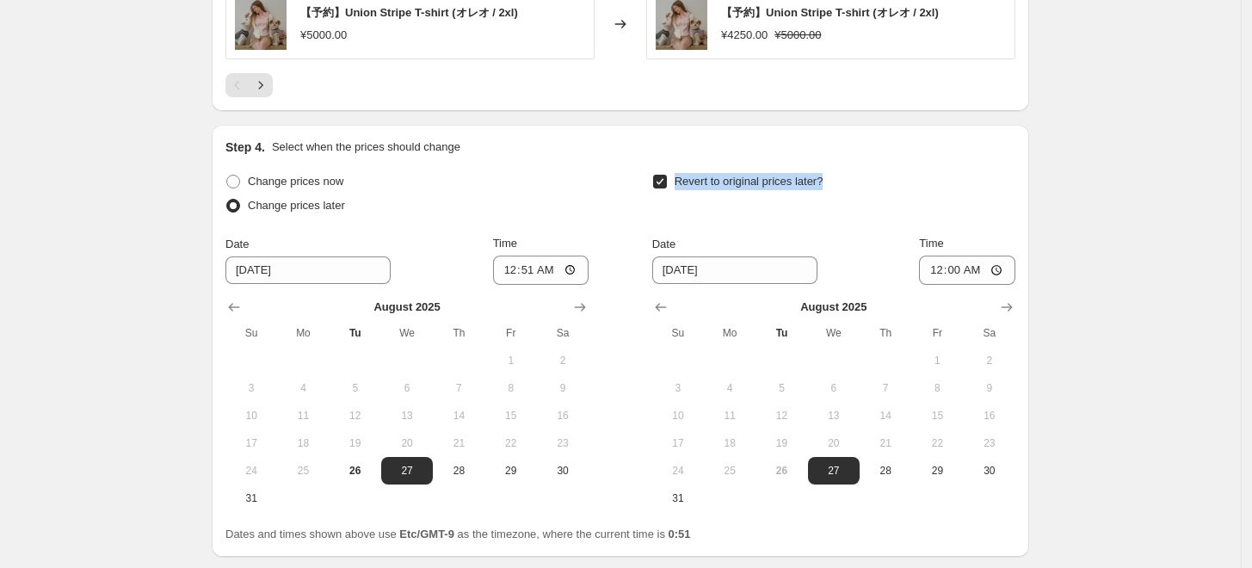
drag, startPoint x: 785, startPoint y: 179, endPoint x: 737, endPoint y: 225, distance: 66.3
click at [682, 180] on div "Revert to original prices later?" at bounding box center [833, 195] width 363 height 52
copy span "Revert to original prices later?"
click at [360, 469] on span "26" at bounding box center [355, 471] width 38 height 14
type input "8/26/2025"
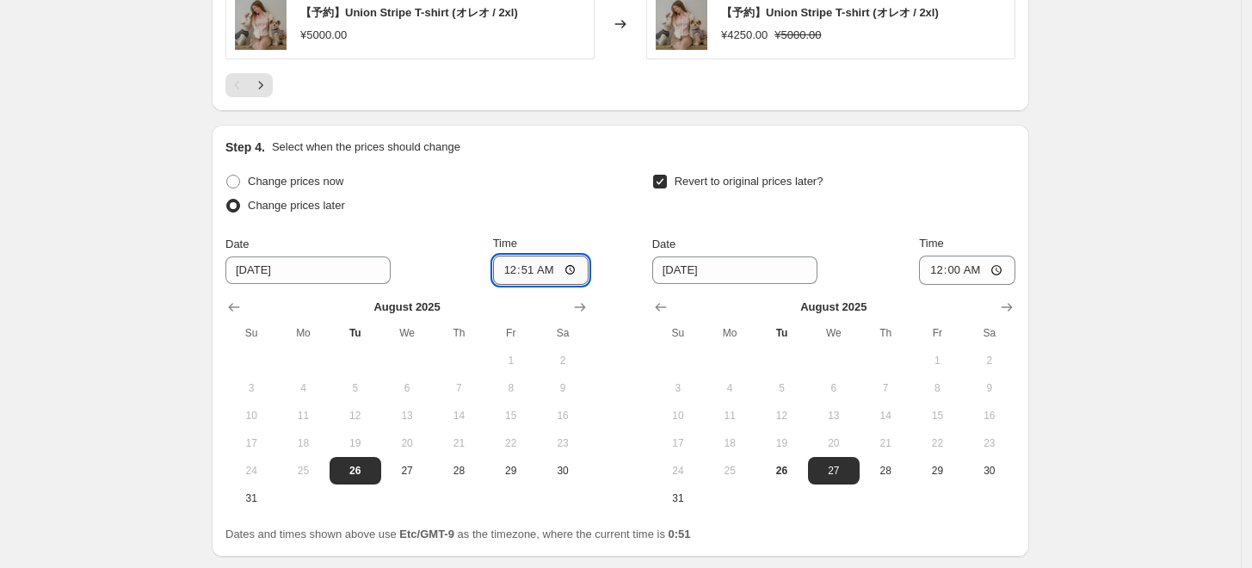
click at [555, 272] on input "00:51" at bounding box center [541, 269] width 96 height 29
click at [537, 268] on input "00:51" at bounding box center [541, 269] width 96 height 29
click at [549, 268] on input "01:51" at bounding box center [541, 269] width 96 height 29
type input "01:00"
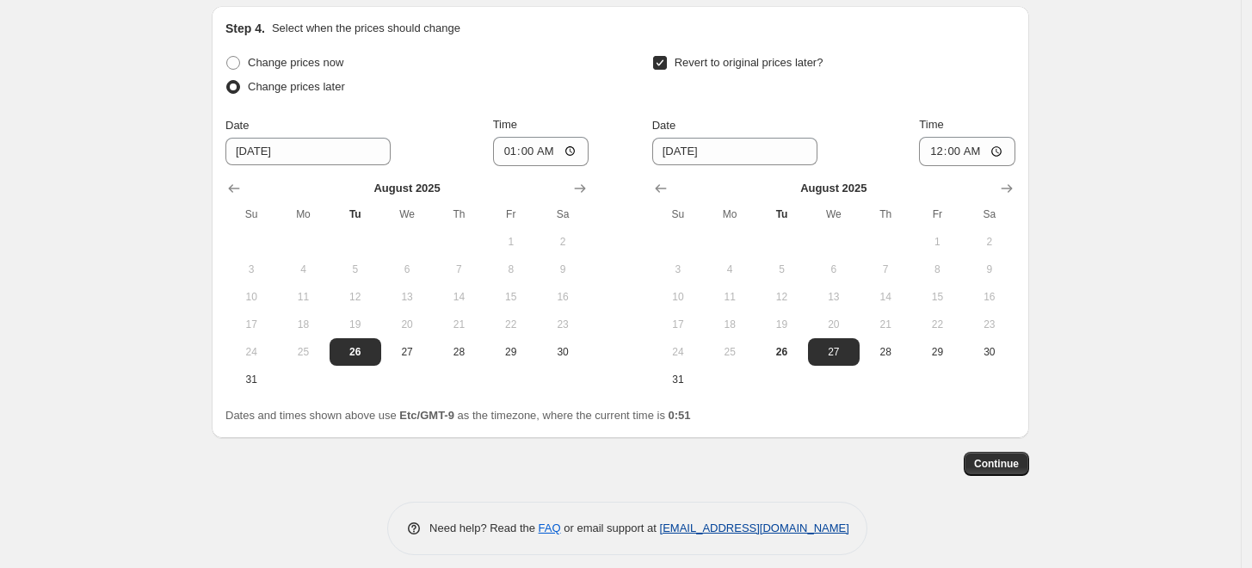
scroll to position [1762, 0]
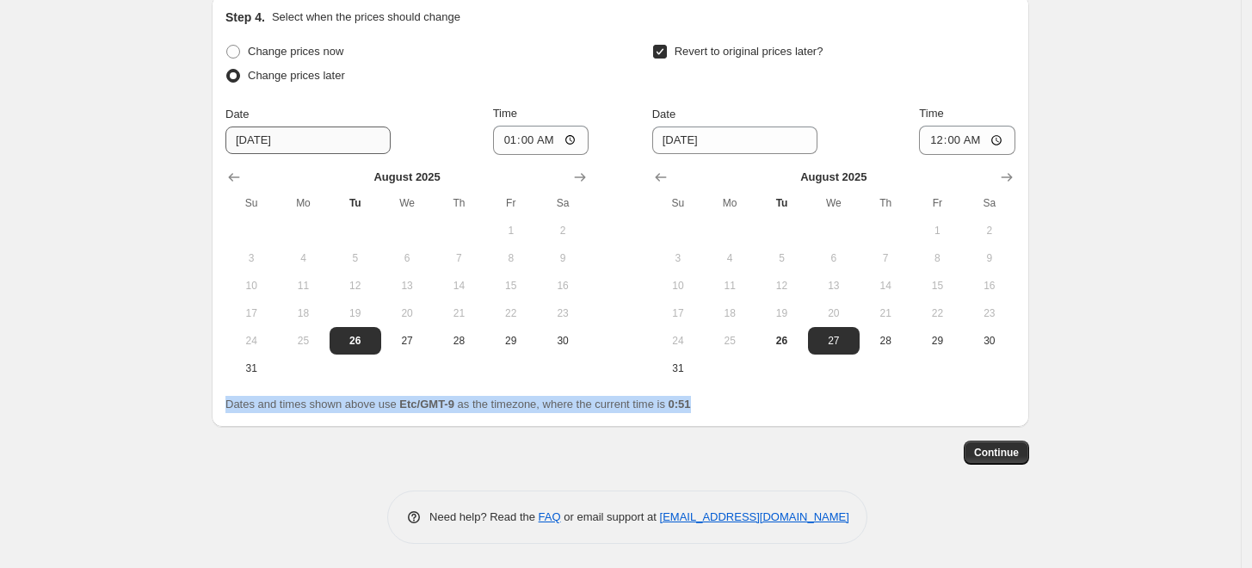
drag, startPoint x: 716, startPoint y: 400, endPoint x: 373, endPoint y: 132, distance: 435.0
click at [228, 391] on div "Step 4. Select when the prices should change Change prices now Change prices la…" at bounding box center [620, 211] width 817 height 432
copy span "Dates and times shown above use Etc/GMT-9 as the timezone, where the current ti…"
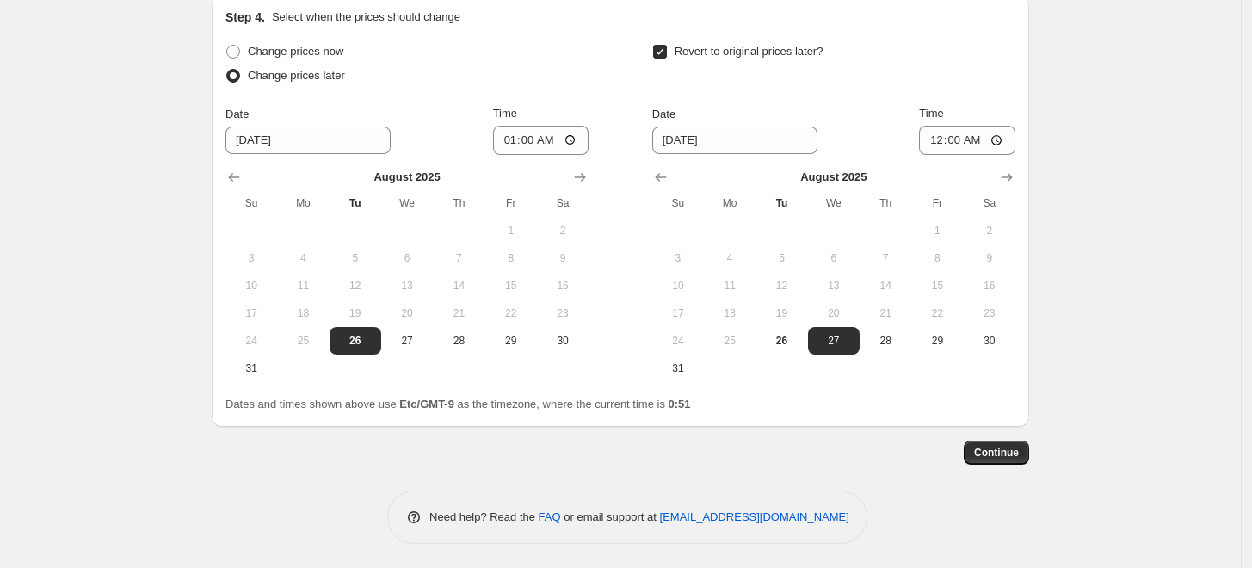
click at [1025, 447] on button "Continue" at bounding box center [995, 452] width 65 height 24
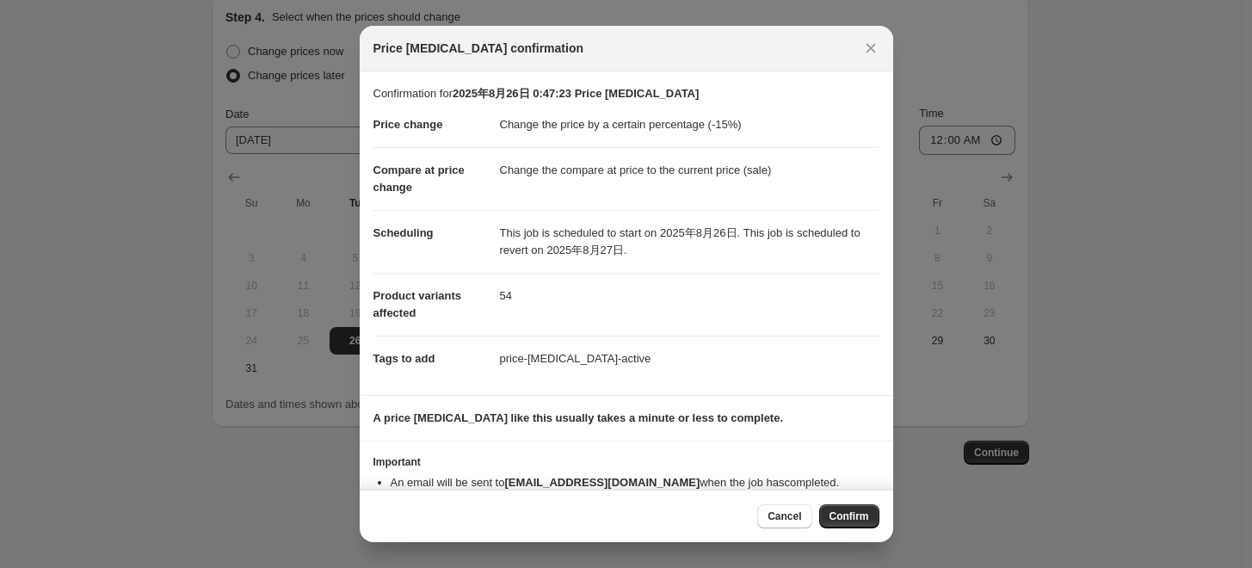
scroll to position [0, 0]
drag, startPoint x: 376, startPoint y: 88, endPoint x: 420, endPoint y: 138, distance: 66.4
click at [378, 89] on p "Confirmation for 2025年8月26日 0:47:23 Price change job" at bounding box center [626, 93] width 506 height 17
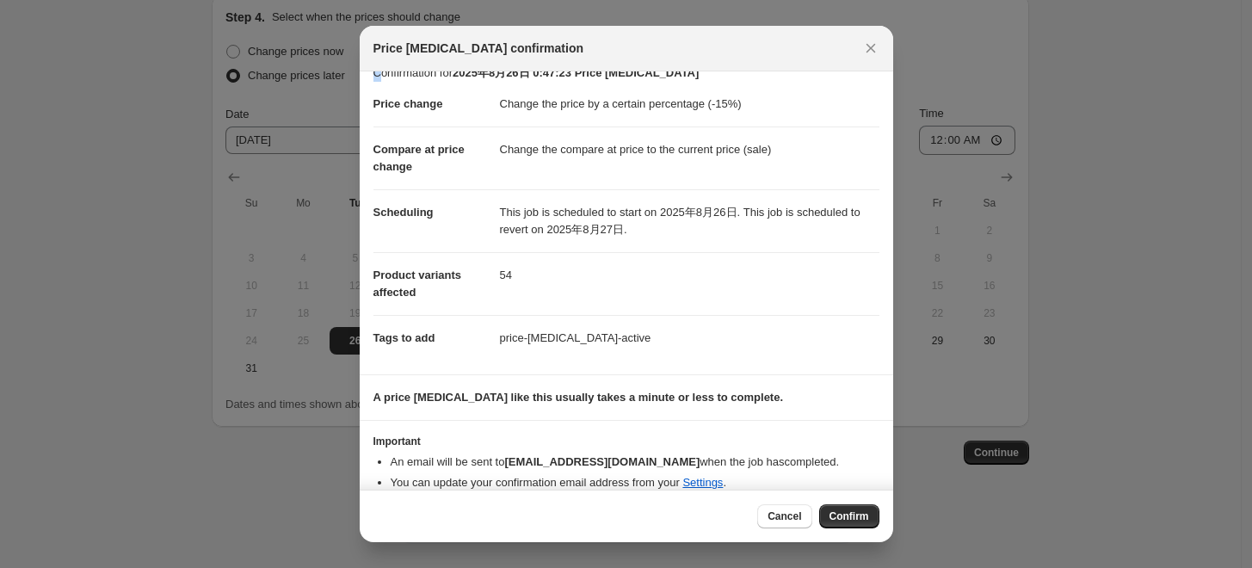
scroll to position [38, 0]
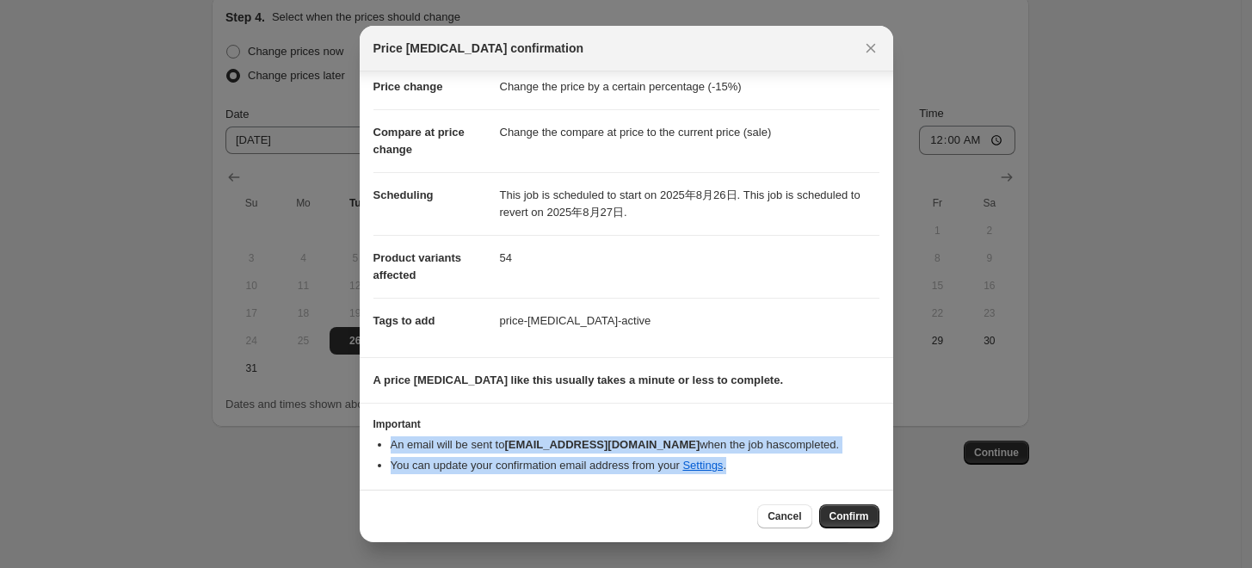
drag, startPoint x: 376, startPoint y: 442, endPoint x: 834, endPoint y: 466, distance: 459.1
click at [834, 466] on ul "An email will be sent to mum.3u31007@gmail.com when the job has completed . You…" at bounding box center [626, 455] width 506 height 38
copy ul "An email will be sent to mum.3u31007@gmail.com when the job has completed . You…"
click at [870, 519] on button "Confirm" at bounding box center [849, 516] width 60 height 24
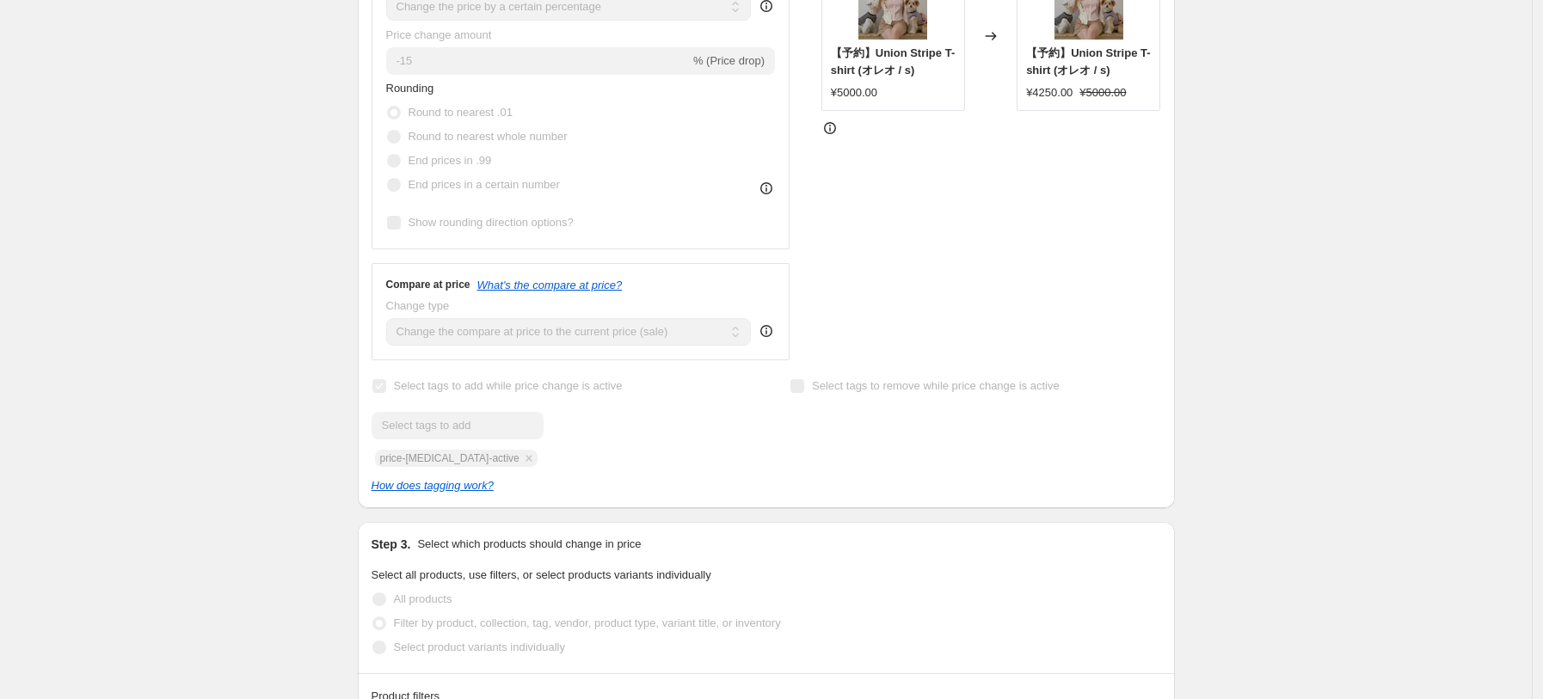
scroll to position [501, 0]
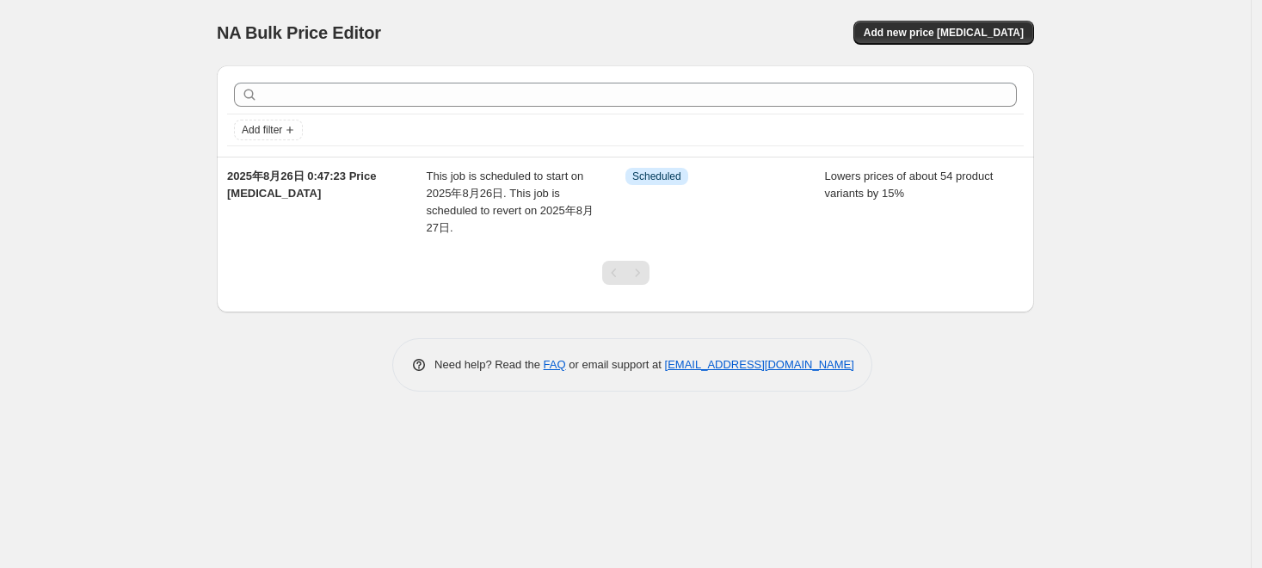
click at [98, 145] on div "NA Bulk Price Editor. This page is ready NA Bulk Price Editor Add new price cha…" at bounding box center [625, 284] width 1251 height 568
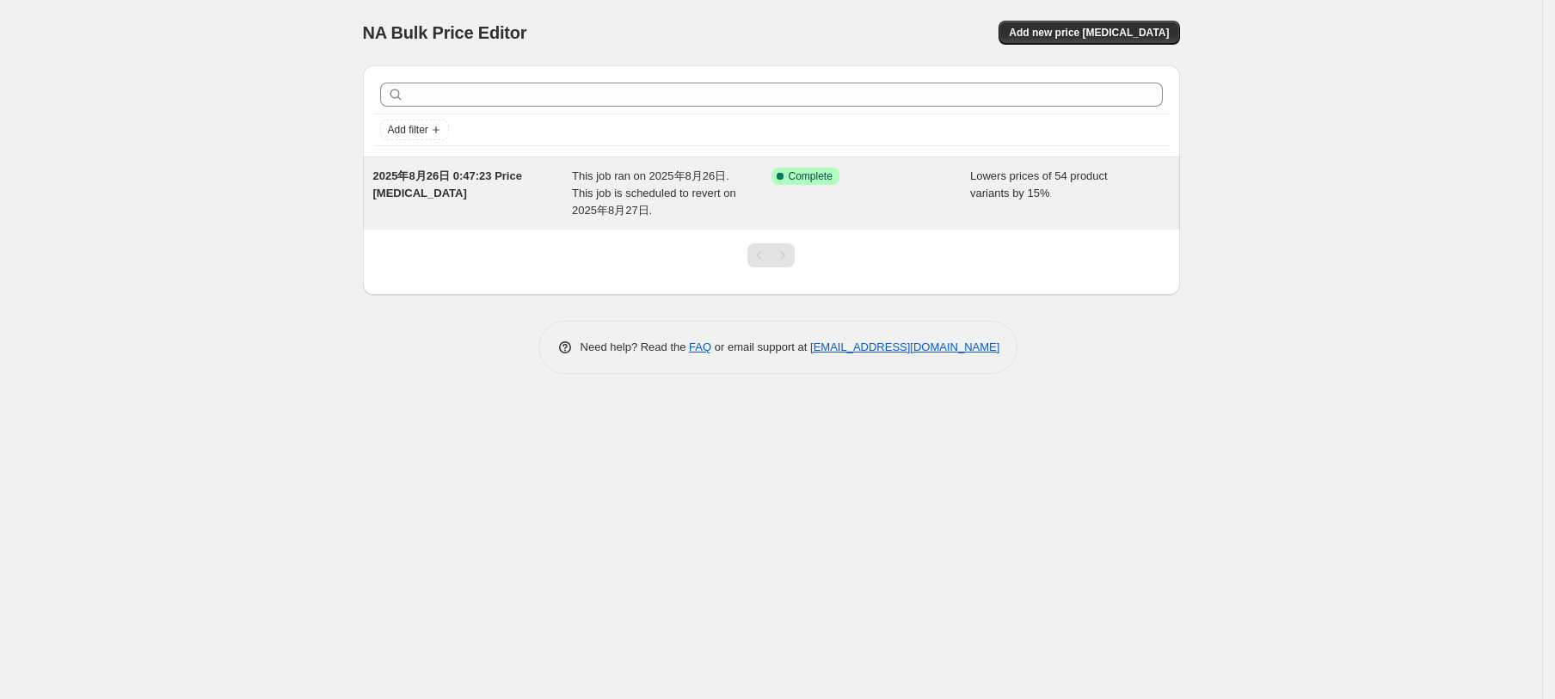
click at [865, 190] on div "Success Complete Complete" at bounding box center [872, 194] width 200 height 52
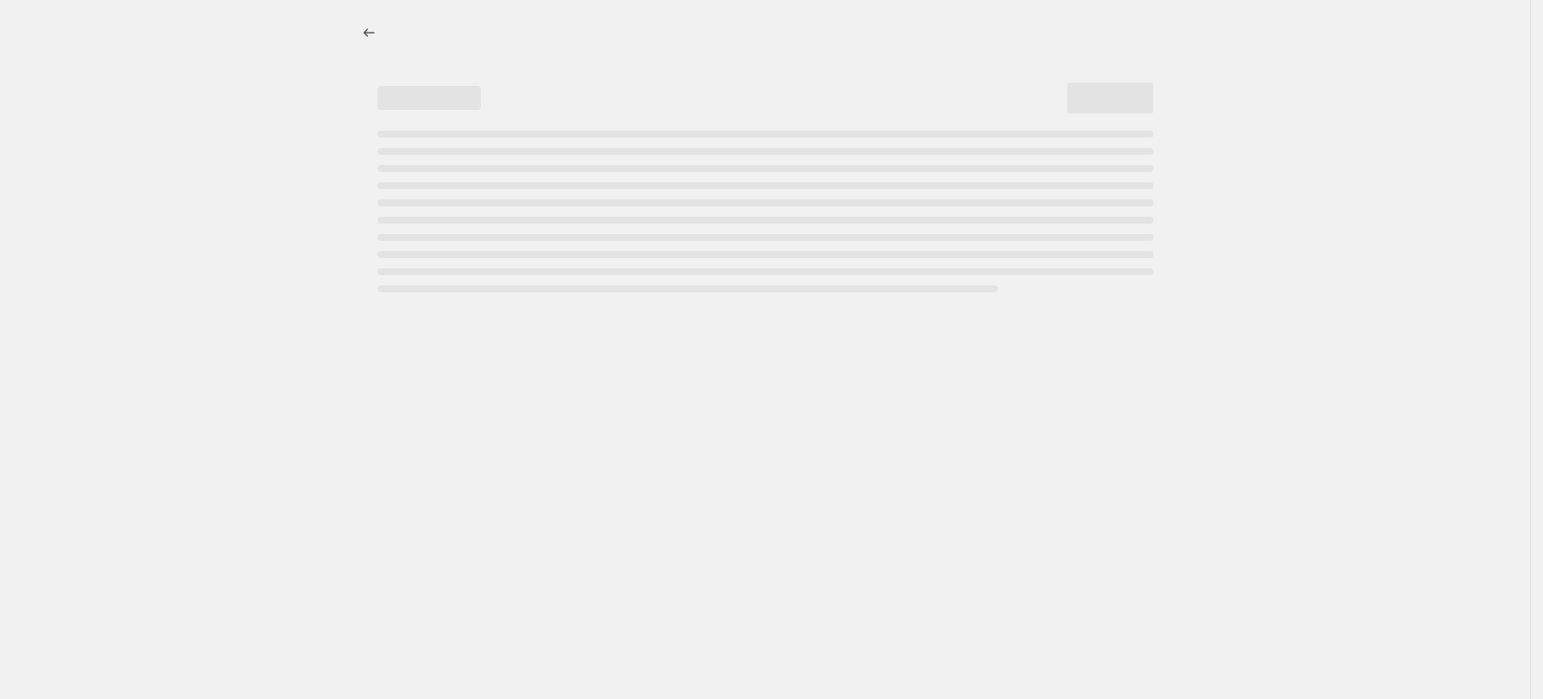
select select "percentage"
select select "vendor"
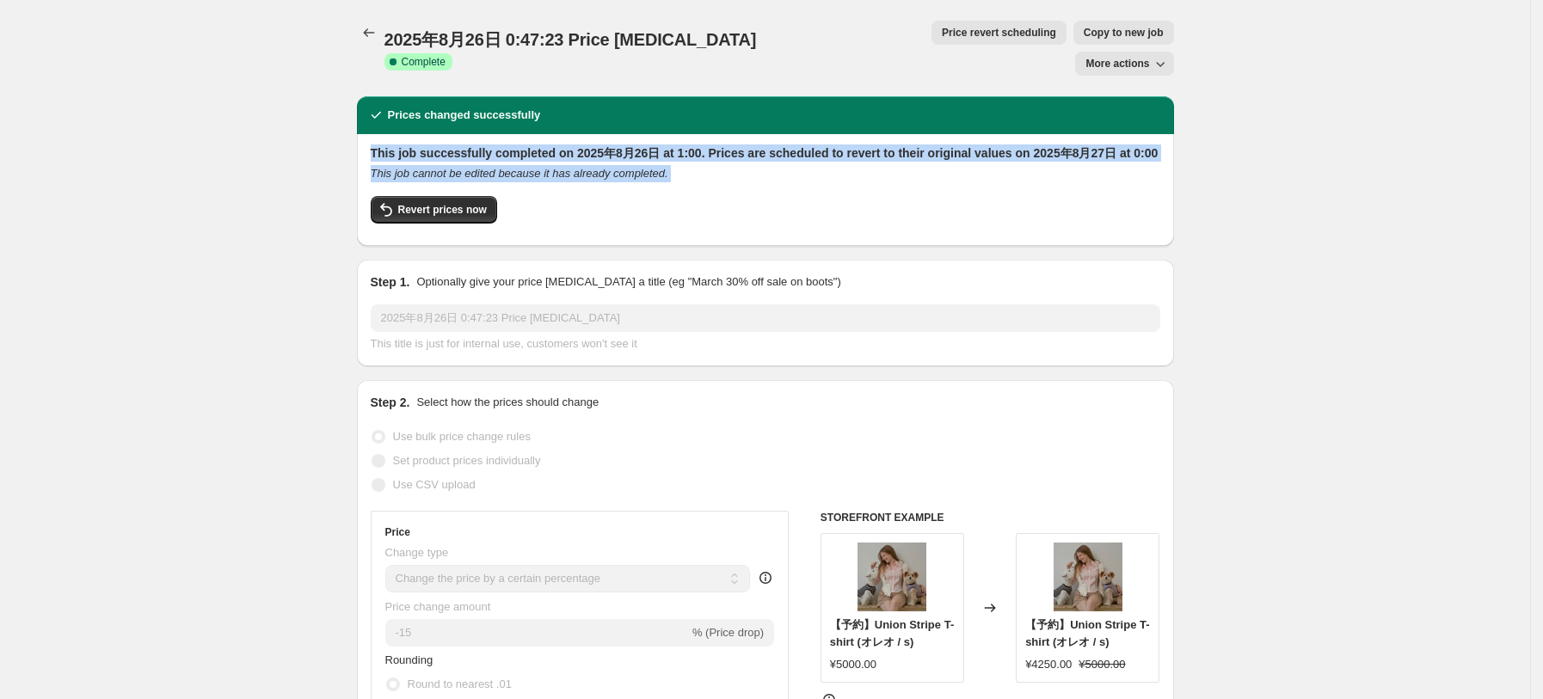
drag, startPoint x: 365, startPoint y: 116, endPoint x: 511, endPoint y: 204, distance: 170.5
click at [511, 204] on div "This job successfully completed on 2025年8月26日 at 1:00. Prices are scheduled to …" at bounding box center [765, 190] width 817 height 112
copy div "This job successfully completed on 2025年8月26日 at 1:00. Prices are scheduled to …"
click at [487, 212] on div "This job successfully completed on 2025年8月26日 at 1:00. Prices are scheduled to …" at bounding box center [765, 190] width 817 height 112
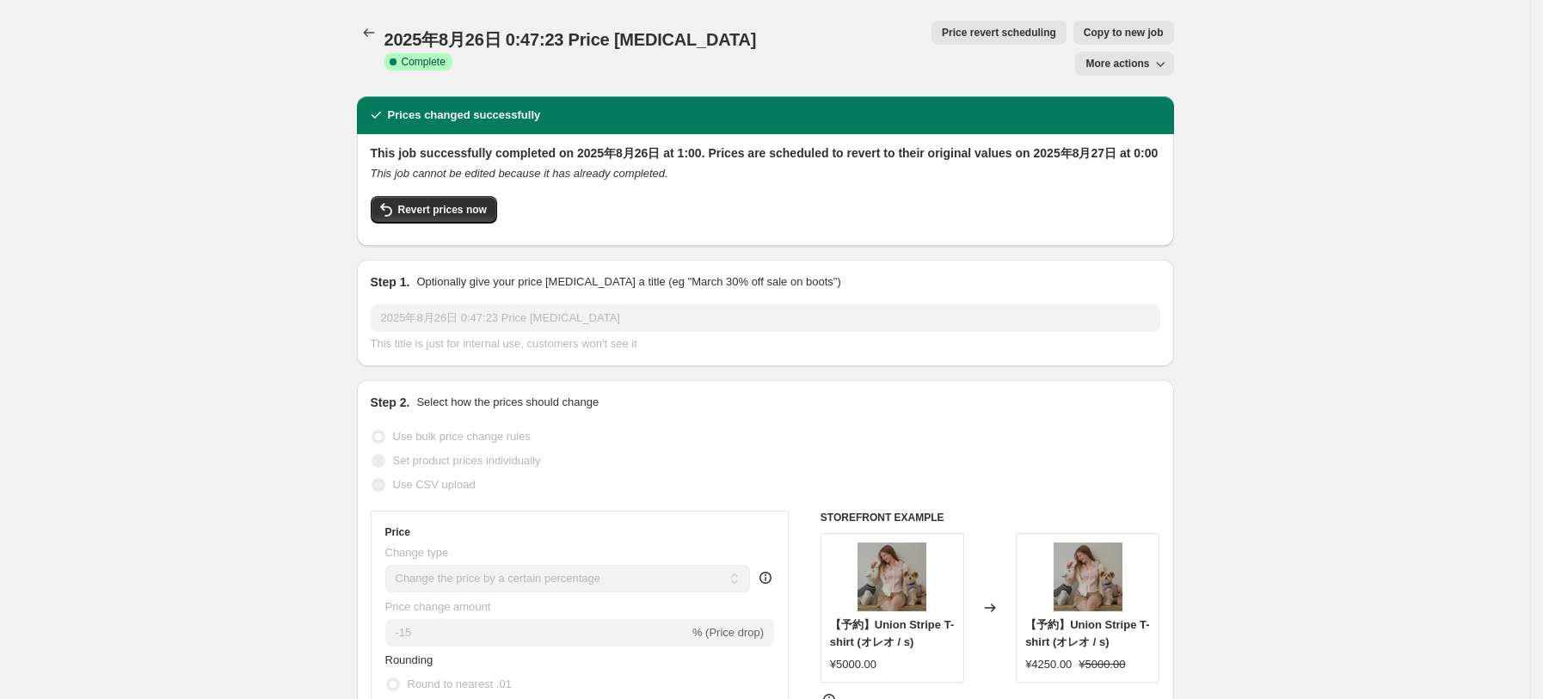
drag, startPoint x: 362, startPoint y: 177, endPoint x: 723, endPoint y: 184, distance: 361.3
click at [720, 182] on div "This job successfully completed on 2025年8月26日 at 1:00. Prices are scheduled to …" at bounding box center [765, 190] width 817 height 112
click at [451, 203] on span "Revert prices now" at bounding box center [442, 210] width 89 height 14
checkbox input "false"
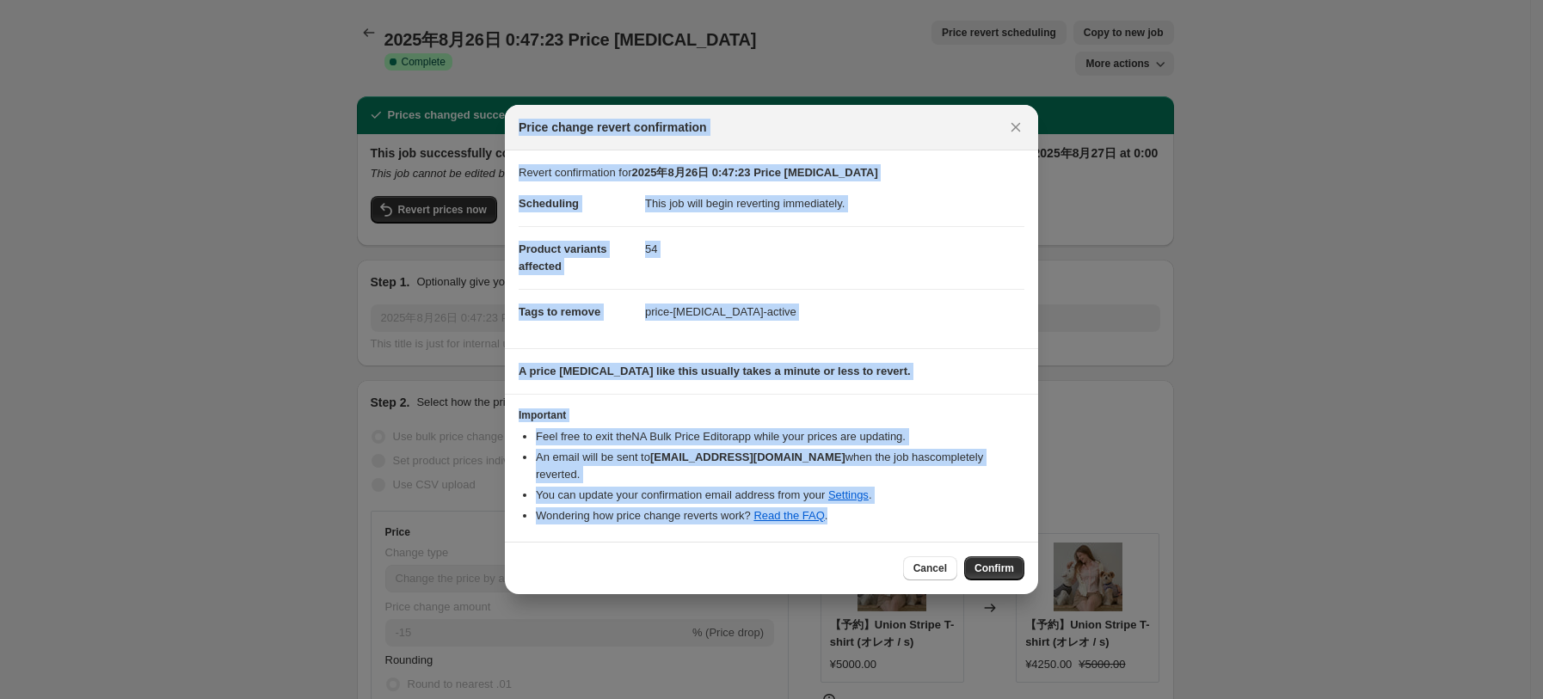
drag, startPoint x: 521, startPoint y: 131, endPoint x: 926, endPoint y: 501, distance: 549.2
click at [926, 501] on div "Price change revert confirmation Revert confirmation for 2025年8月26日 0:47:23 Pri…" at bounding box center [771, 349] width 533 height 489
copy div "Price change revert confirmation Revert confirmation for 2025年8月26日 0:47:23 Pri…"
click at [1008, 562] on span "Confirm" at bounding box center [995, 569] width 40 height 14
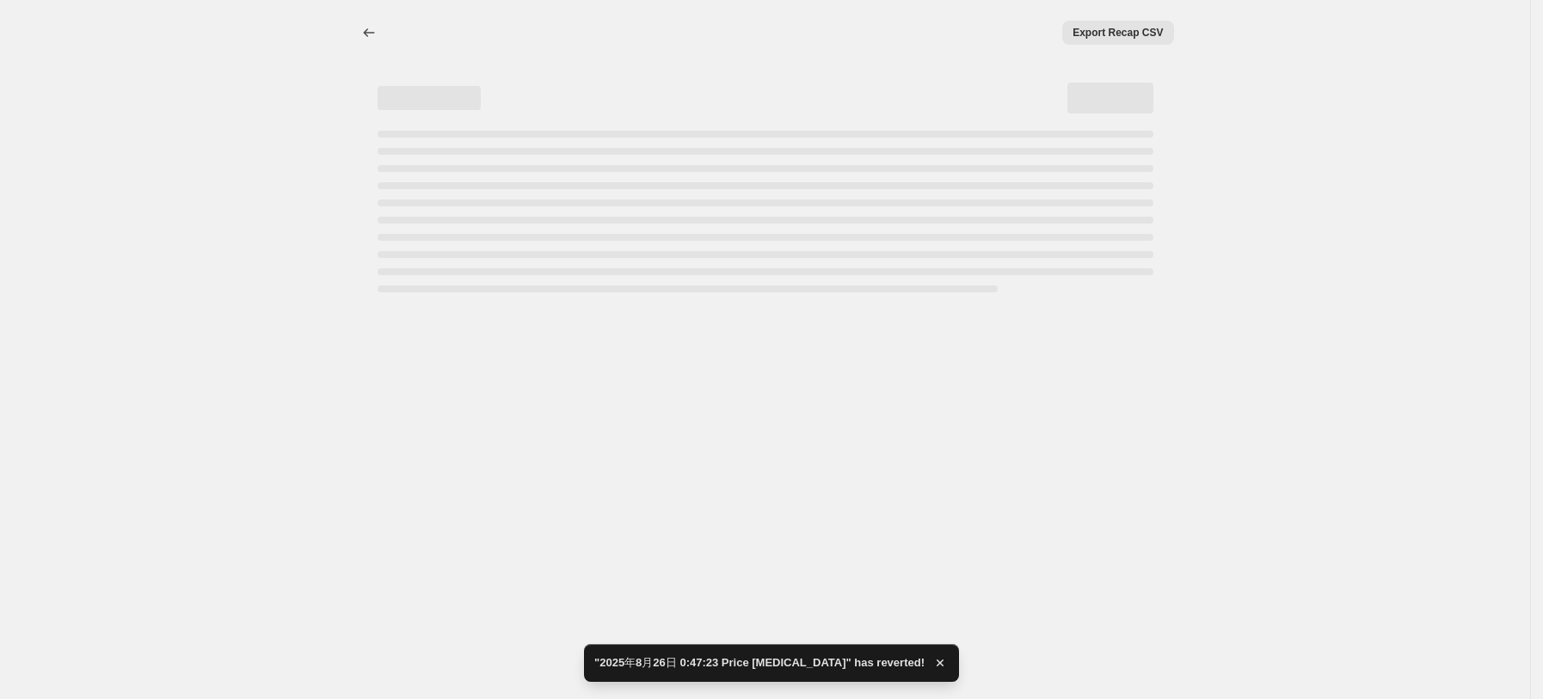
select select "percentage"
select select "vendor"
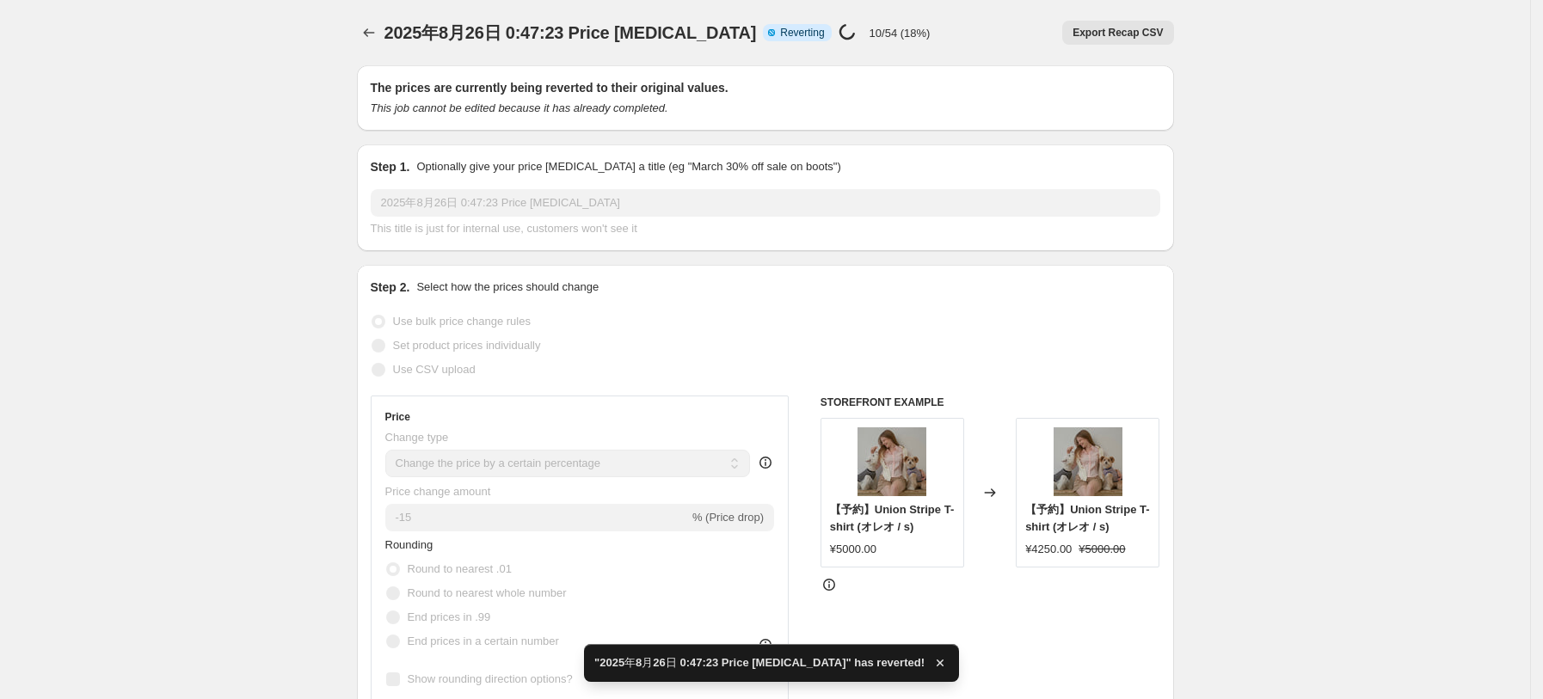
checkbox input "true"
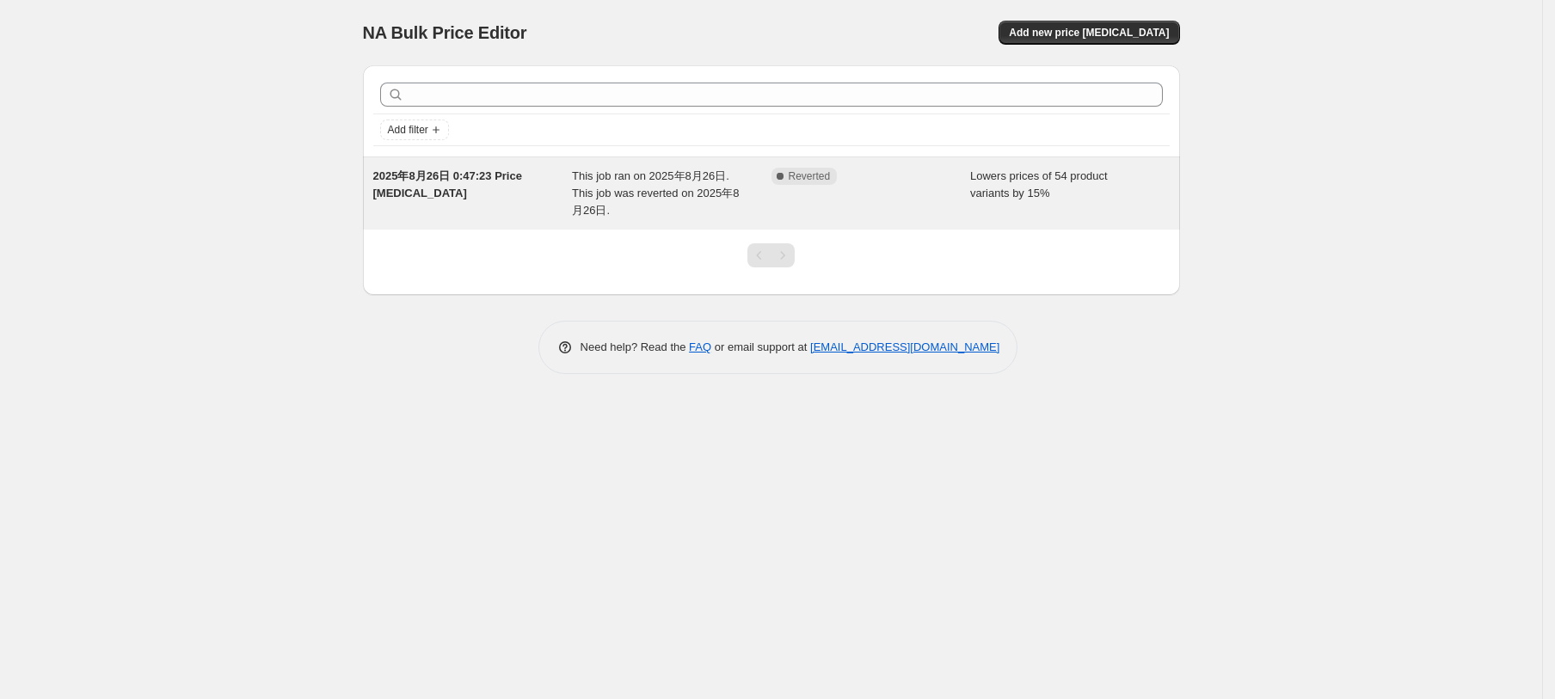
click at [832, 204] on div "Complete Reverted" at bounding box center [872, 194] width 200 height 52
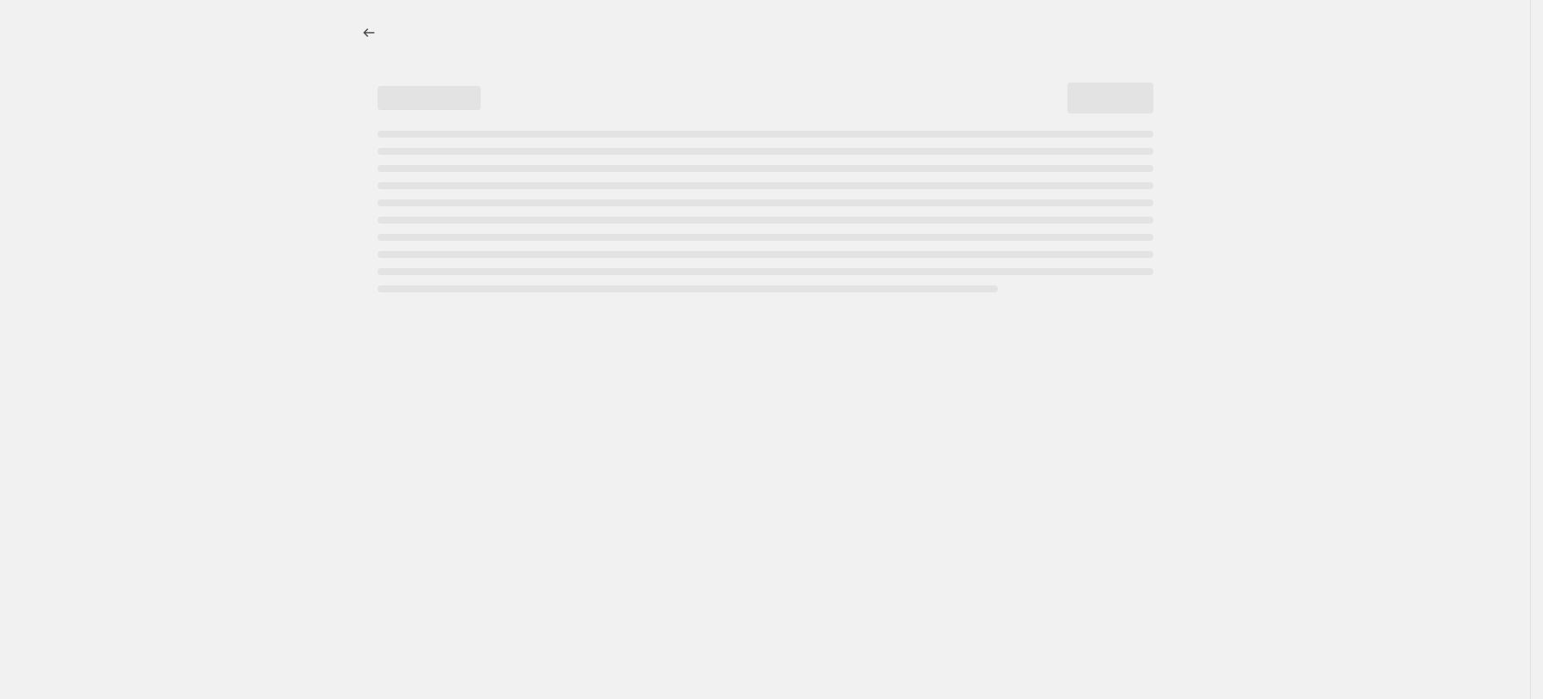
select select "percentage"
select select "vendor"
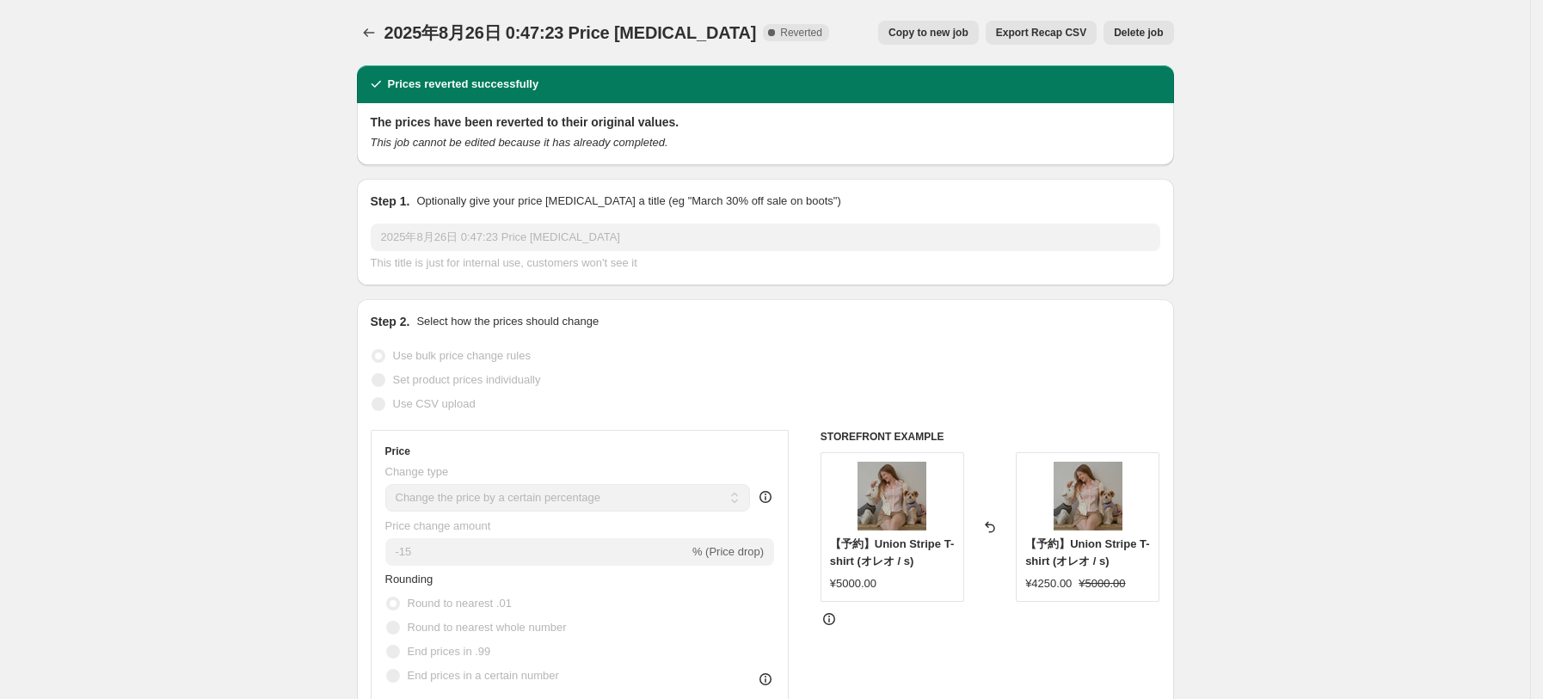
drag, startPoint x: 1202, startPoint y: 26, endPoint x: 870, endPoint y: 27, distance: 332.0
drag, startPoint x: 854, startPoint y: 32, endPoint x: 1073, endPoint y: 45, distance: 219.7
click at [1081, 41] on div "Copy to new job Export Recap CSV Delete job" at bounding box center [1008, 33] width 331 height 24
click at [945, 27] on span "Copy to new job" at bounding box center [929, 33] width 80 height 14
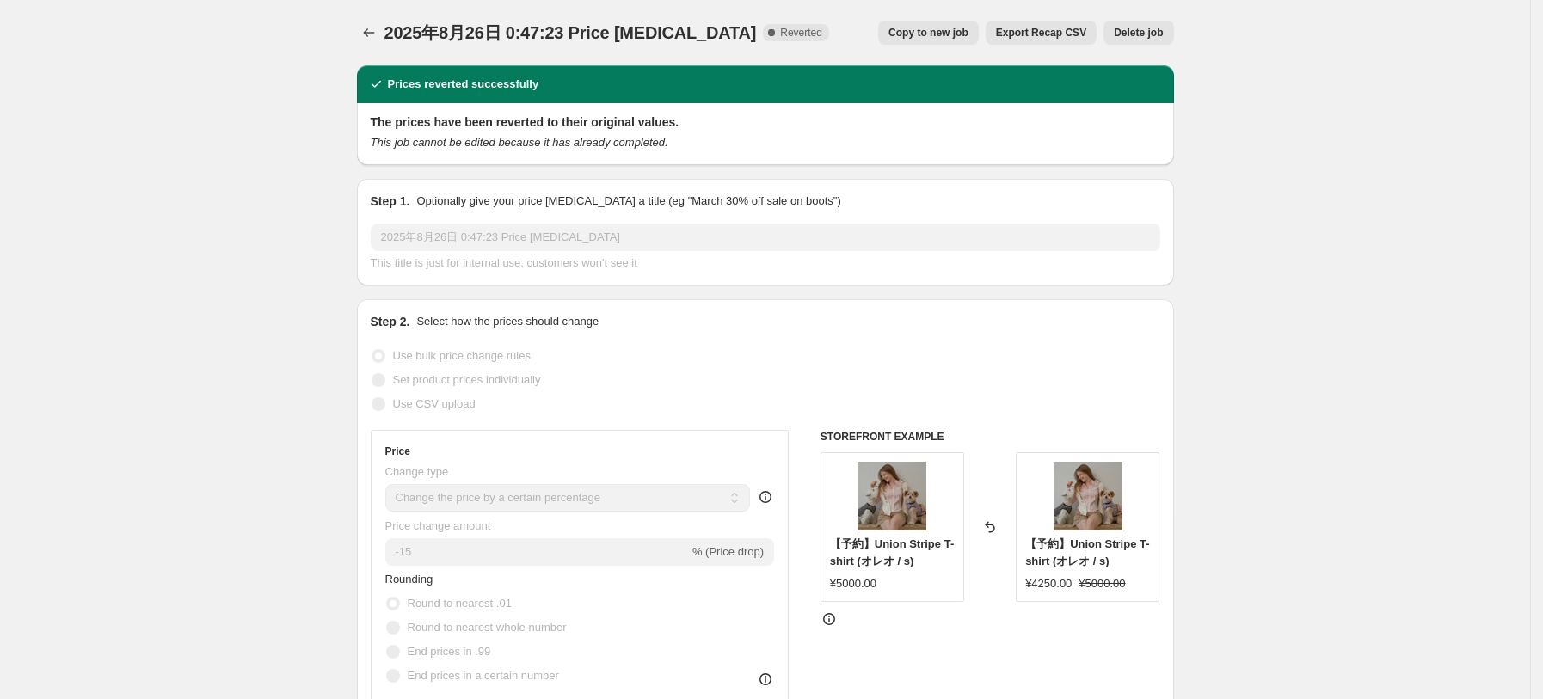
select select "percentage"
select select "vendor"
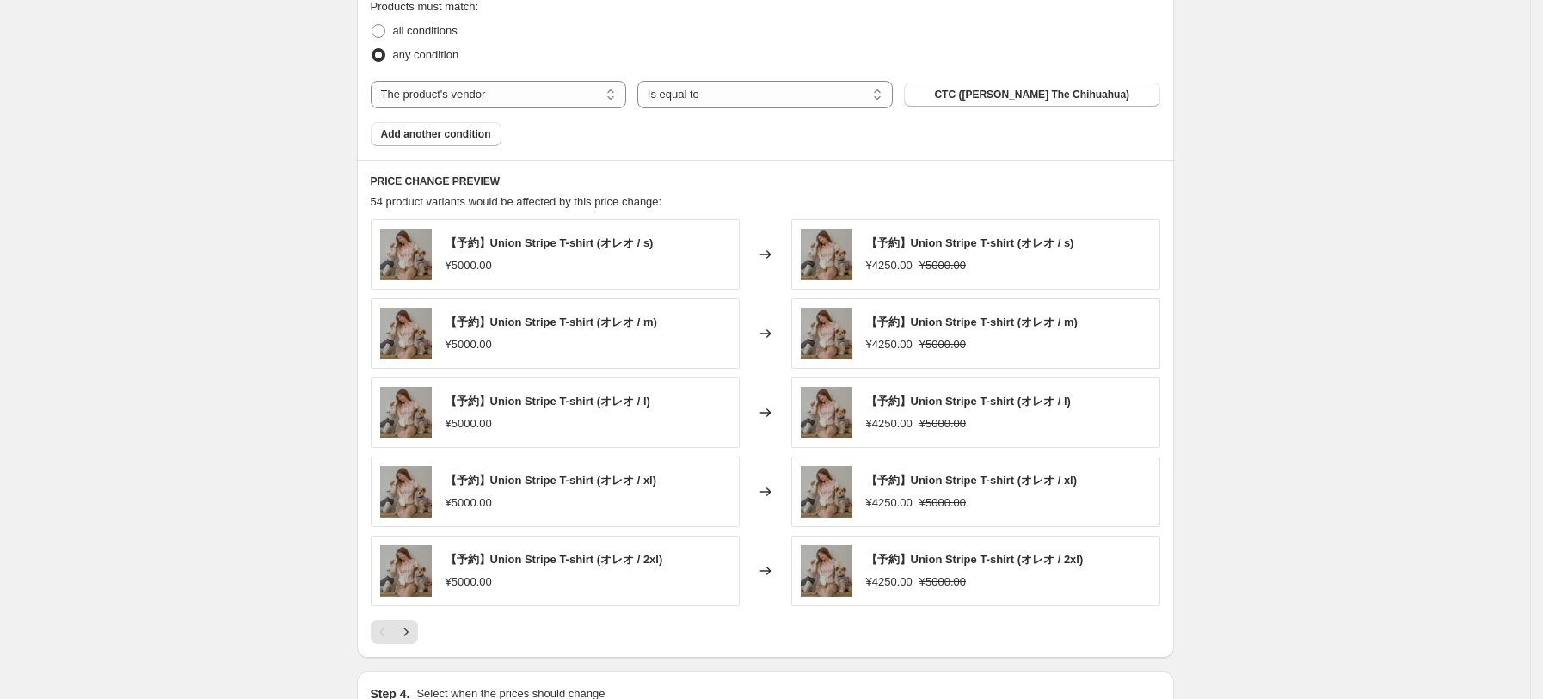
scroll to position [1311, 0]
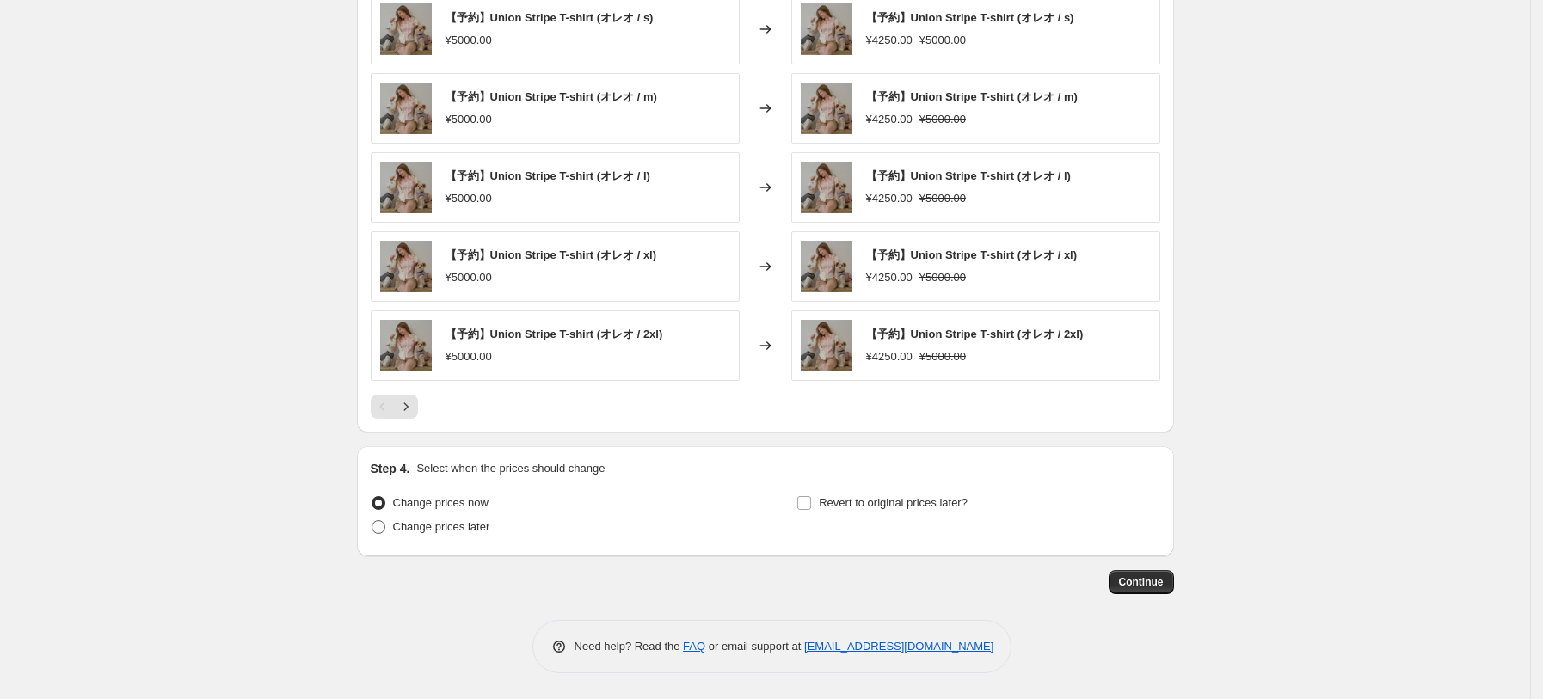
click at [466, 524] on span "Change prices later" at bounding box center [441, 526] width 97 height 13
click at [372, 521] on input "Change prices later" at bounding box center [372, 520] width 1 height 1
radio input "true"
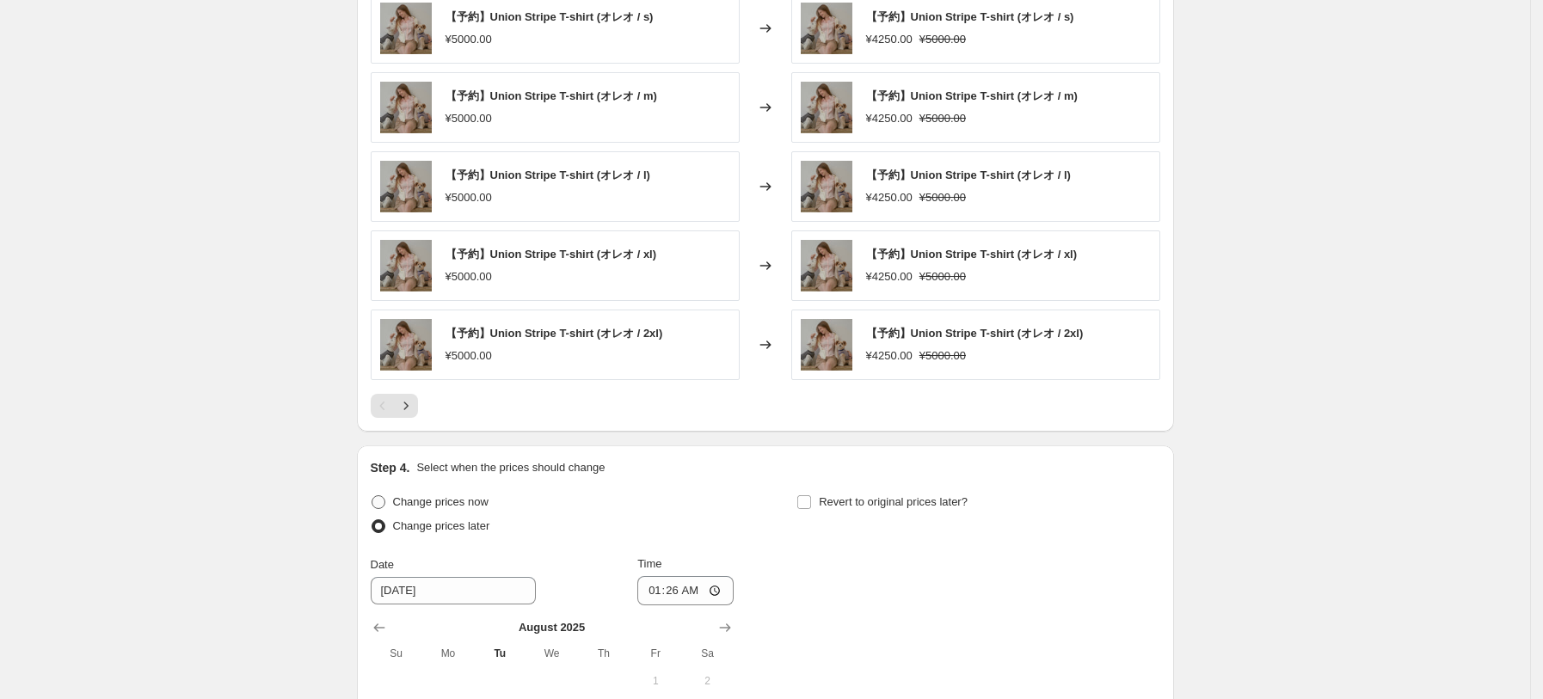
click at [464, 508] on span "Change prices now" at bounding box center [440, 501] width 95 height 13
click at [372, 496] on input "Change prices now" at bounding box center [372, 495] width 1 height 1
radio input "true"
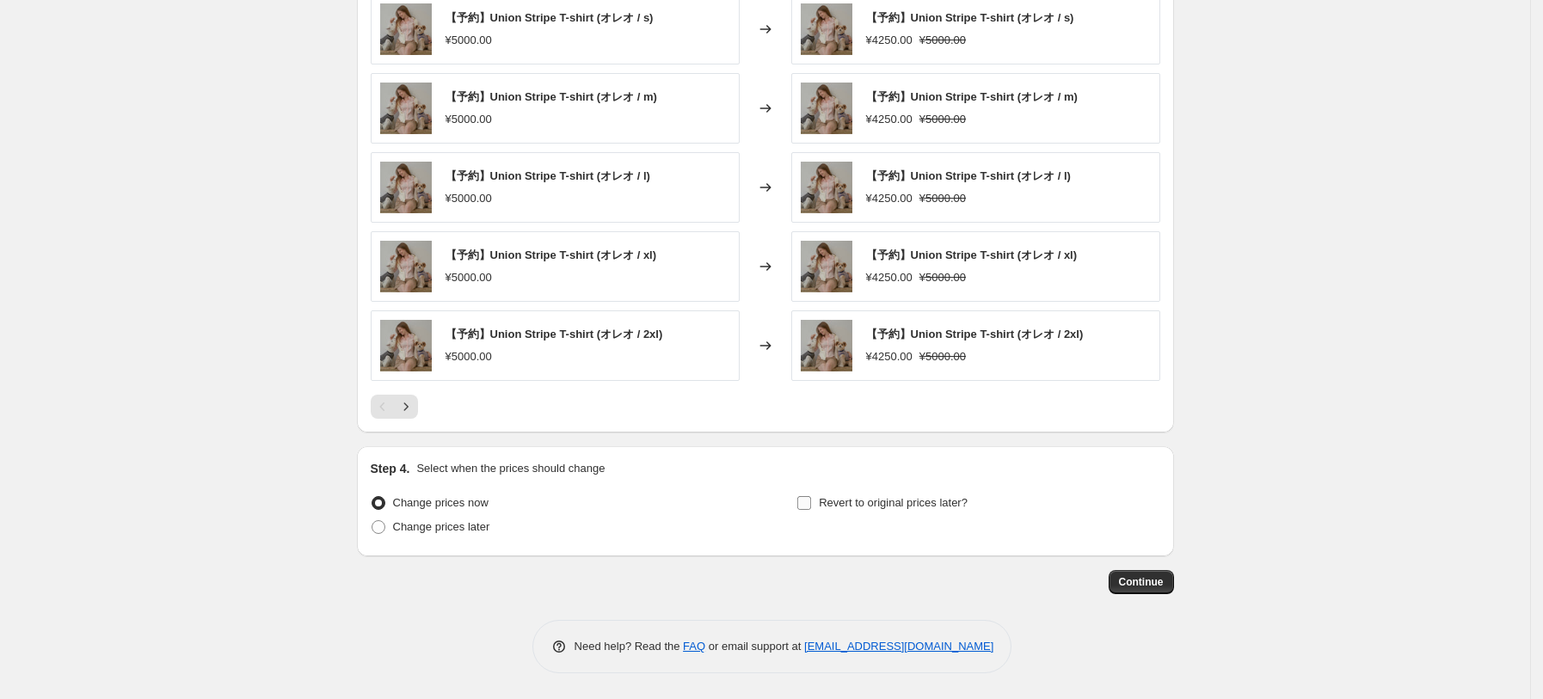
drag, startPoint x: 918, startPoint y: 508, endPoint x: 829, endPoint y: 556, distance: 100.8
click at [916, 507] on span "Revert to original prices later?" at bounding box center [893, 502] width 149 height 13
click at [811, 507] on input "Revert to original prices later?" at bounding box center [804, 503] width 14 height 14
checkbox input "true"
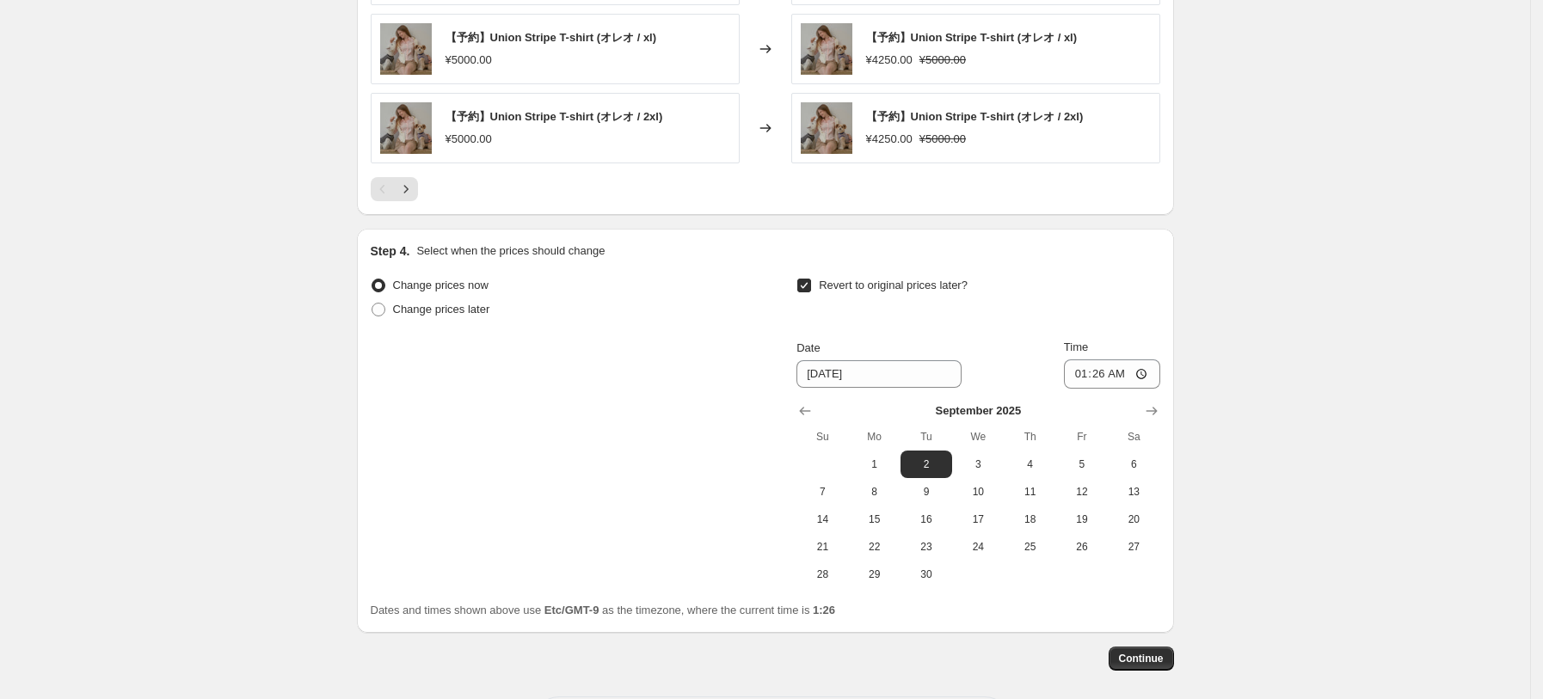
scroll to position [1540, 0]
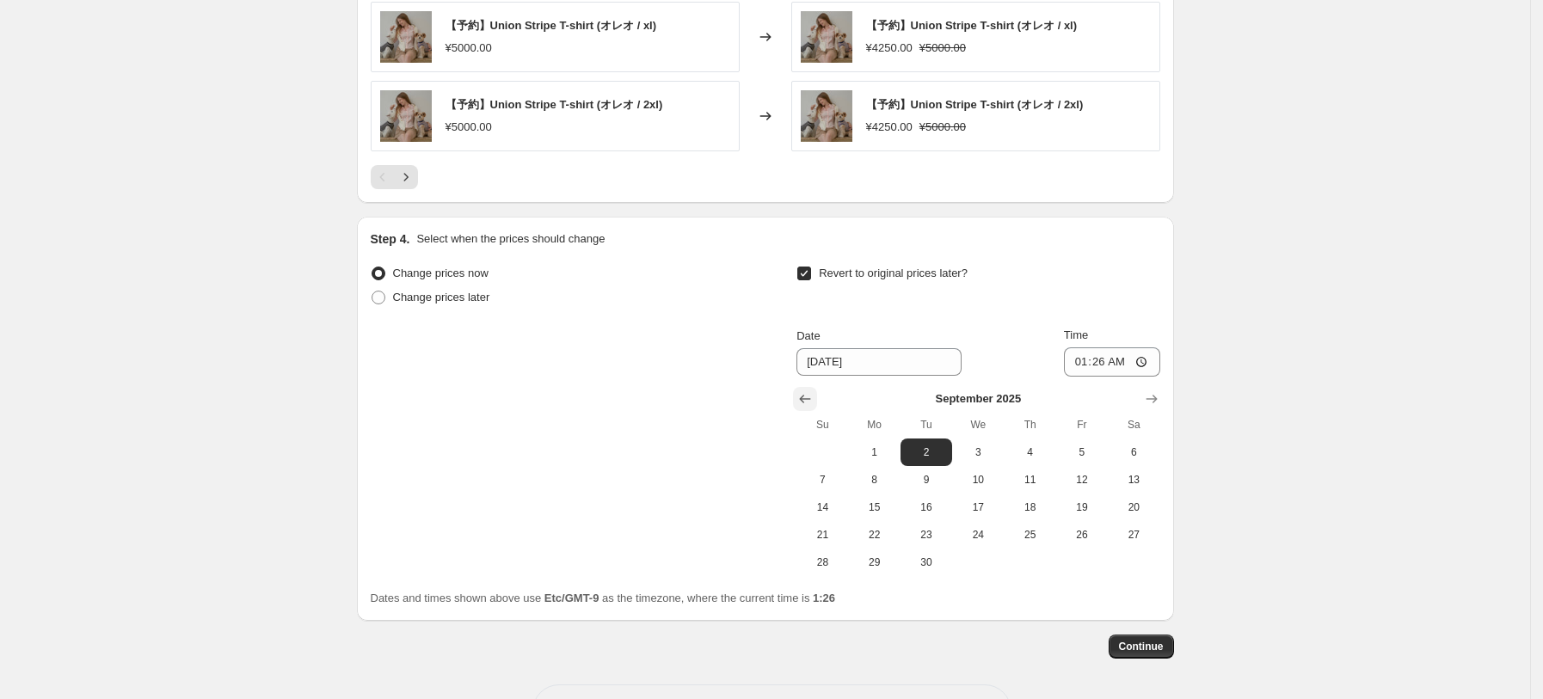
click at [801, 390] on button "Show previous month, August 2025" at bounding box center [805, 399] width 24 height 24
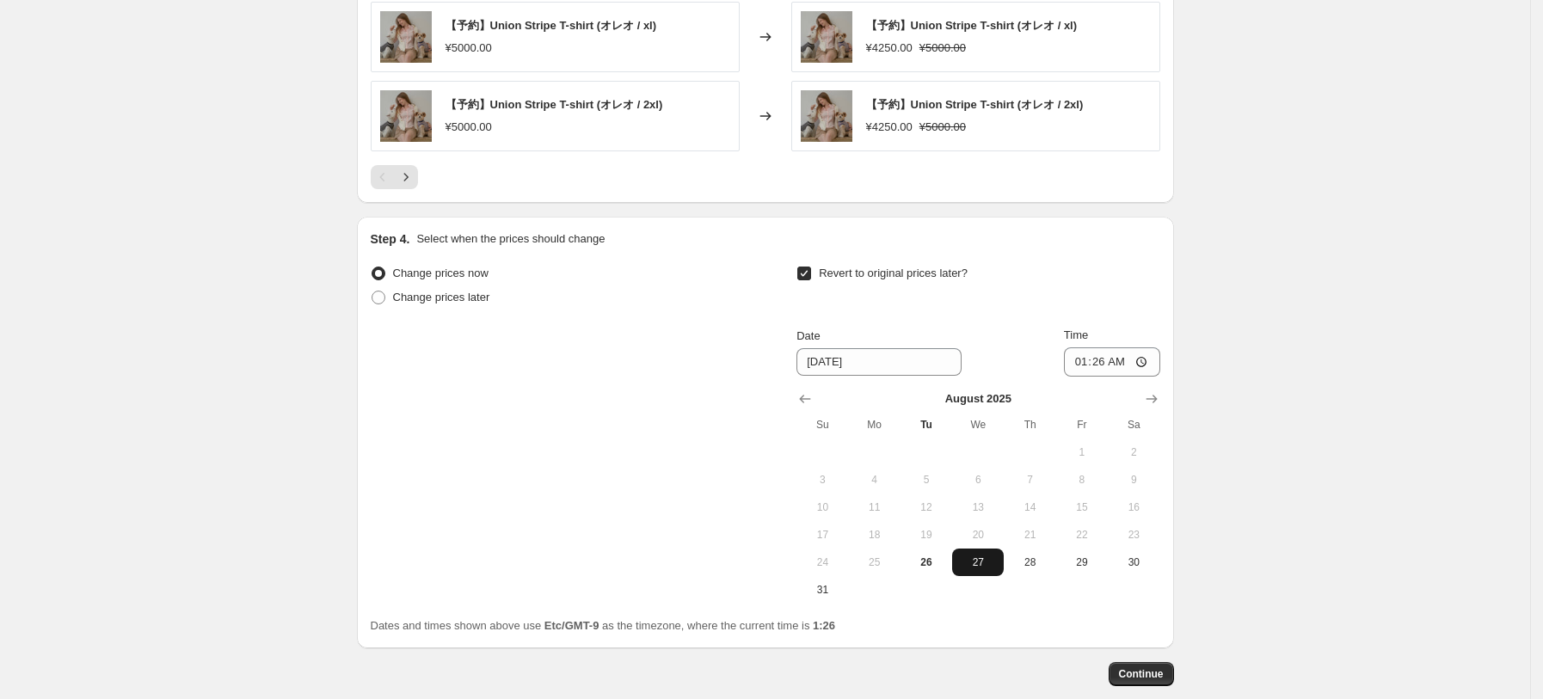
click at [975, 568] on span "27" at bounding box center [978, 563] width 38 height 14
click at [925, 565] on span "26" at bounding box center [926, 563] width 38 height 14
click at [1116, 367] on input "01:26" at bounding box center [1112, 362] width 96 height 29
click at [975, 570] on button "27" at bounding box center [978, 563] width 52 height 28
type input "8/27/2025"
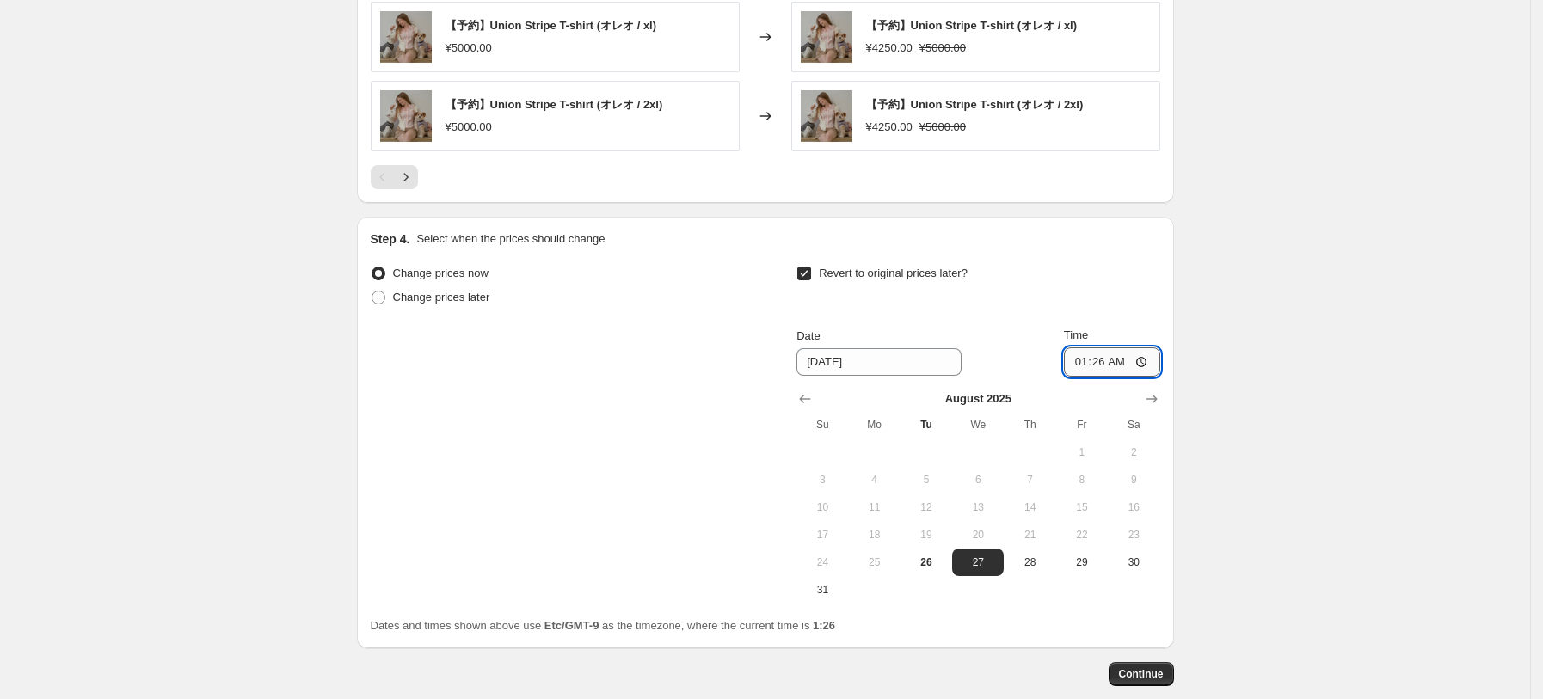
drag, startPoint x: 1121, startPoint y: 358, endPoint x: 1153, endPoint y: 375, distance: 36.9
click at [1122, 358] on input "01:26" at bounding box center [1112, 362] width 96 height 29
click at [1103, 360] on input "01:26" at bounding box center [1112, 362] width 96 height 29
click at [1125, 362] on input "00:00" at bounding box center [1112, 362] width 96 height 29
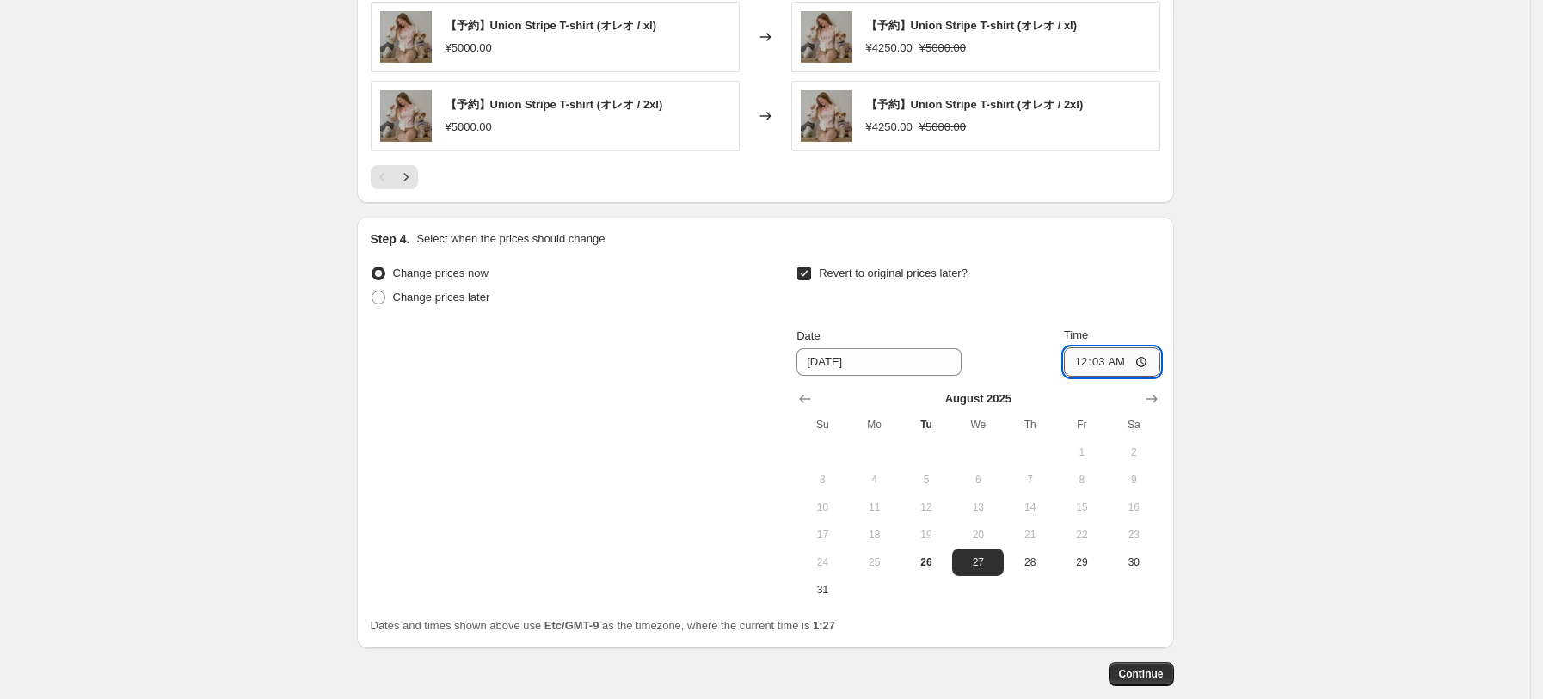
type input "00:30"
click at [1141, 672] on span "Continue" at bounding box center [1141, 674] width 45 height 14
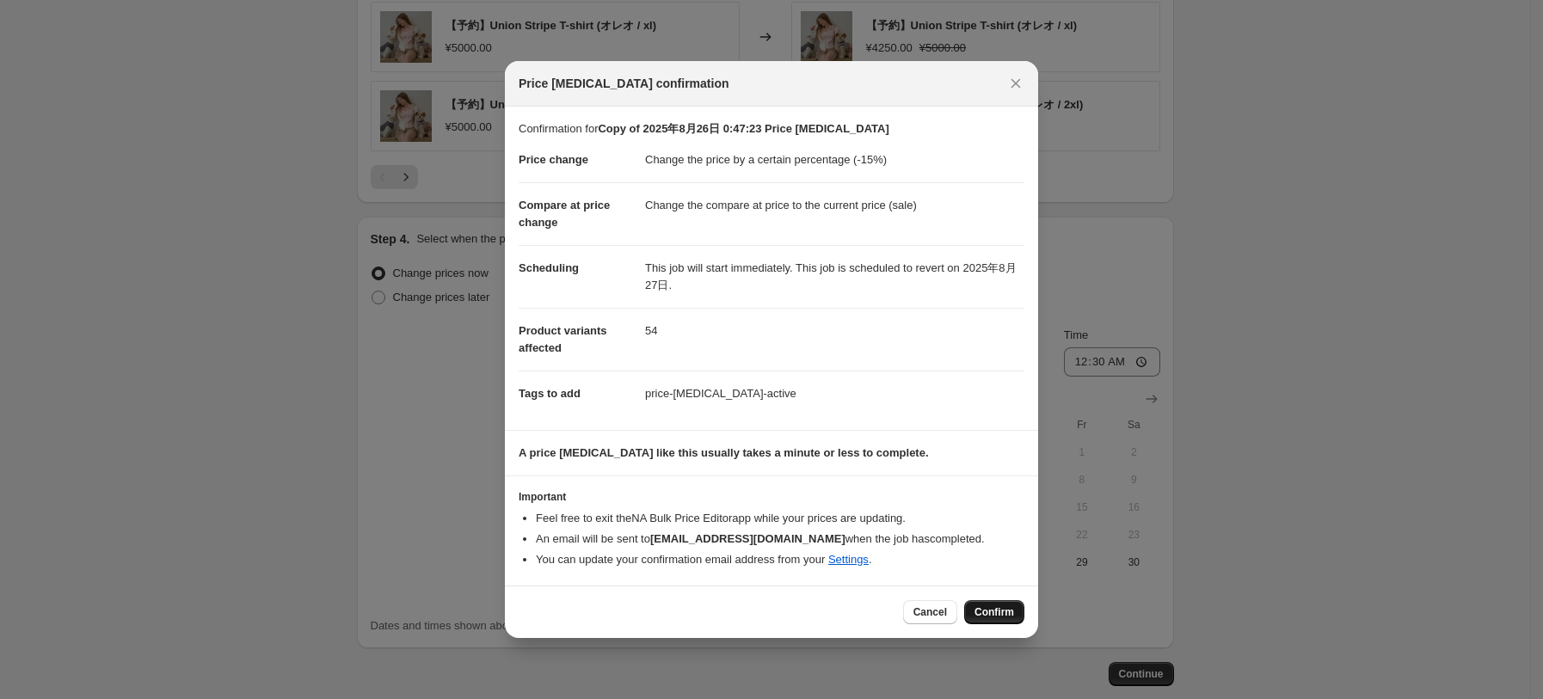
click at [997, 611] on span "Confirm" at bounding box center [995, 613] width 40 height 14
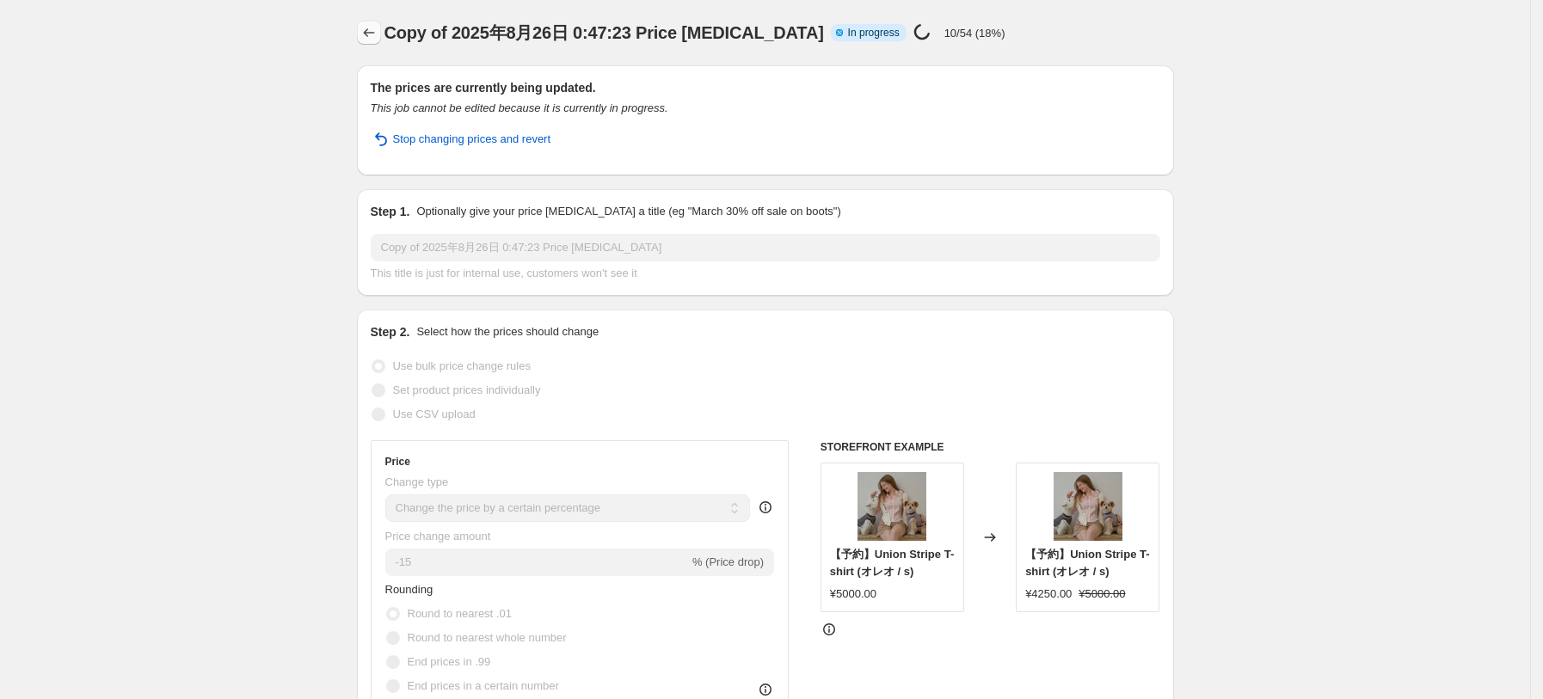
select select "percentage"
select select "vendor"
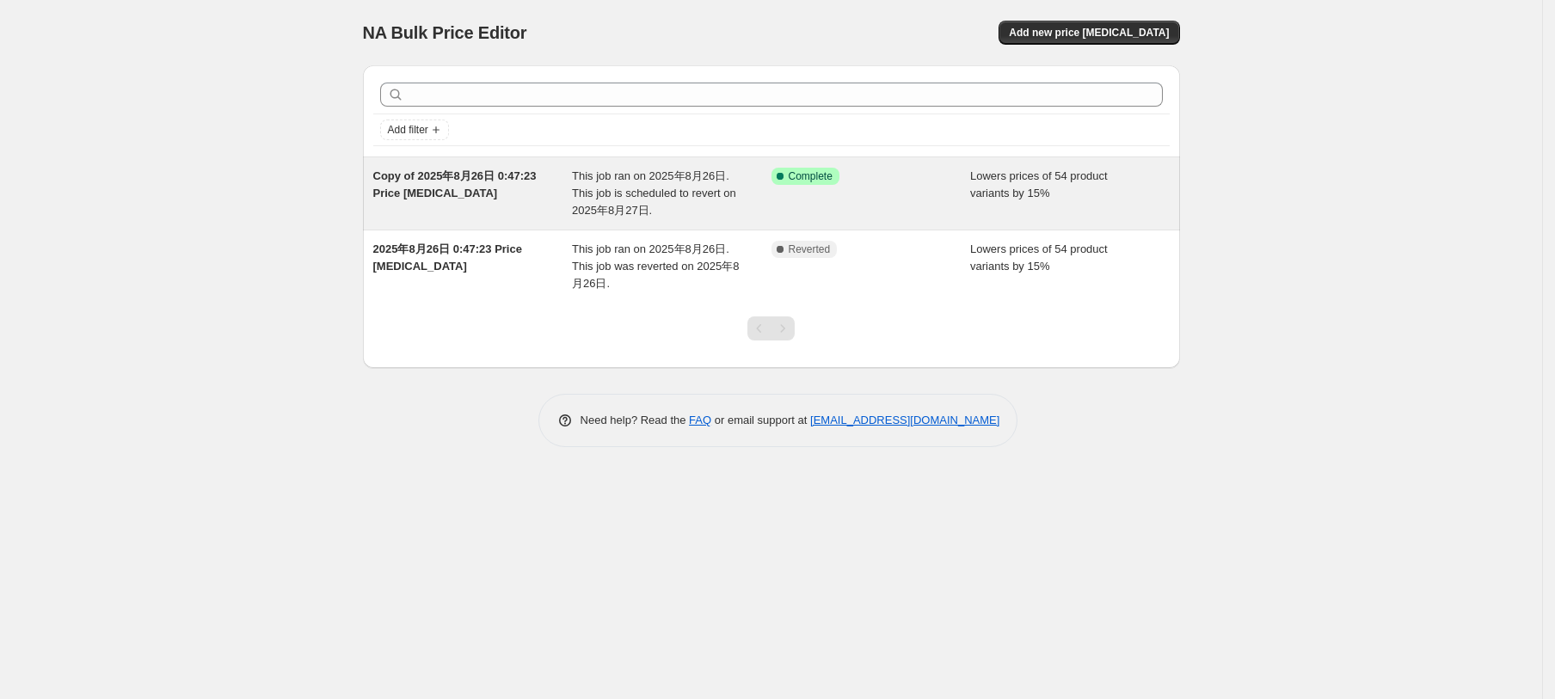
click at [657, 184] on div "This job ran on 2025年8月26日. This job is scheduled to revert on 2025年8月27日." at bounding box center [672, 194] width 200 height 52
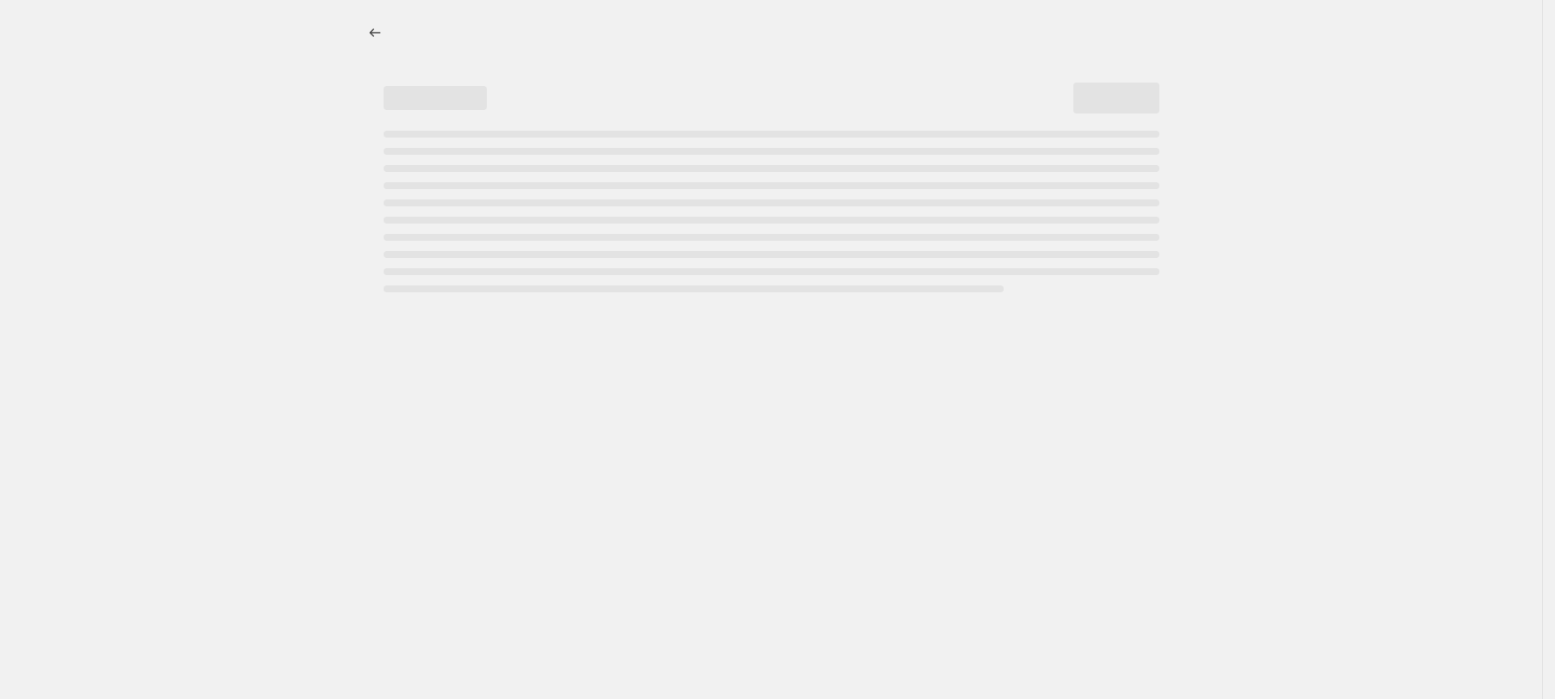
select select "percentage"
select select "vendor"
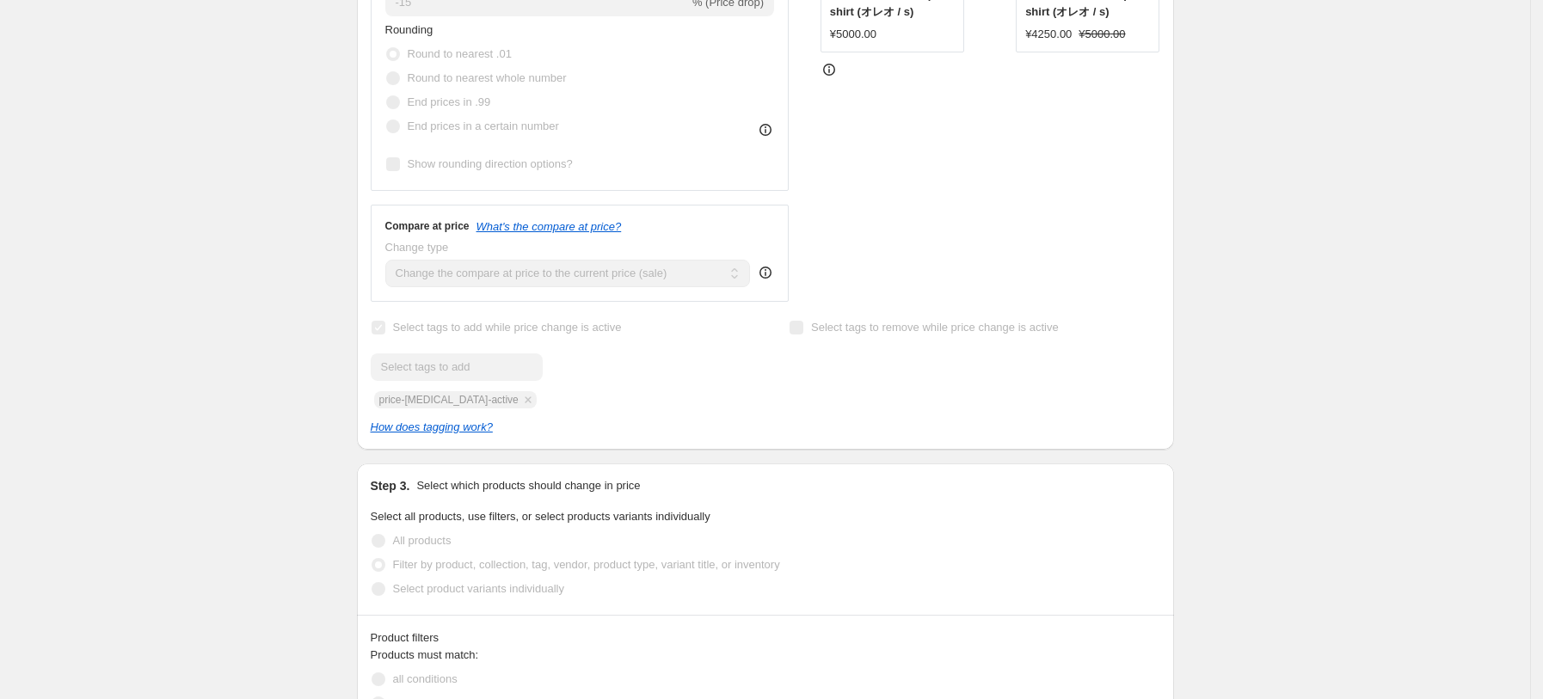
scroll to position [803, 0]
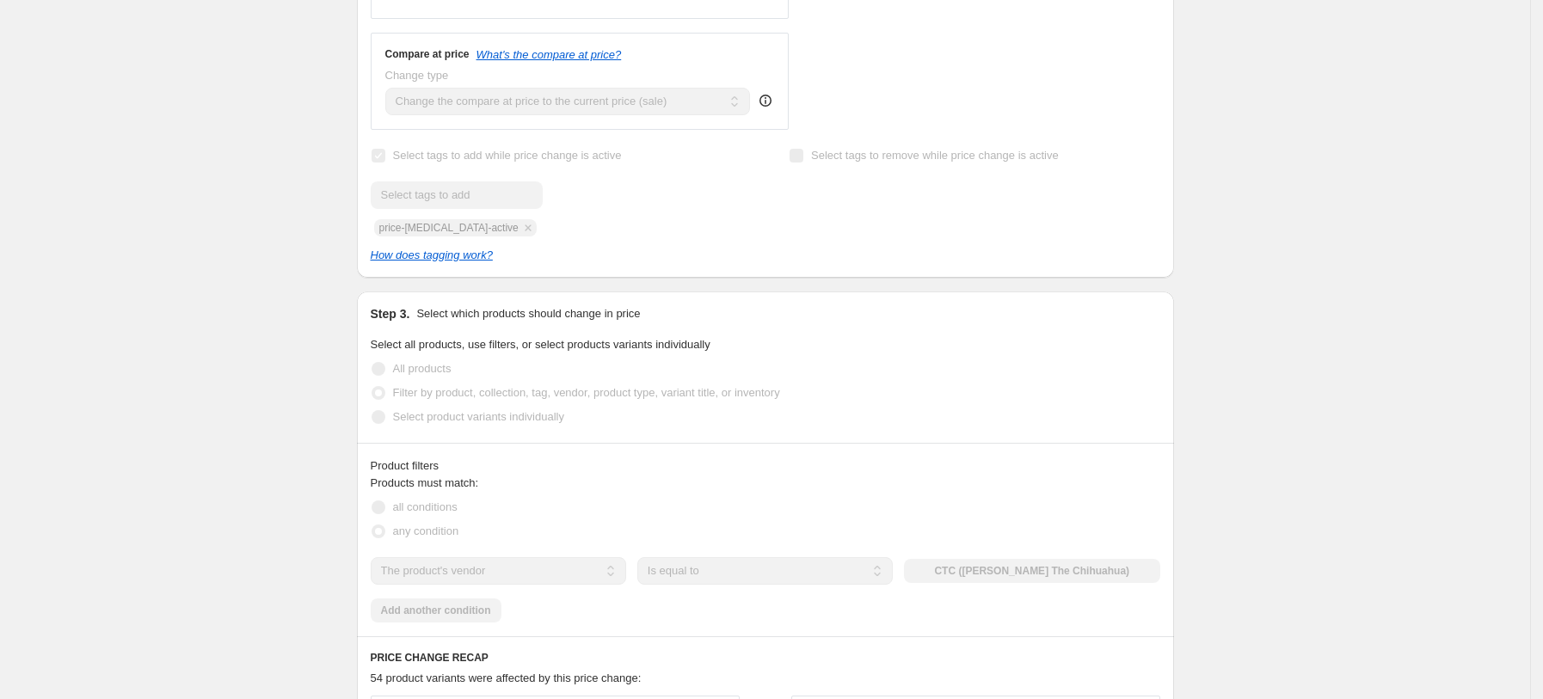
drag, startPoint x: 572, startPoint y: 203, endPoint x: 347, endPoint y: 197, distance: 225.4
click at [567, 203] on div "Submit price-[MEDICAL_DATA]-active" at bounding box center [556, 208] width 371 height 55
drag, startPoint x: 375, startPoint y: 194, endPoint x: 492, endPoint y: 193, distance: 117.0
copy span "price-[MEDICAL_DATA]-active"
